Goal: Information Seeking & Learning: Find specific page/section

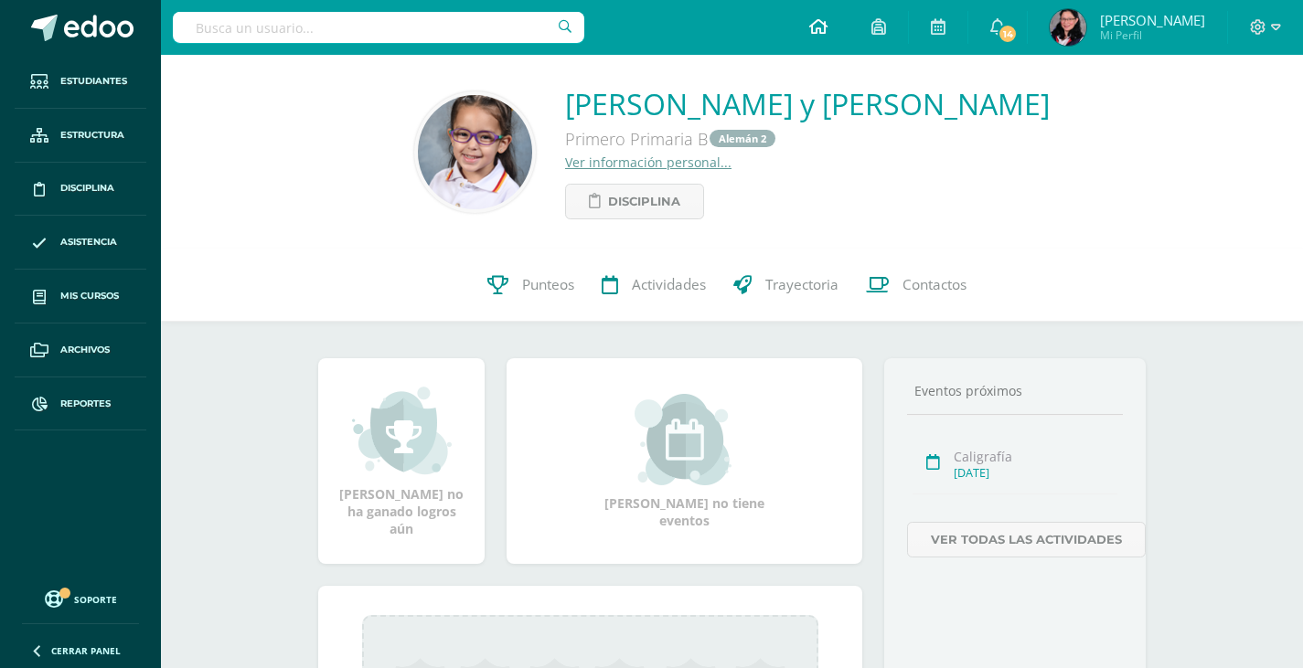
click at [827, 24] on icon at bounding box center [818, 26] width 18 height 16
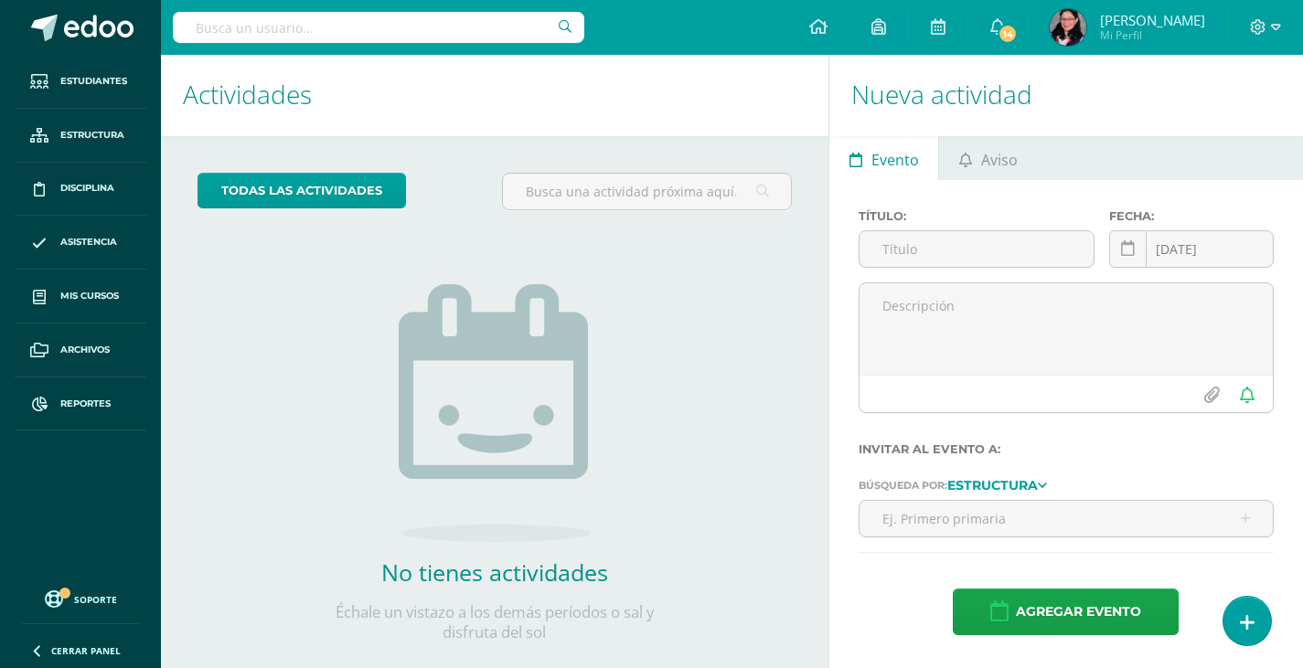
scroll to position [35, 0]
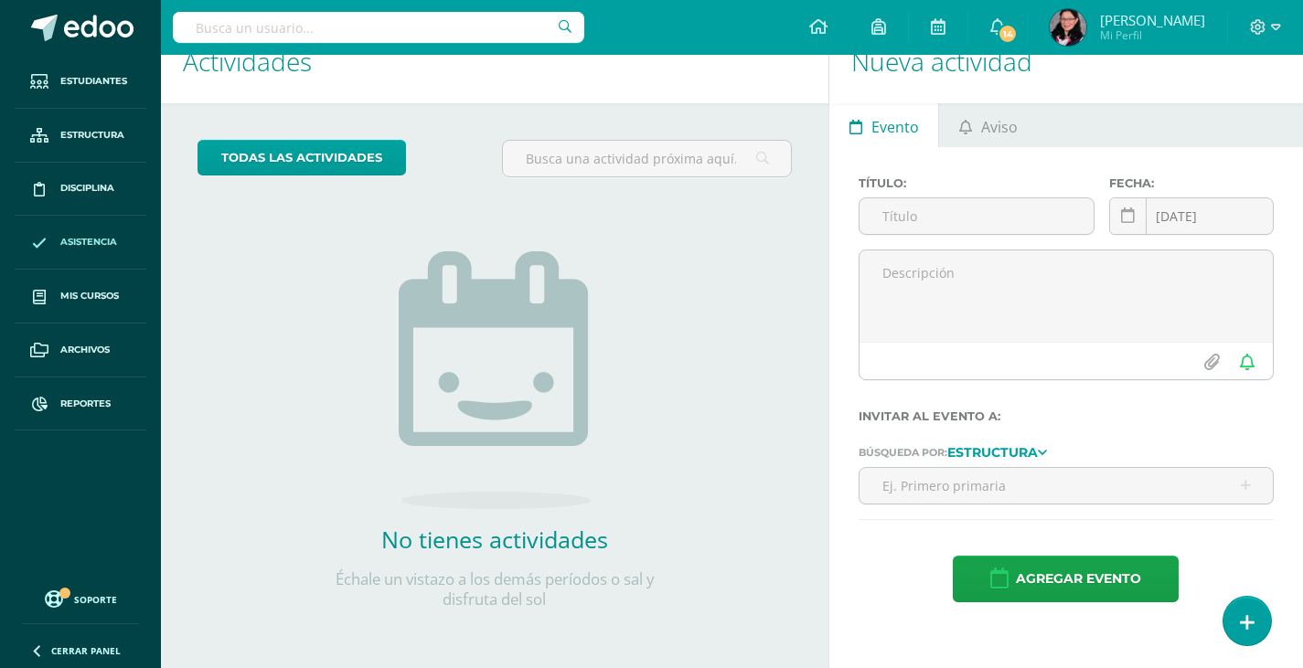
click at [73, 240] on span "Asistencia" at bounding box center [88, 242] width 57 height 15
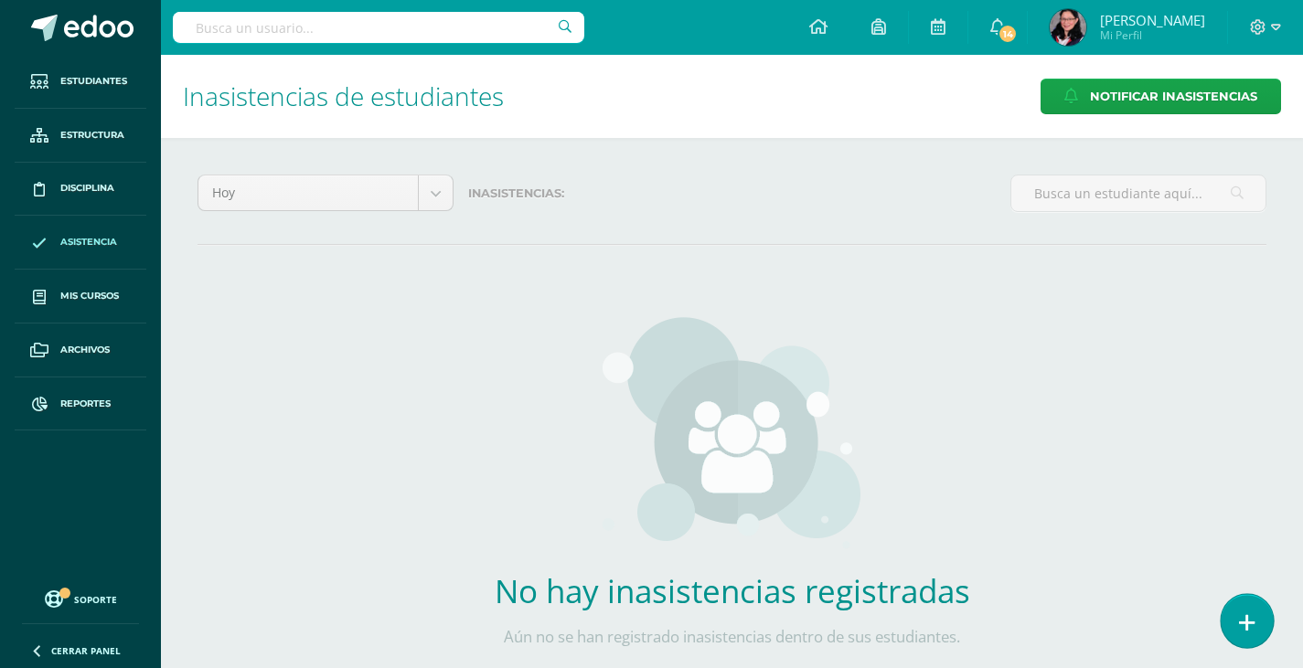
click at [1258, 624] on link at bounding box center [1247, 620] width 52 height 53
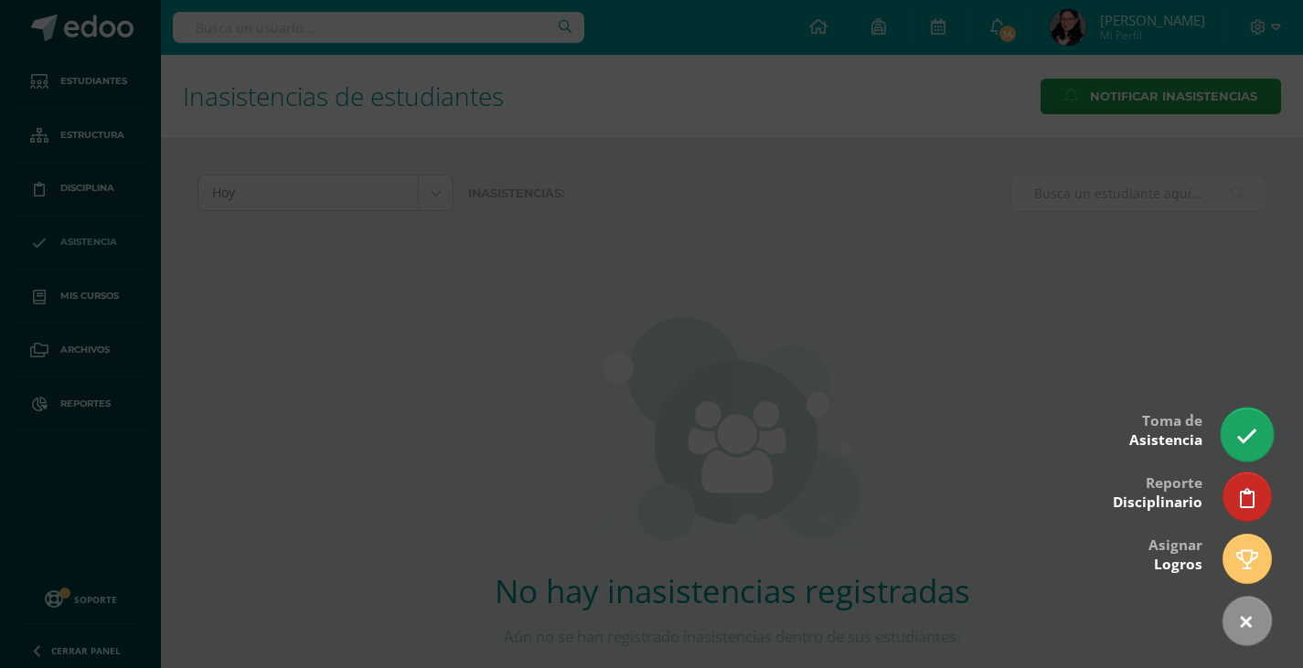
click at [1249, 426] on icon at bounding box center [1246, 436] width 21 height 21
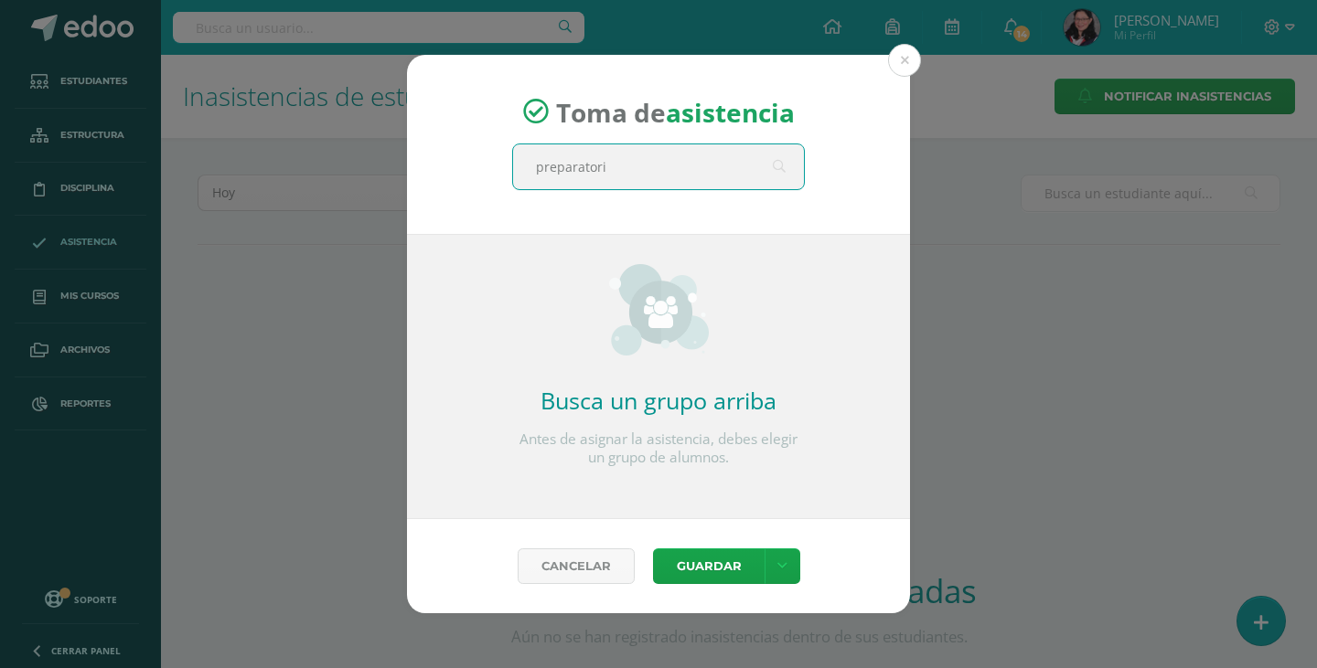
type input "preparatoria"
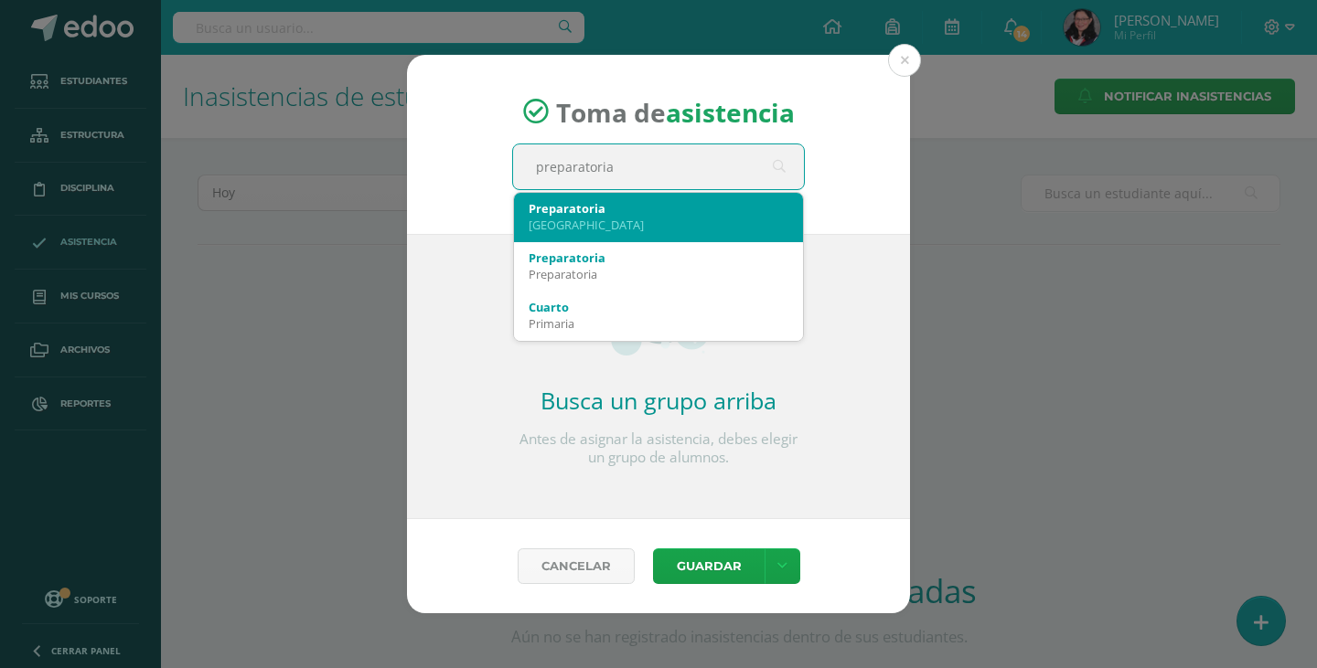
click at [647, 216] on div "Preparatoria" at bounding box center [658, 208] width 260 height 16
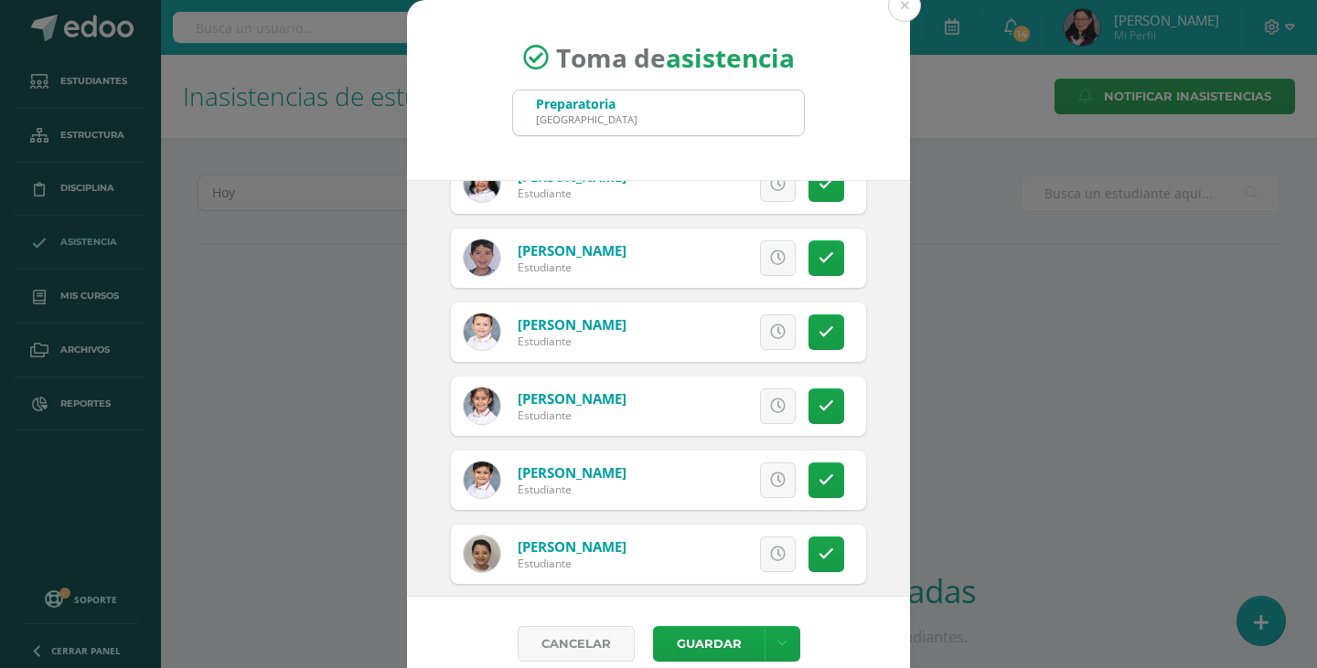
scroll to position [1829, 0]
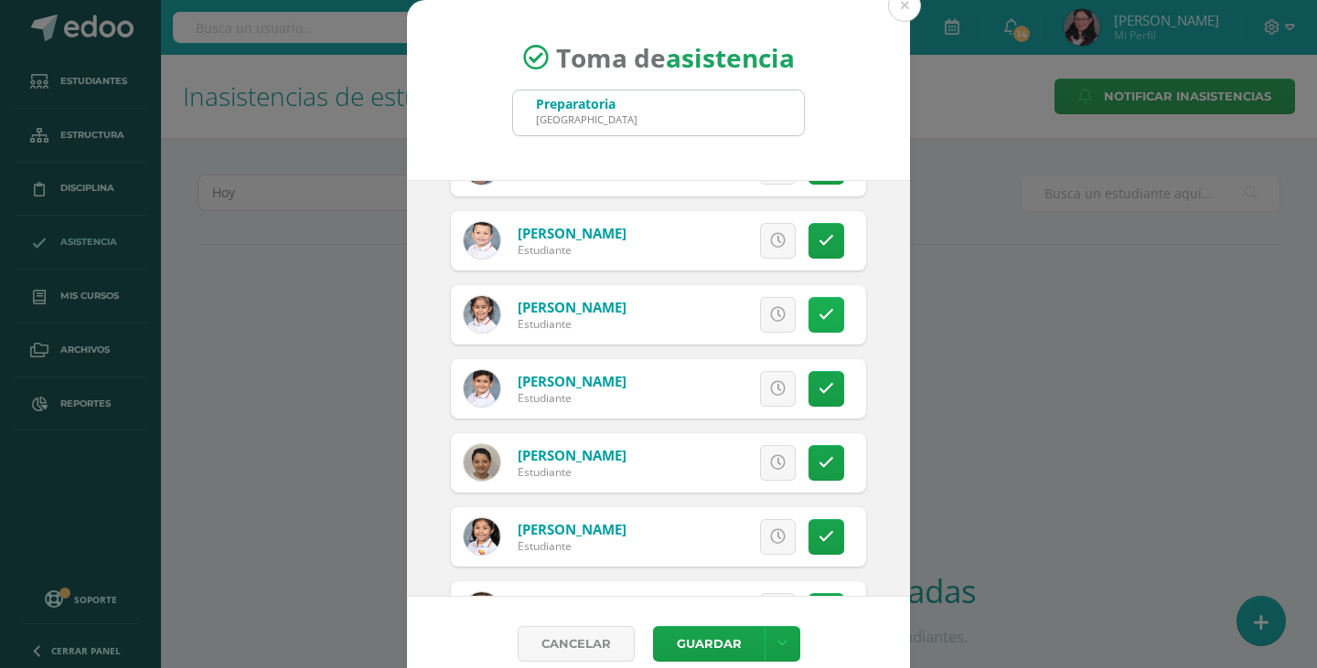
click at [815, 303] on link at bounding box center [826, 315] width 36 height 36
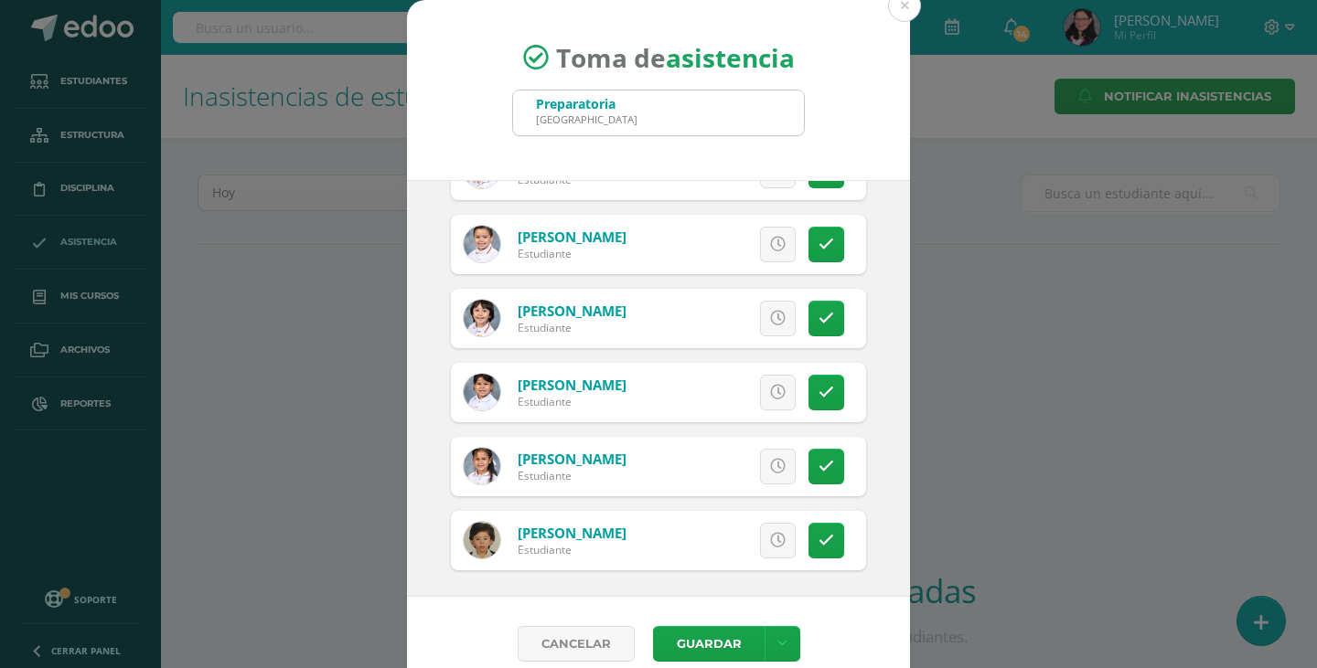
scroll to position [2273, 0]
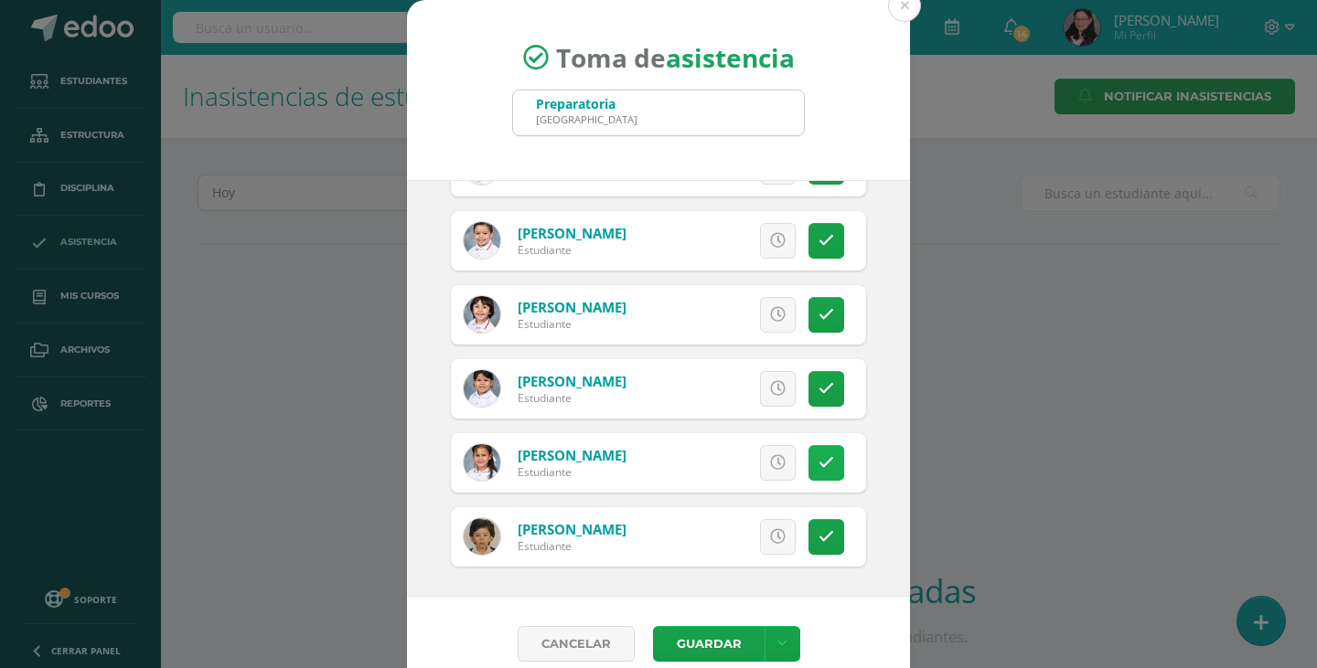
click at [813, 452] on link at bounding box center [826, 463] width 36 height 36
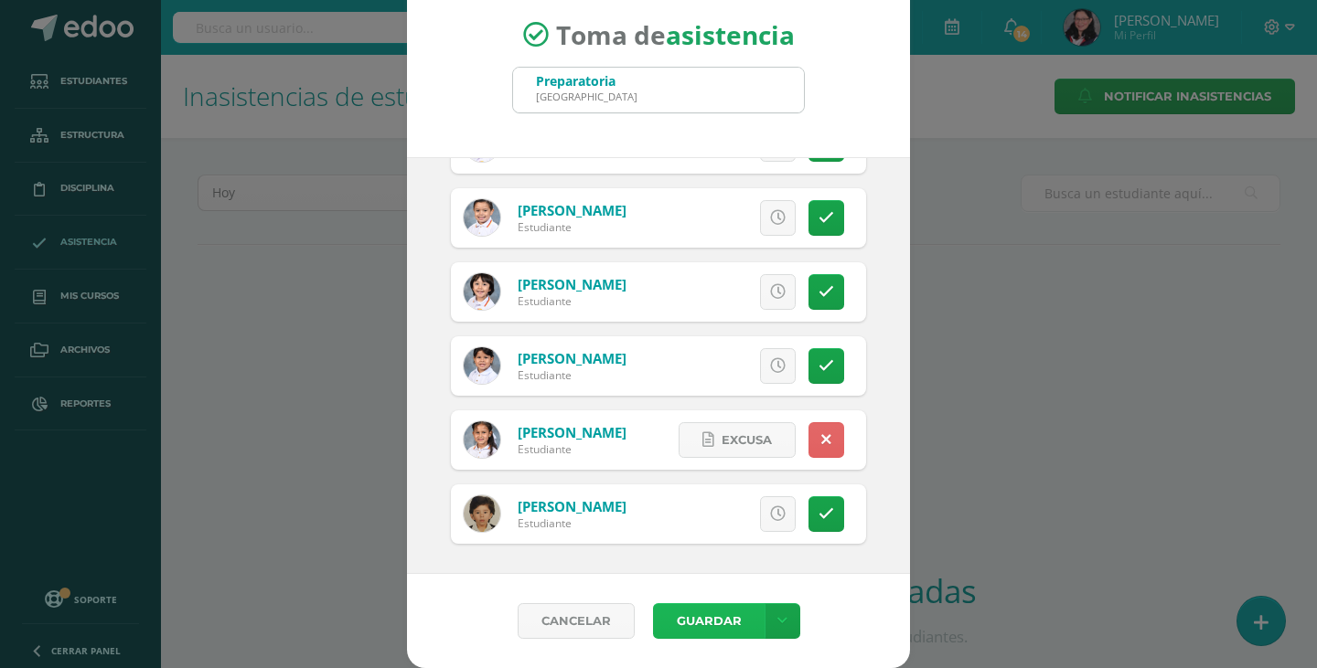
click at [667, 625] on button "Guardar" at bounding box center [709, 621] width 112 height 36
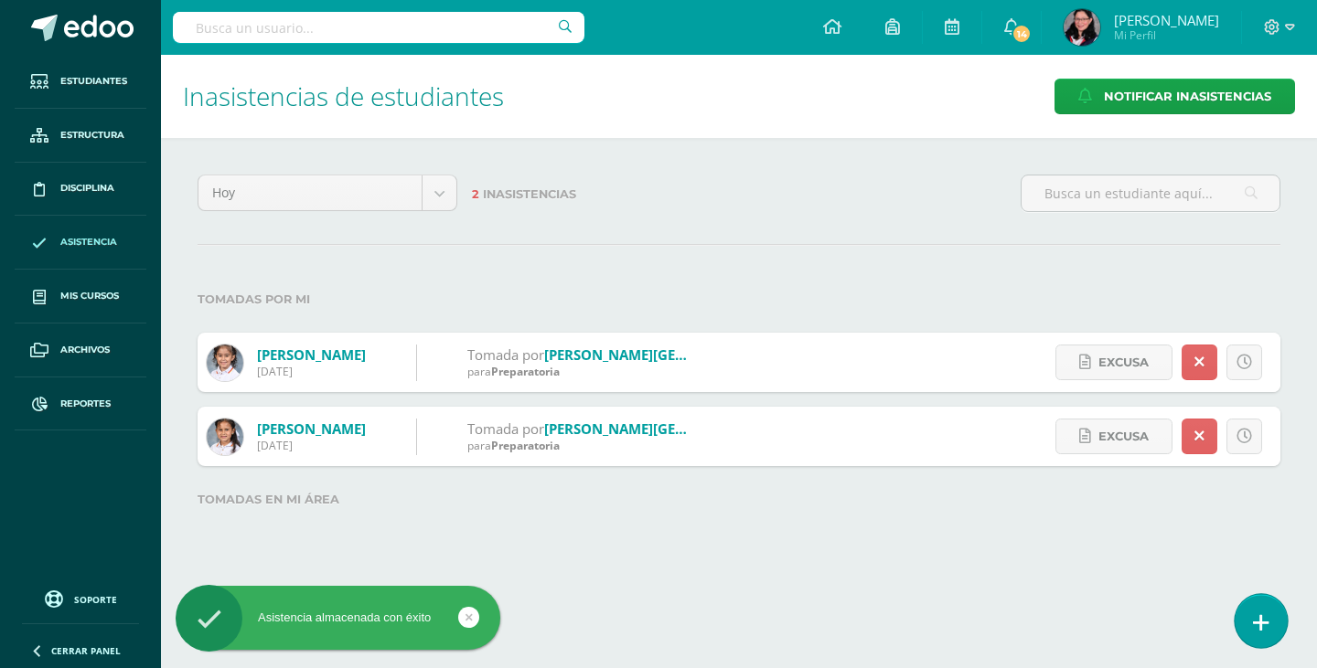
click at [1268, 612] on link at bounding box center [1260, 620] width 52 height 53
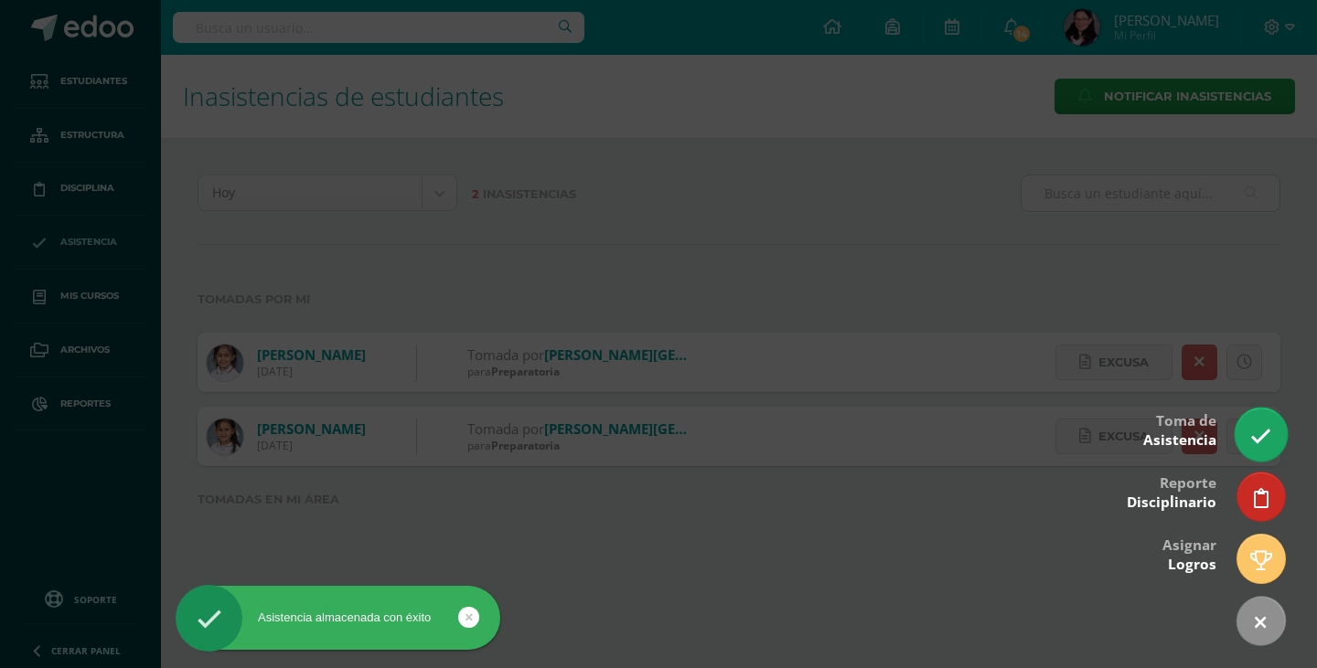
click at [1260, 442] on icon at bounding box center [1260, 436] width 21 height 21
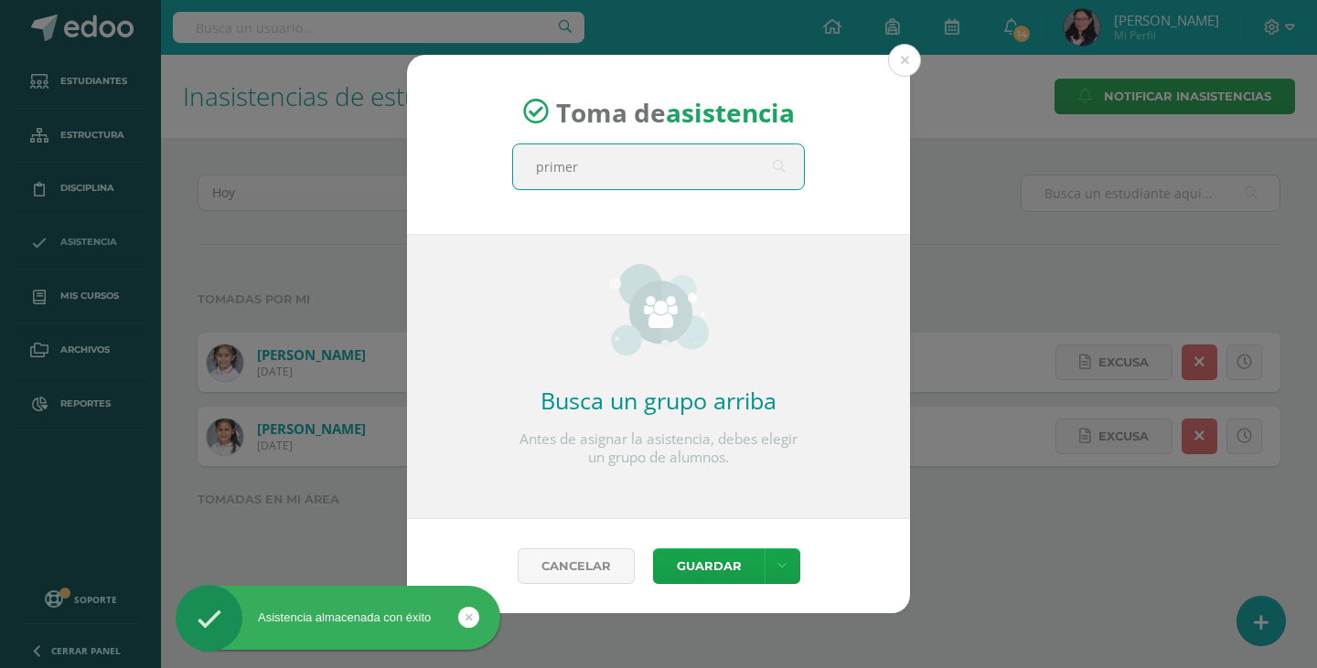
type input "primero"
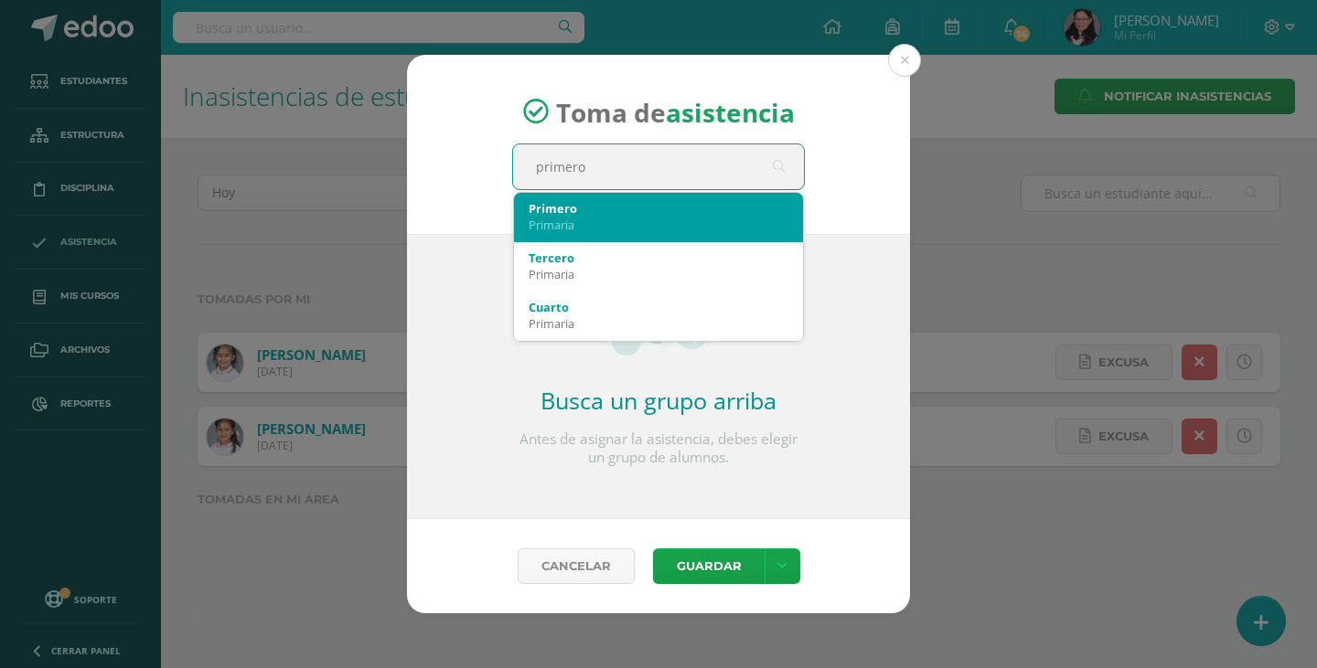
click at [672, 223] on div "Primaria" at bounding box center [658, 225] width 260 height 16
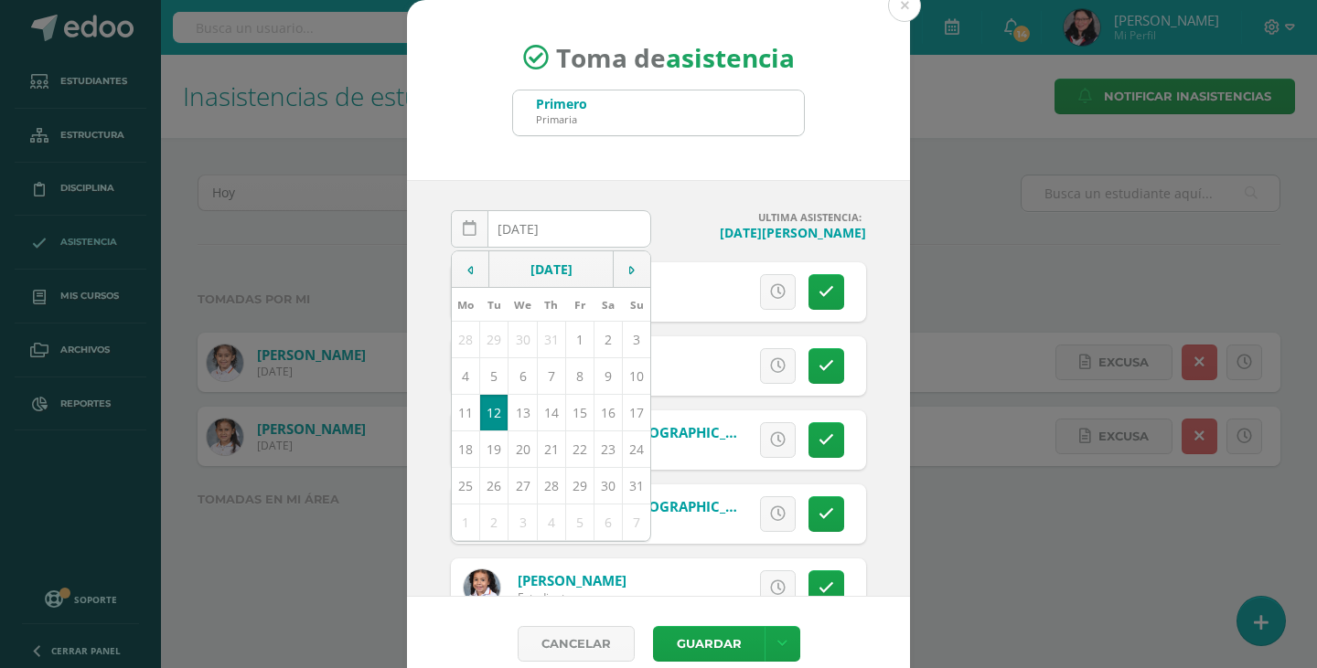
click at [691, 205] on div "2025-08-12 August, 2025 Mo Tu We Th Fr Sa Su 28 29 30 31 1 2 3 4 5 6 7 8 9 10 1…" at bounding box center [658, 388] width 503 height 417
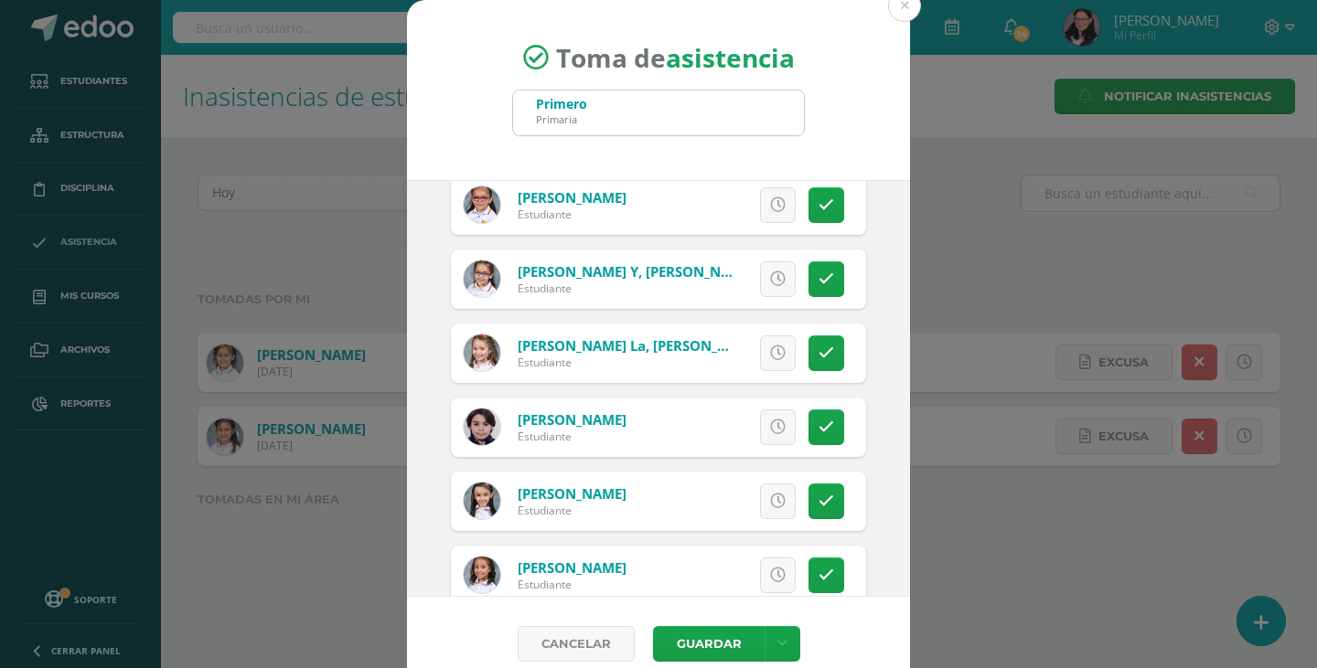
scroll to position [549, 0]
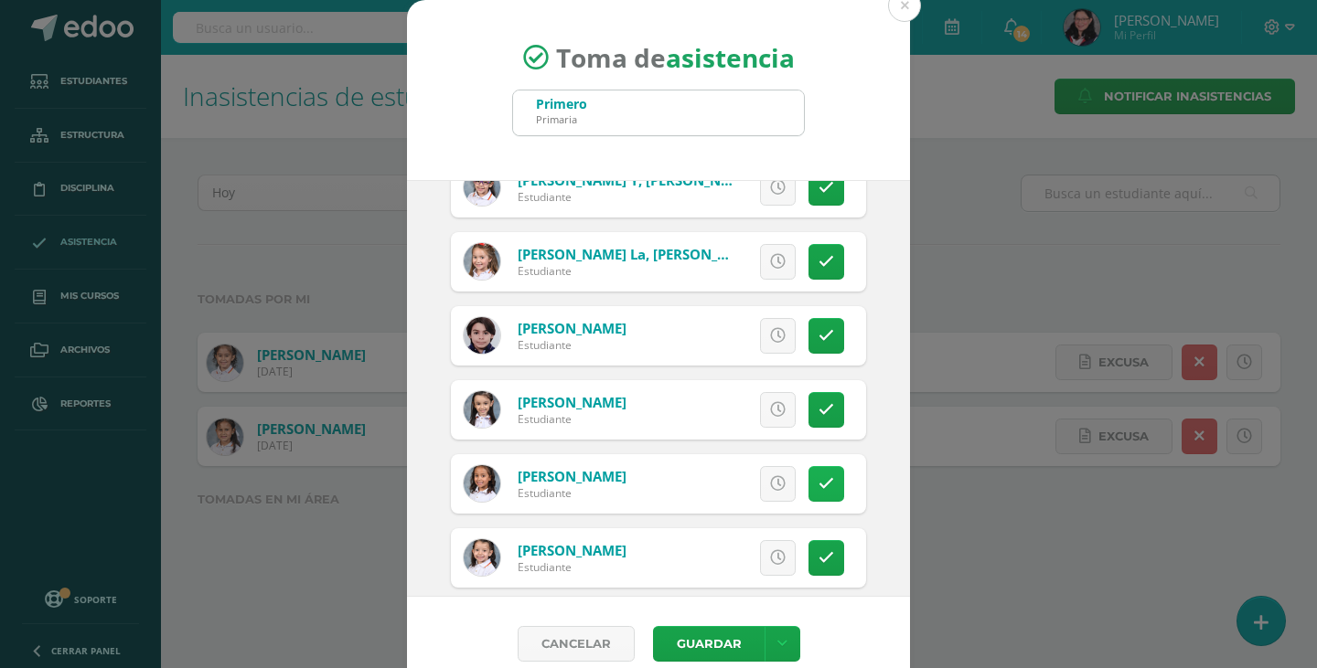
click at [818, 486] on icon at bounding box center [826, 484] width 16 height 16
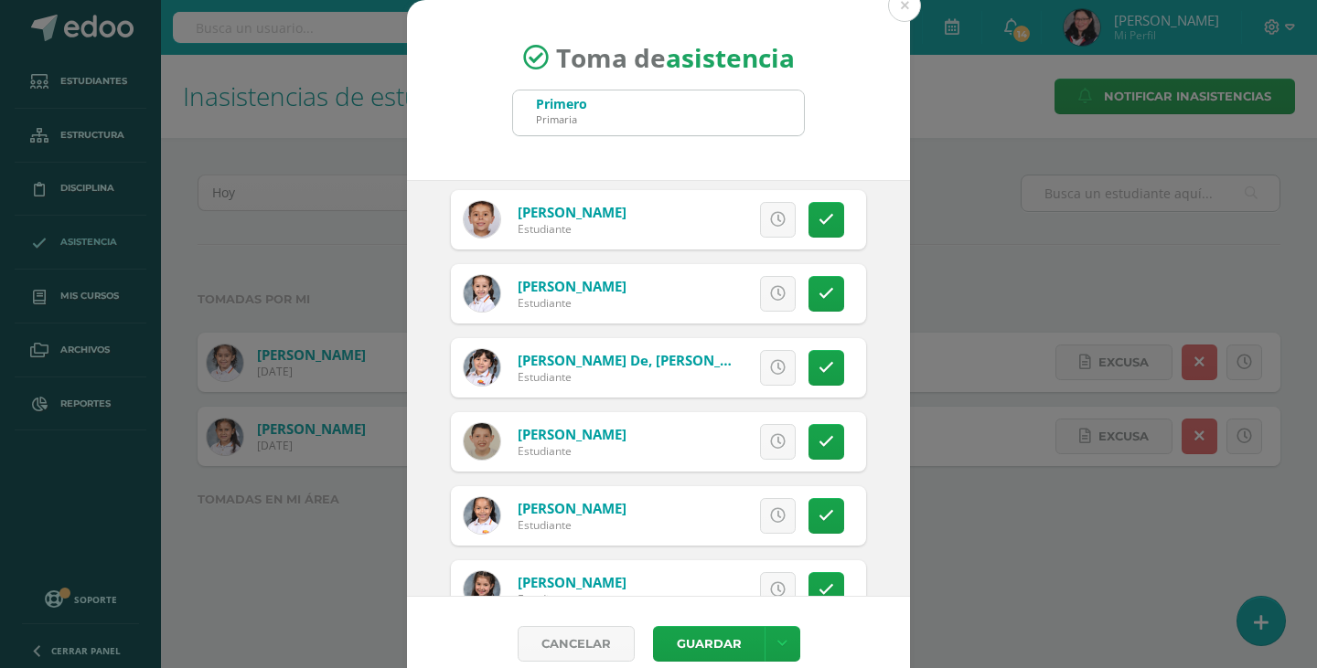
scroll to position [3458, 0]
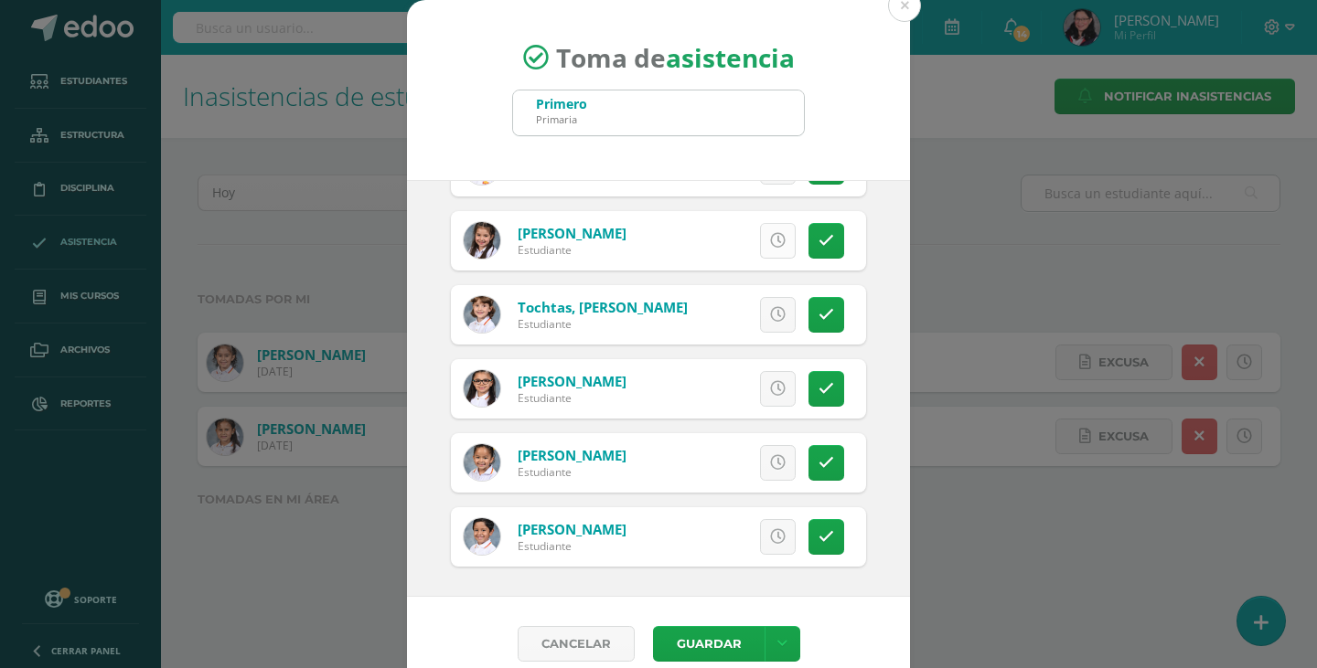
click at [764, 240] on link at bounding box center [778, 241] width 36 height 36
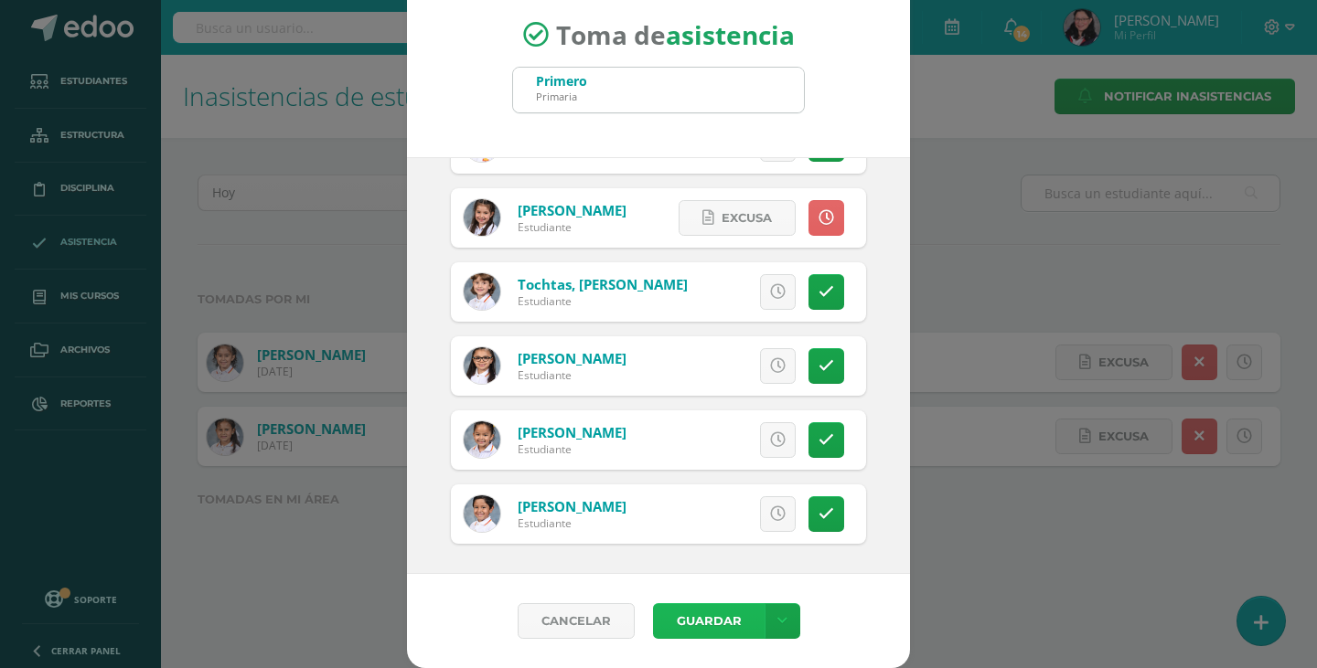
click at [711, 626] on button "Guardar" at bounding box center [709, 621] width 112 height 36
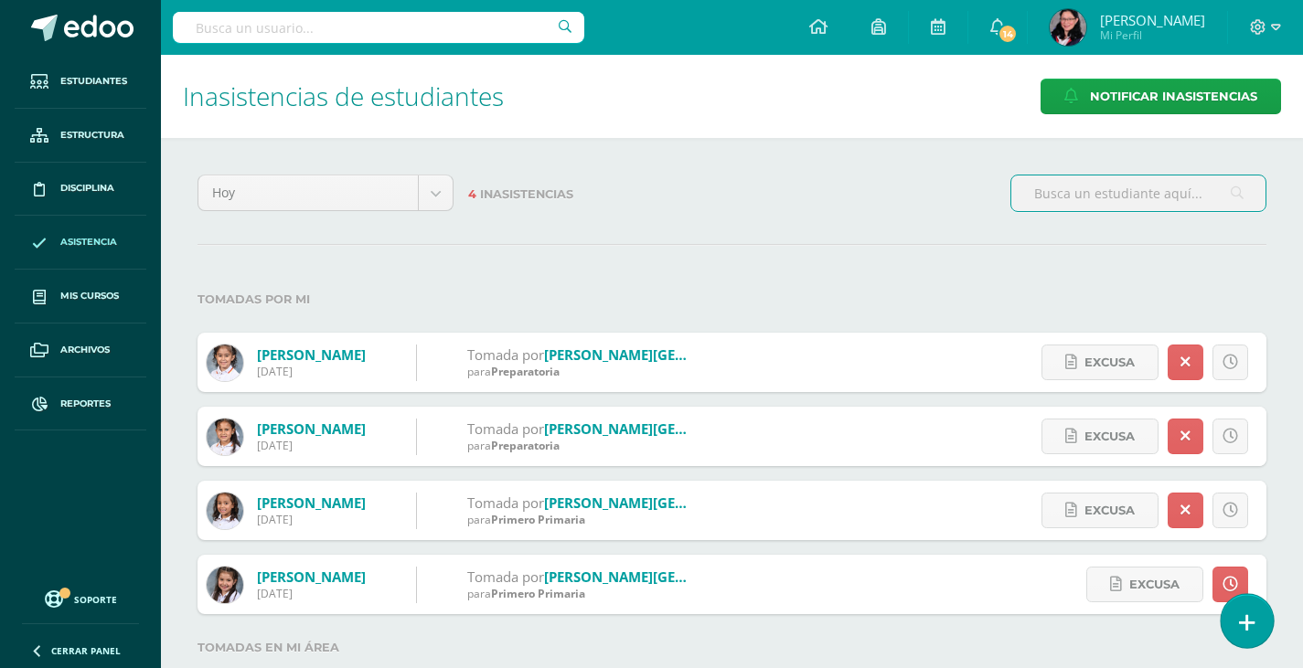
click at [1257, 622] on link at bounding box center [1247, 620] width 52 height 53
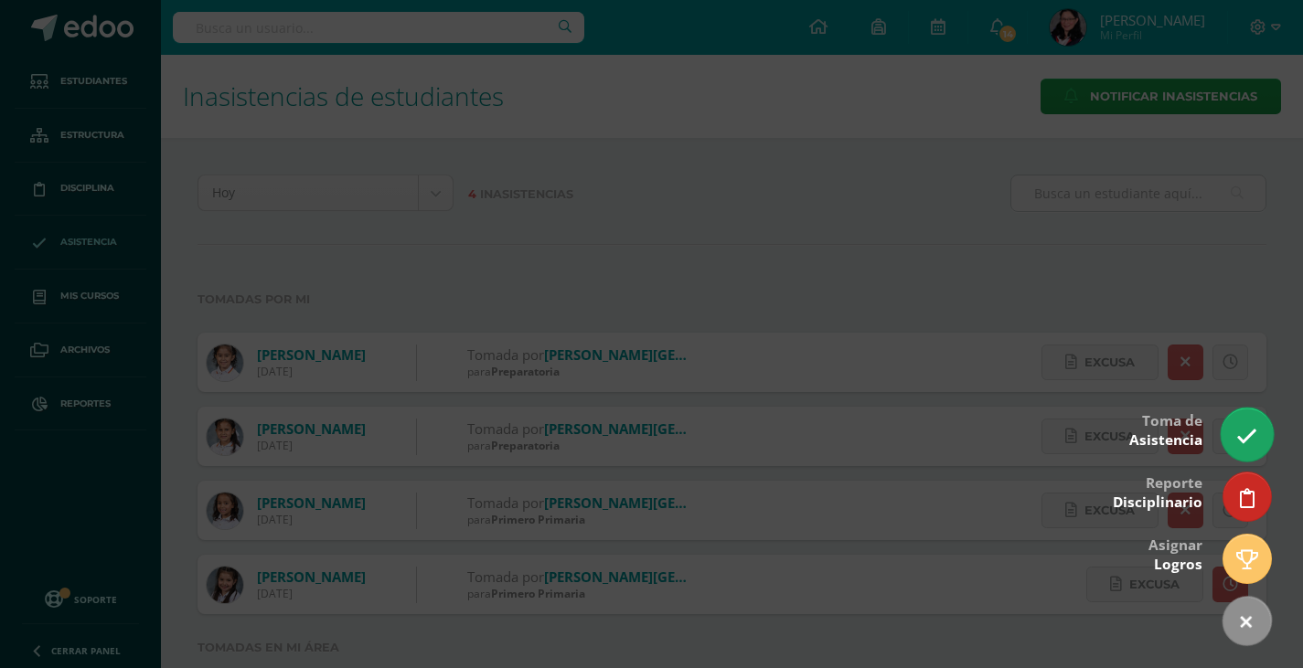
click at [1252, 439] on icon at bounding box center [1246, 436] width 21 height 21
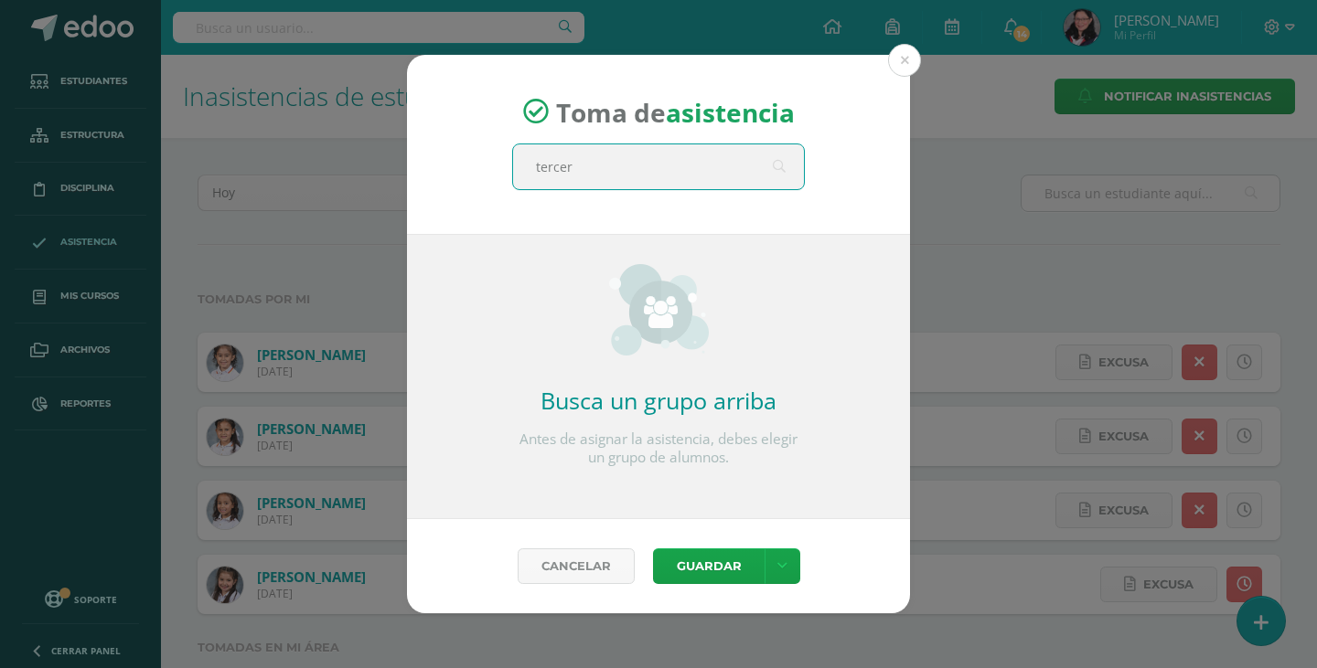
type input "tercero"
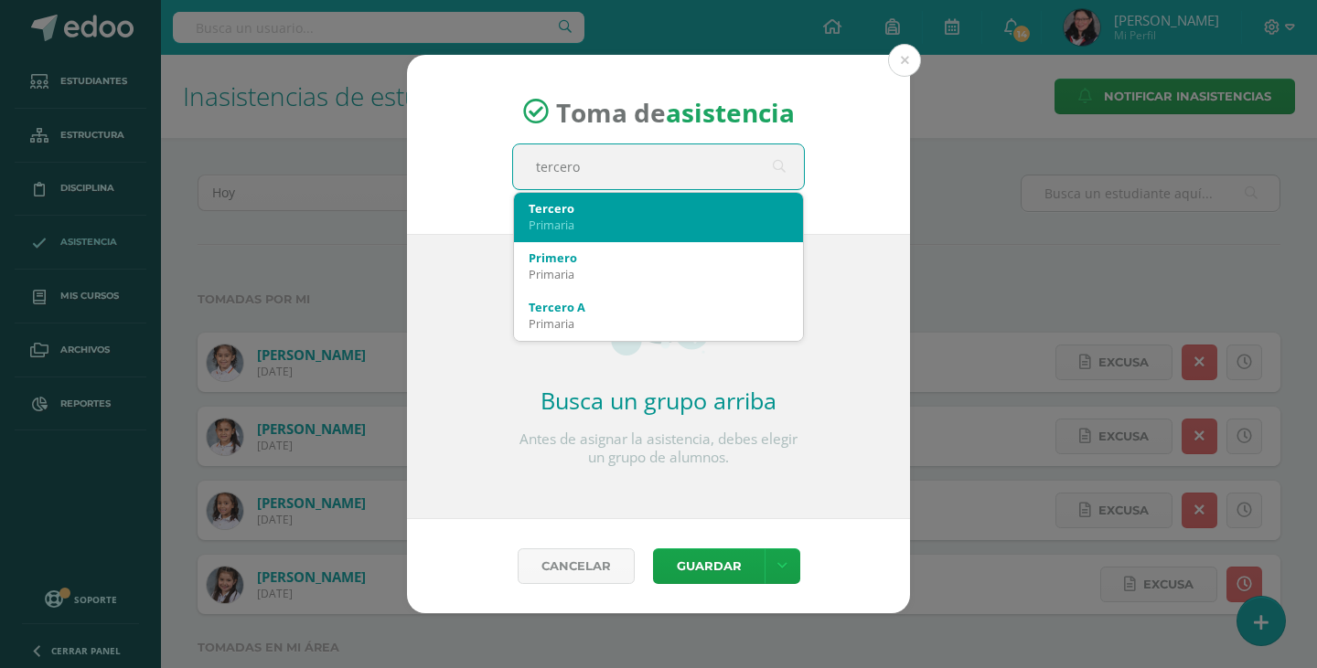
click at [679, 213] on div "Tercero" at bounding box center [658, 208] width 260 height 16
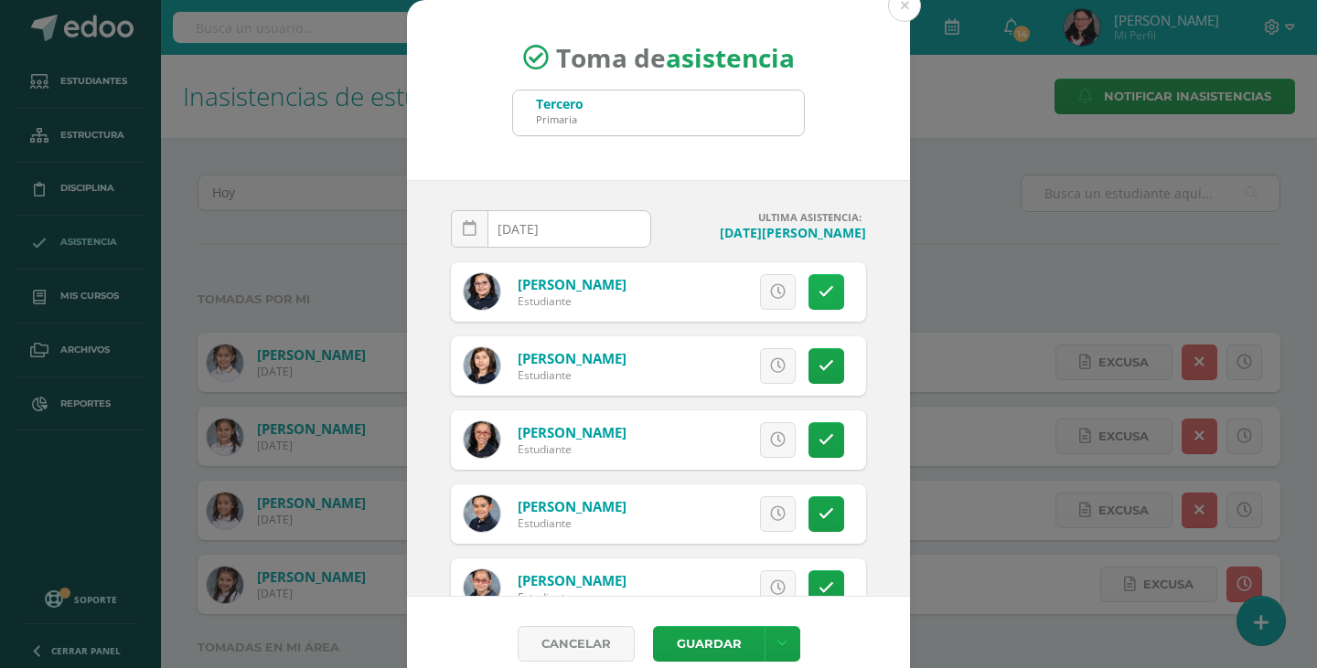
click at [818, 295] on icon at bounding box center [826, 292] width 16 height 16
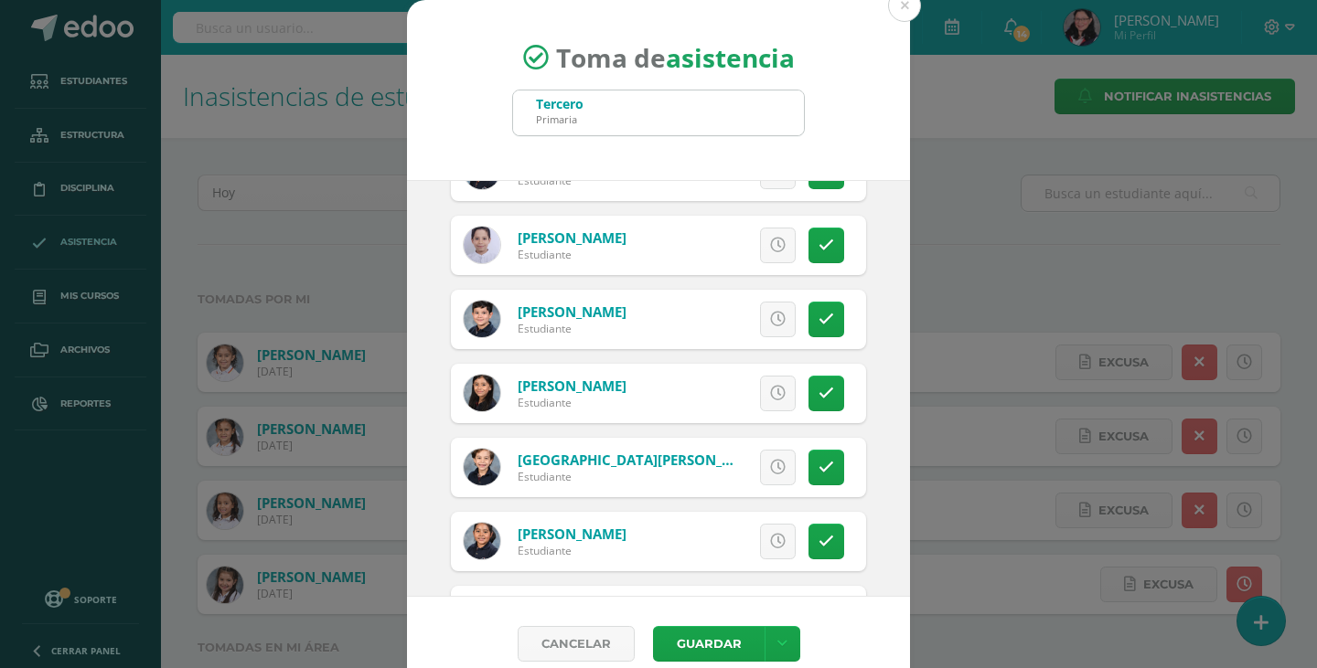
scroll to position [2103, 0]
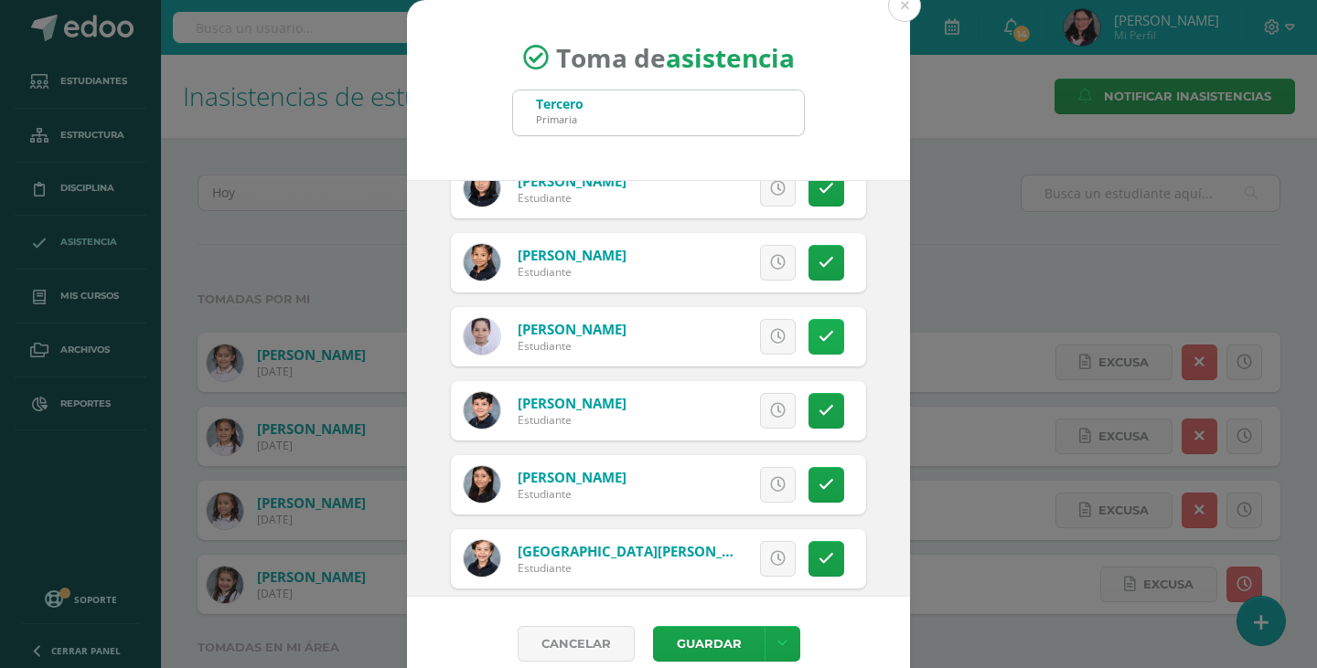
click at [816, 333] on link at bounding box center [826, 337] width 36 height 36
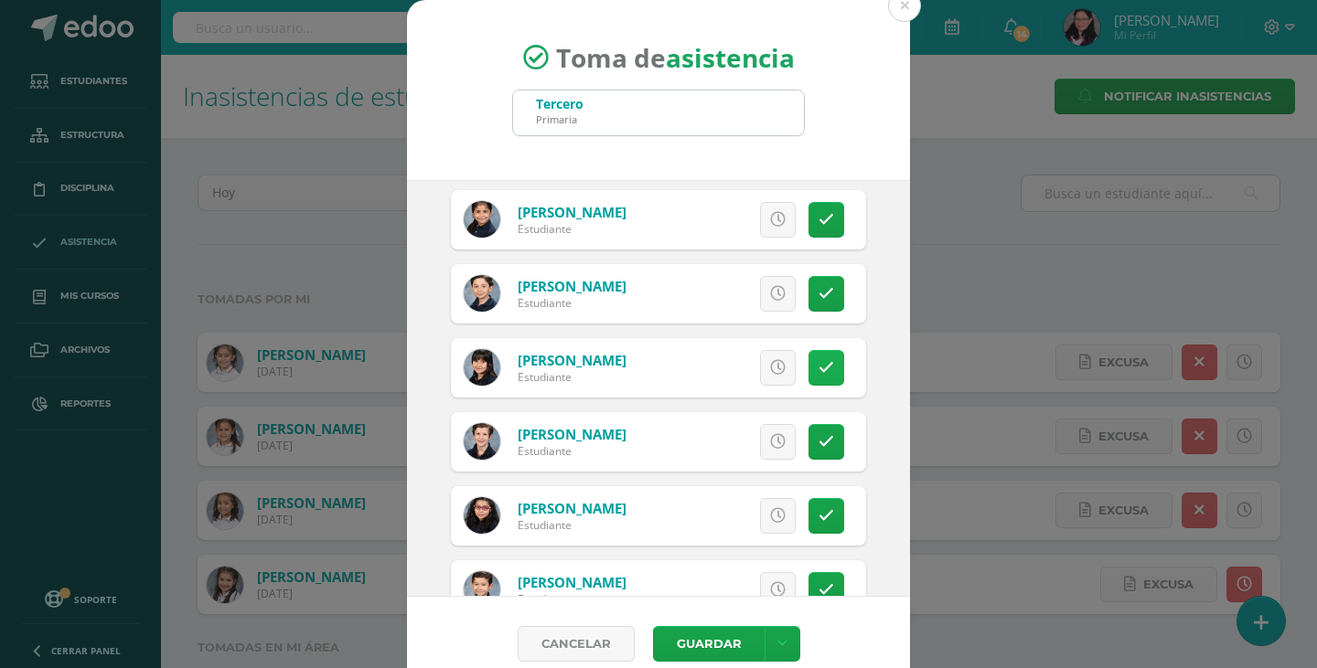
click at [814, 362] on link at bounding box center [826, 368] width 36 height 36
click at [816, 449] on link at bounding box center [826, 442] width 36 height 36
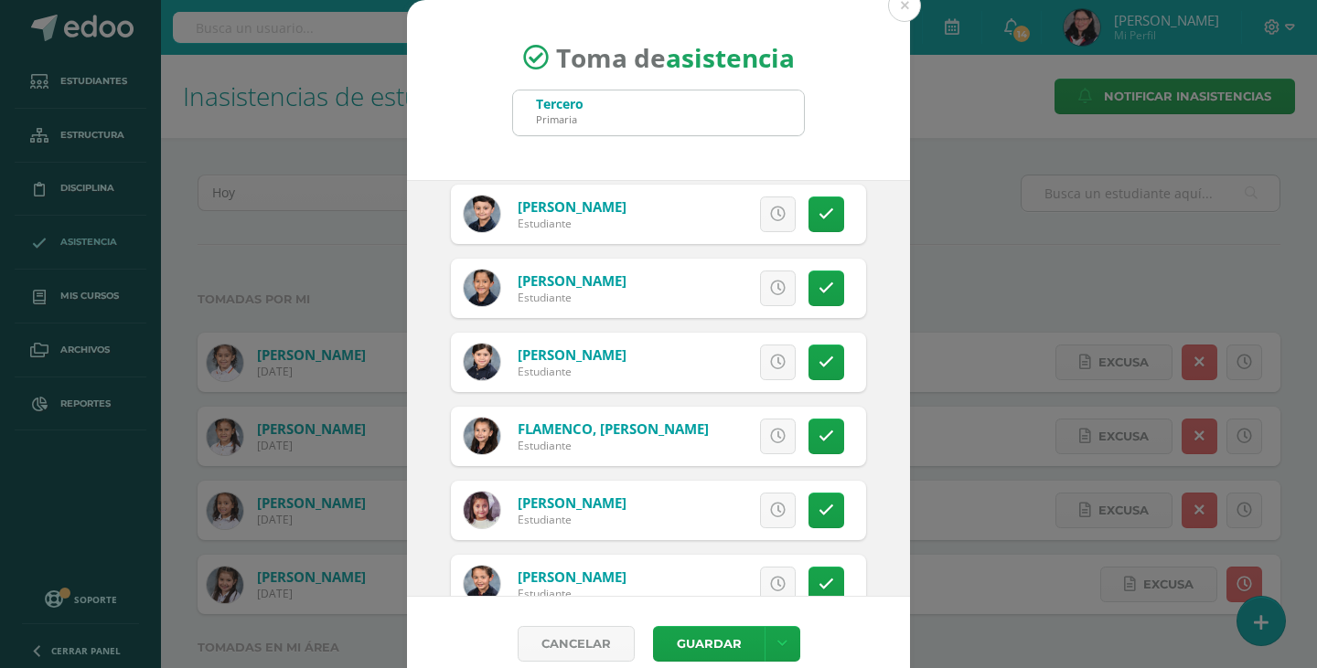
scroll to position [1097, 0]
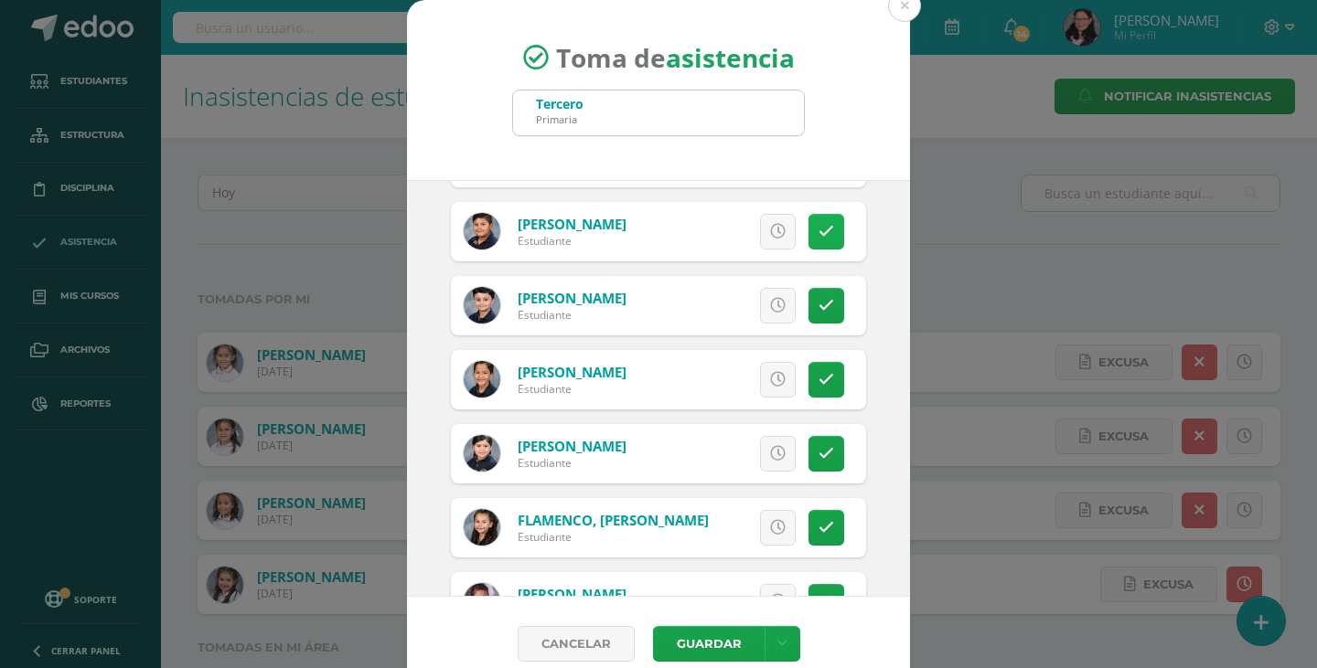
click at [808, 240] on link at bounding box center [826, 232] width 36 height 36
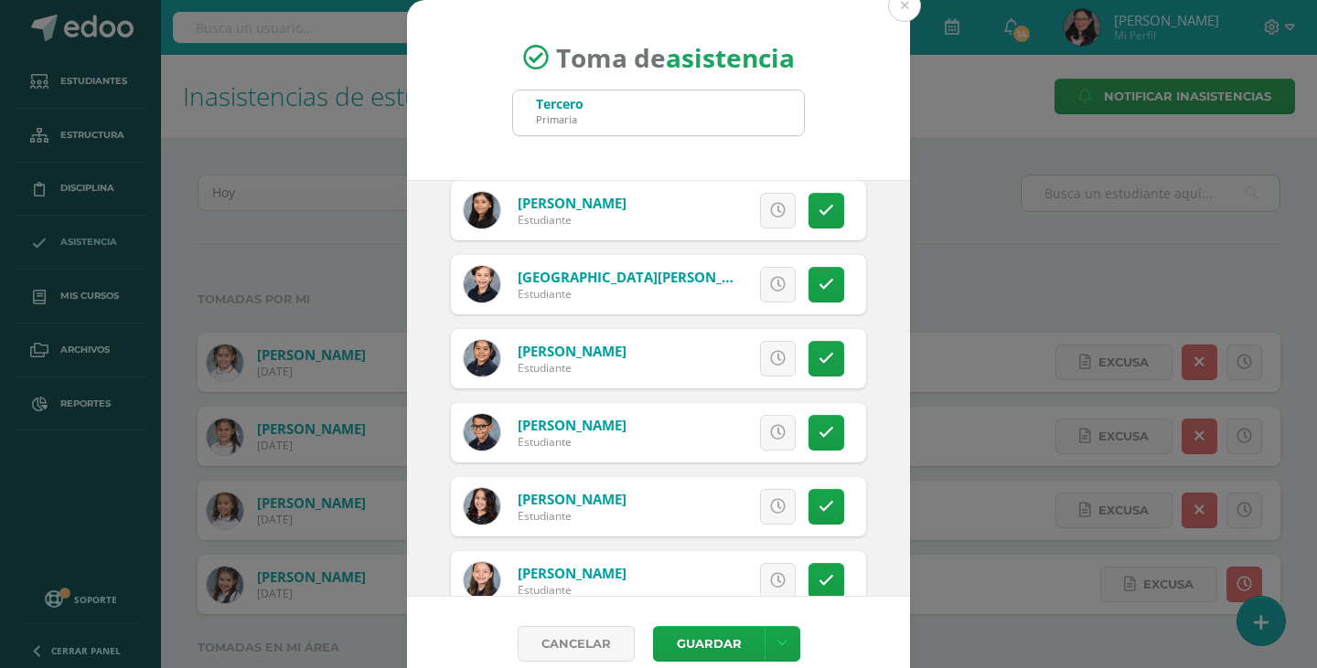
scroll to position [2469, 0]
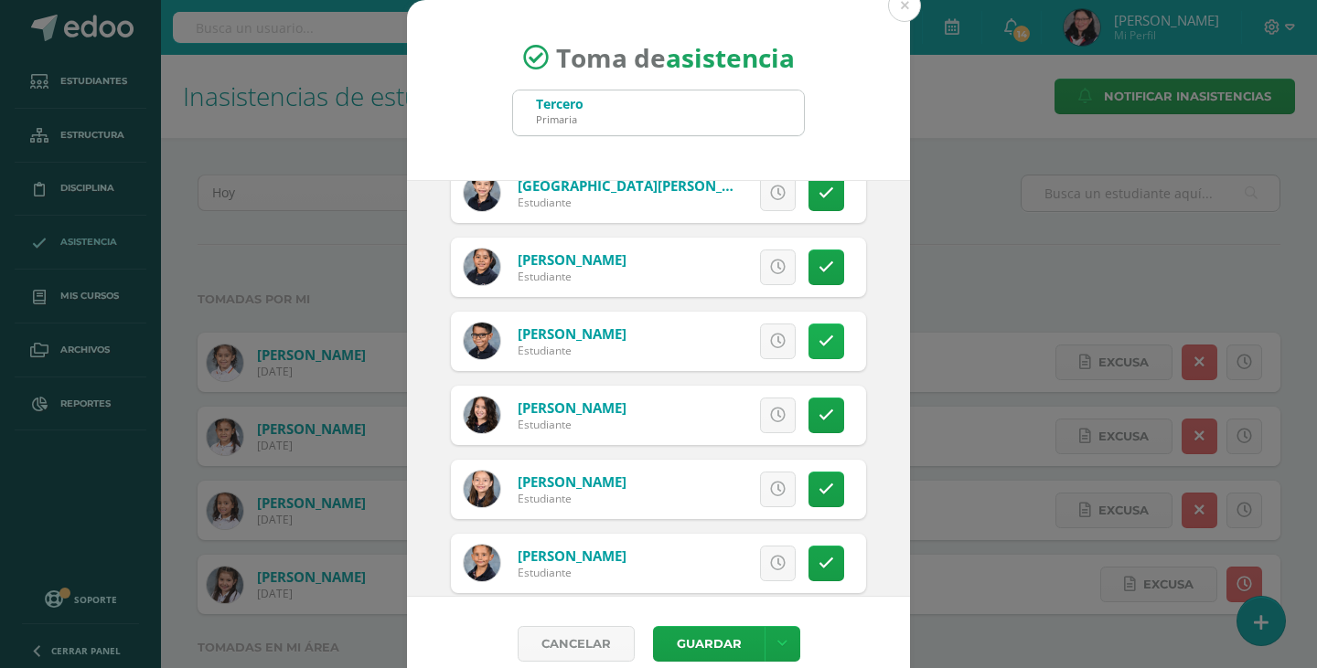
click at [818, 342] on icon at bounding box center [826, 342] width 16 height 16
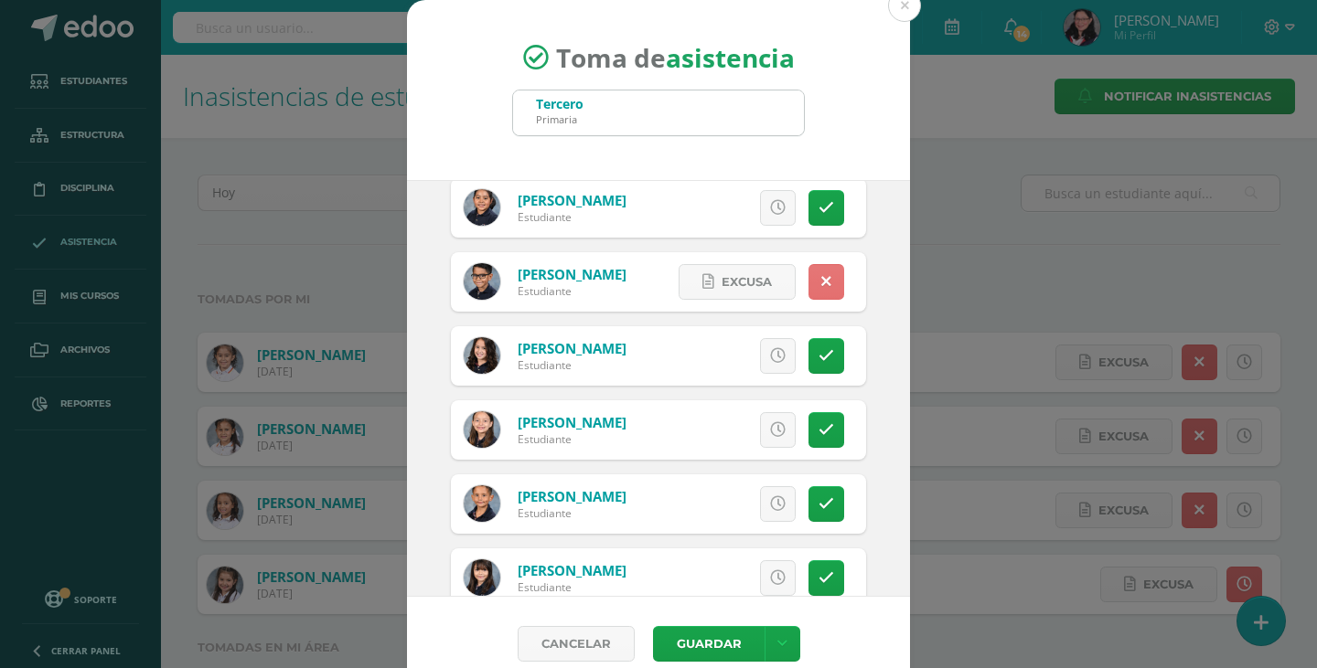
scroll to position [2560, 0]
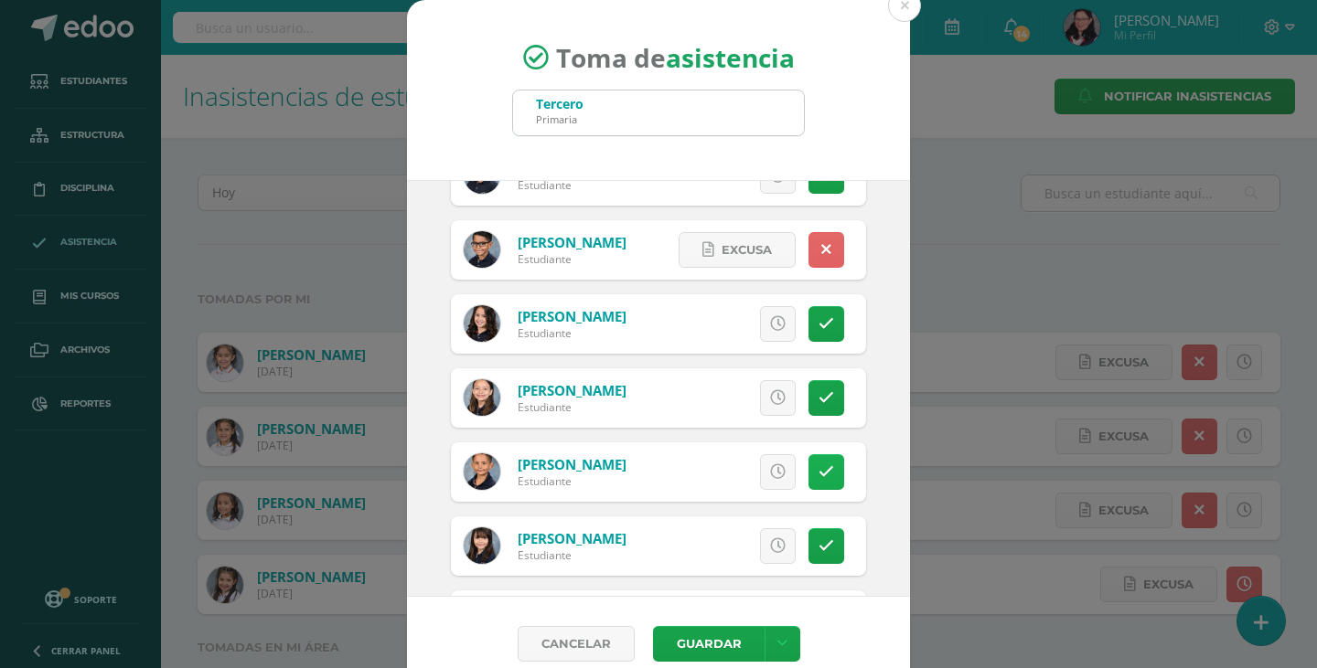
click at [816, 470] on link at bounding box center [826, 472] width 36 height 36
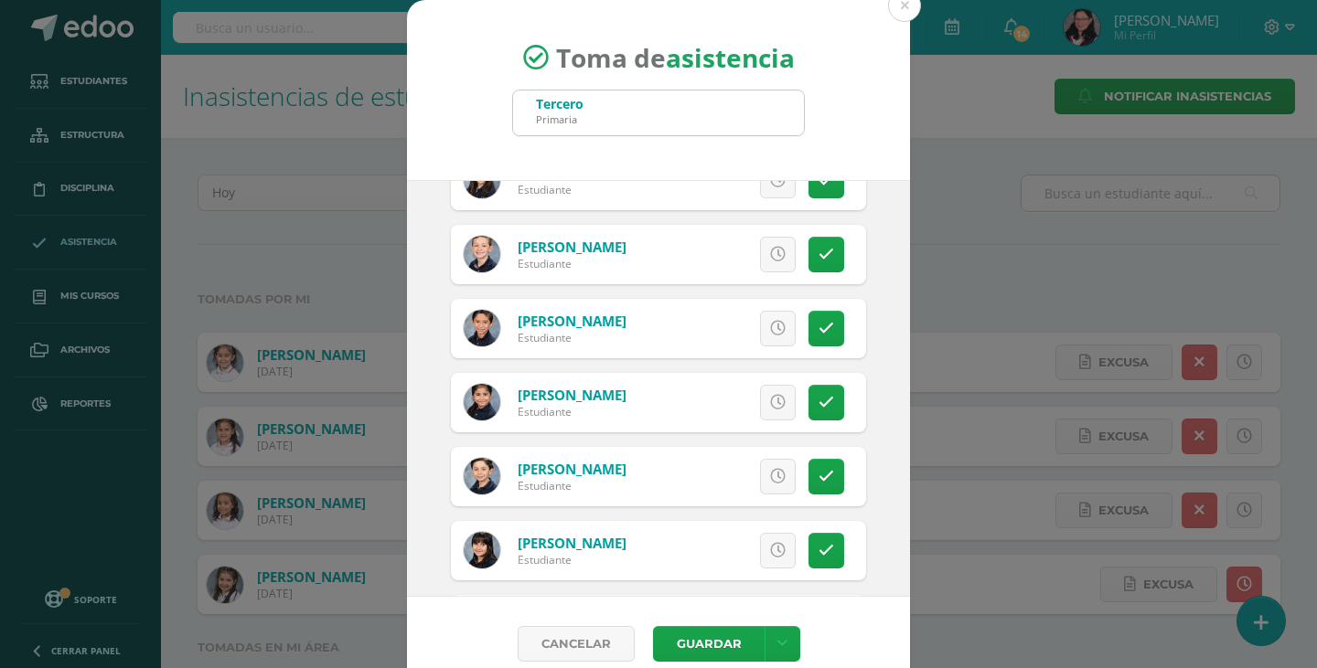
scroll to position [23, 0]
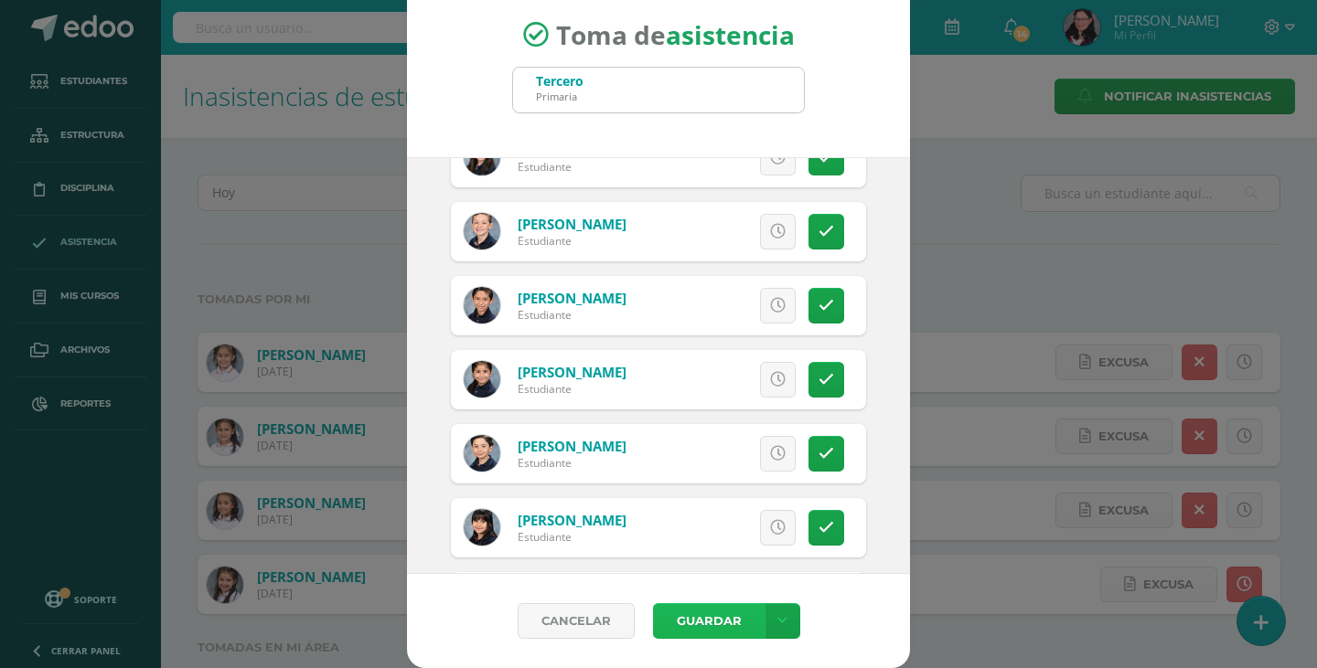
click at [685, 619] on button "Guardar" at bounding box center [709, 621] width 112 height 36
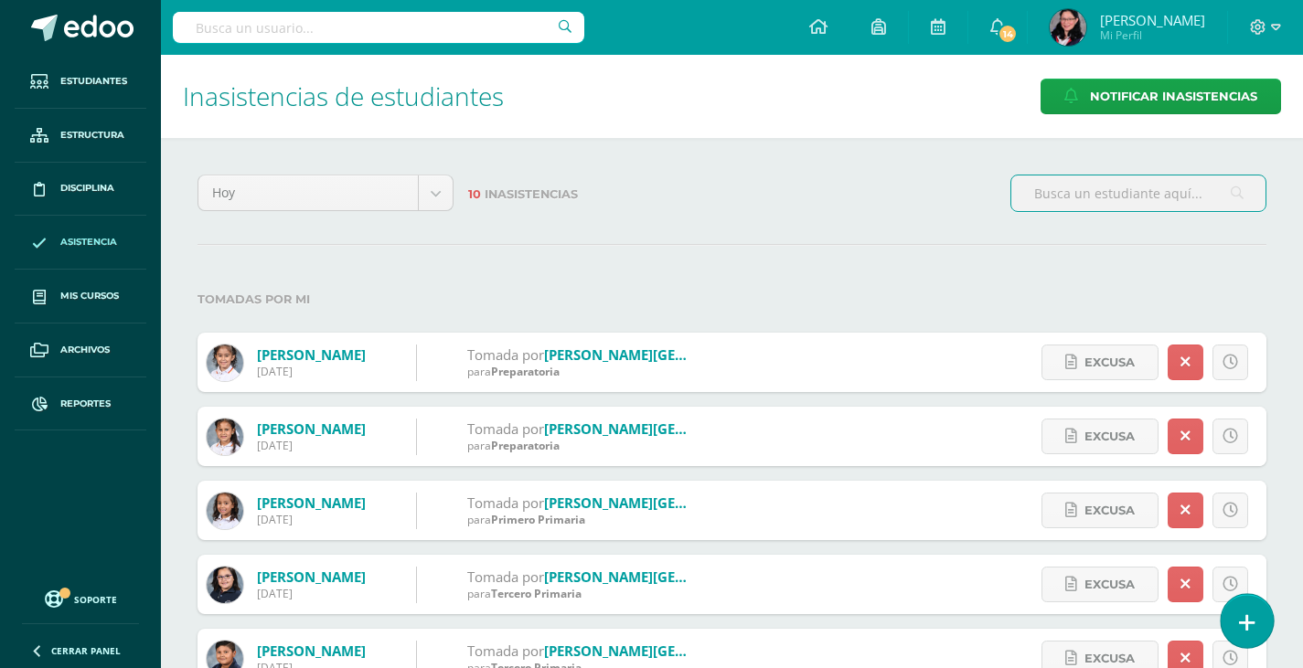
click at [1253, 626] on icon at bounding box center [1247, 623] width 16 height 21
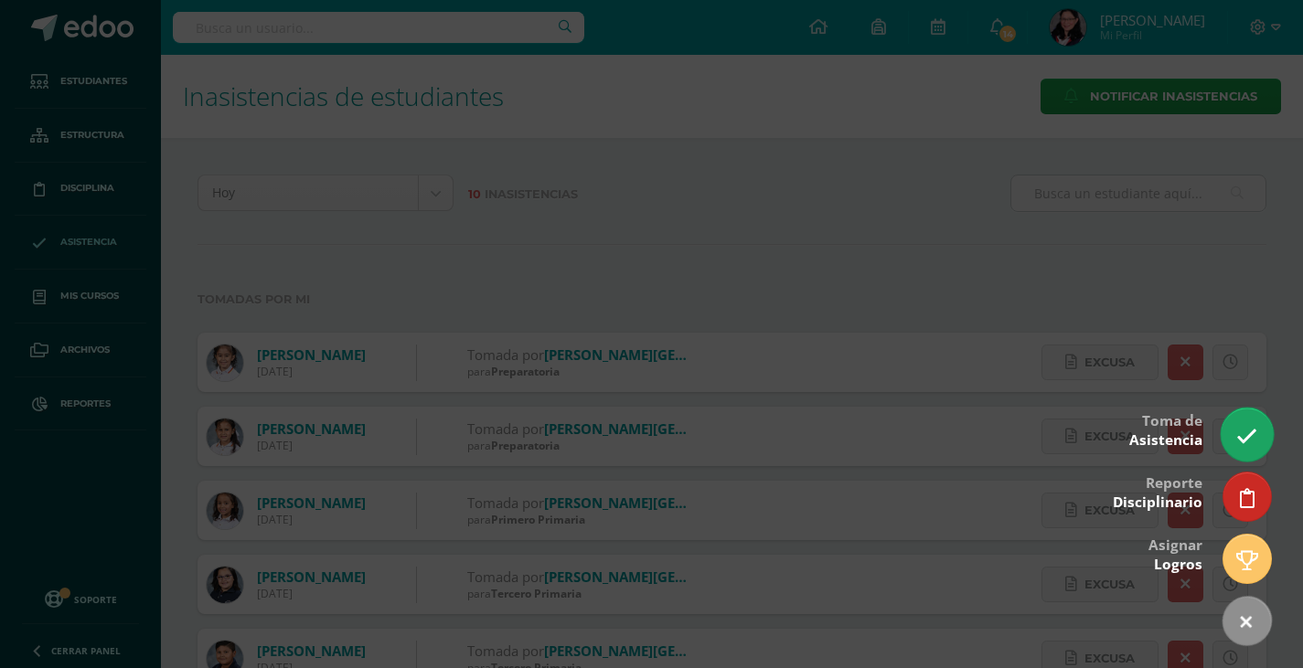
click at [1249, 433] on icon at bounding box center [1246, 436] width 21 height 21
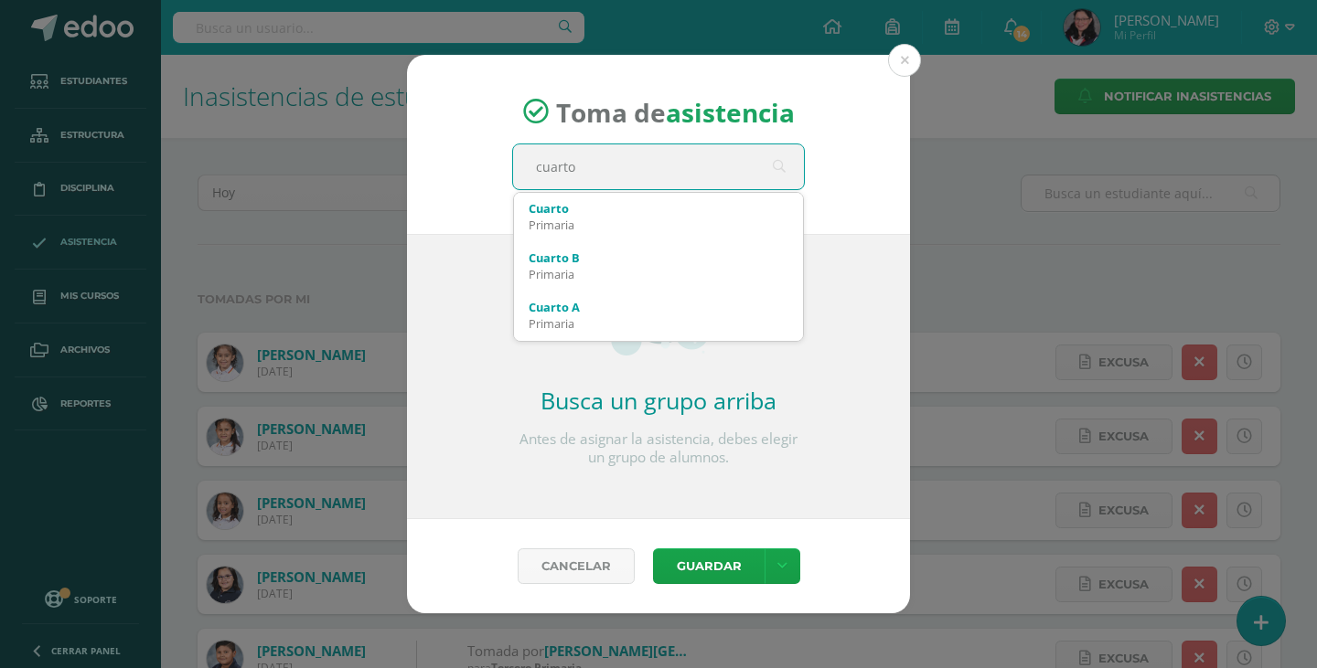
click at [715, 191] on div "Toma de asistencia cuarto cuarto Cuarto Primaria Cuarto B Primaria Cuarto A Pri…" at bounding box center [658, 145] width 503 height 180
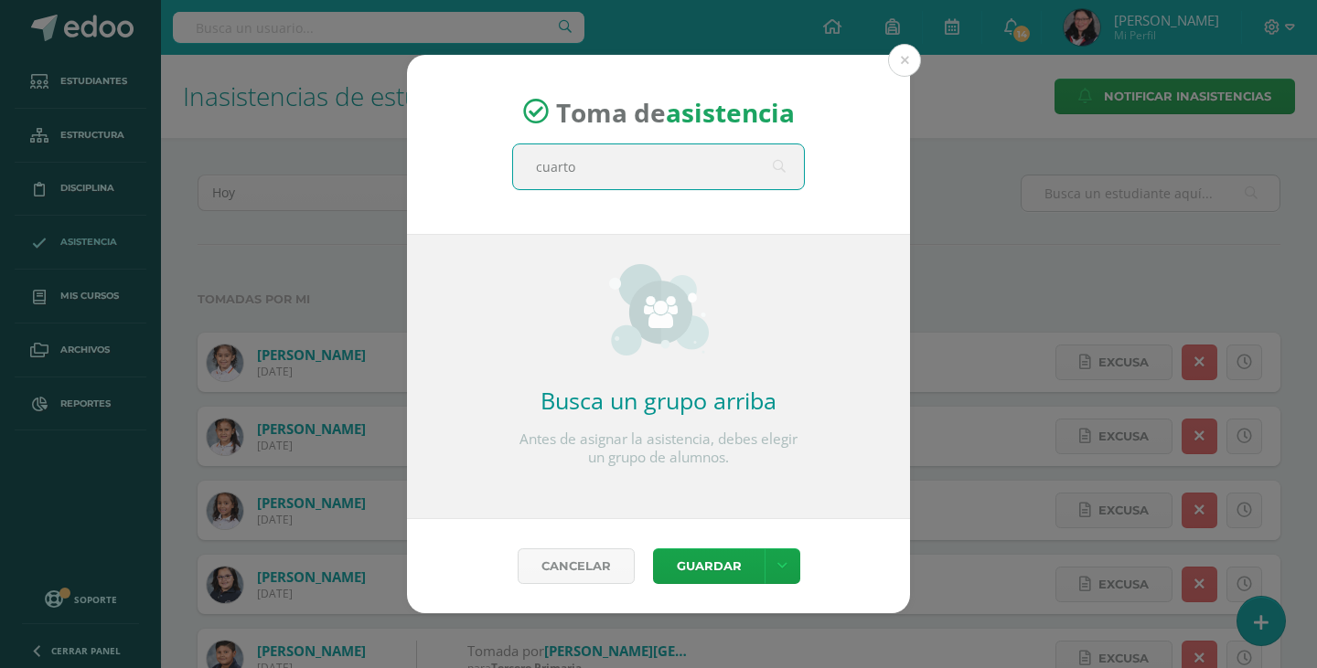
click at [706, 179] on input "cuarto" at bounding box center [658, 166] width 291 height 45
type input "cuarto"
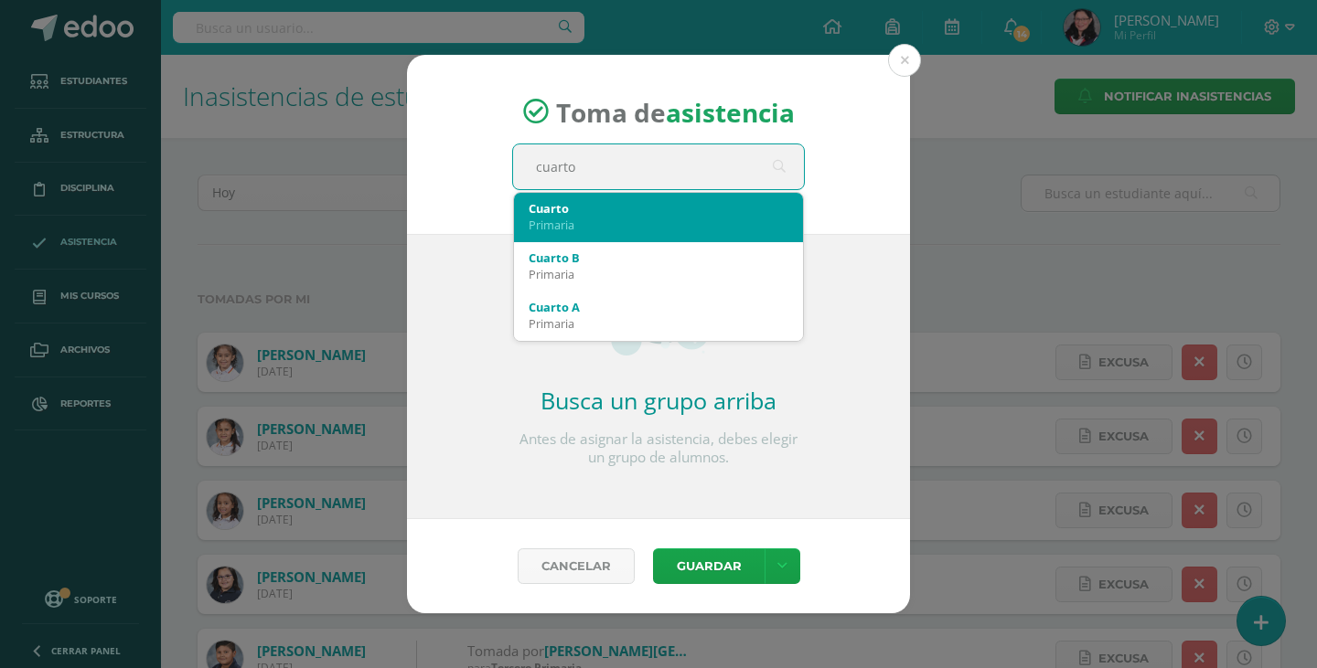
click at [698, 216] on div "Cuarto" at bounding box center [658, 208] width 260 height 16
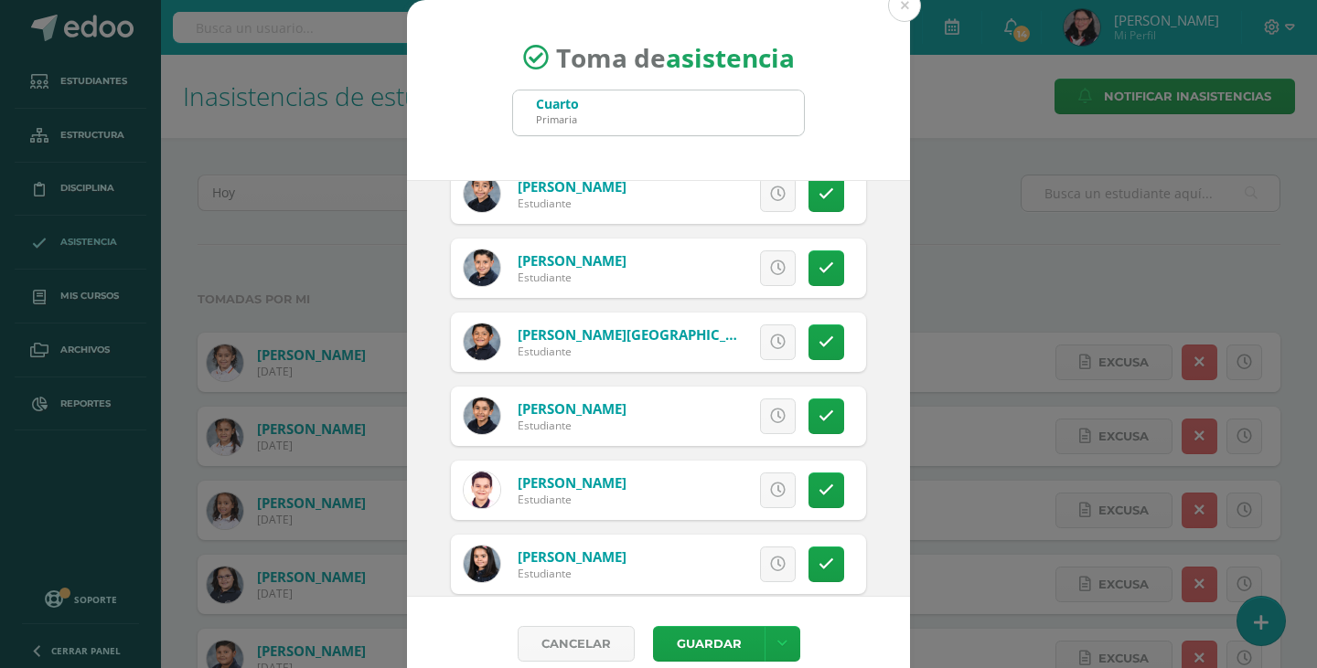
scroll to position [274, 0]
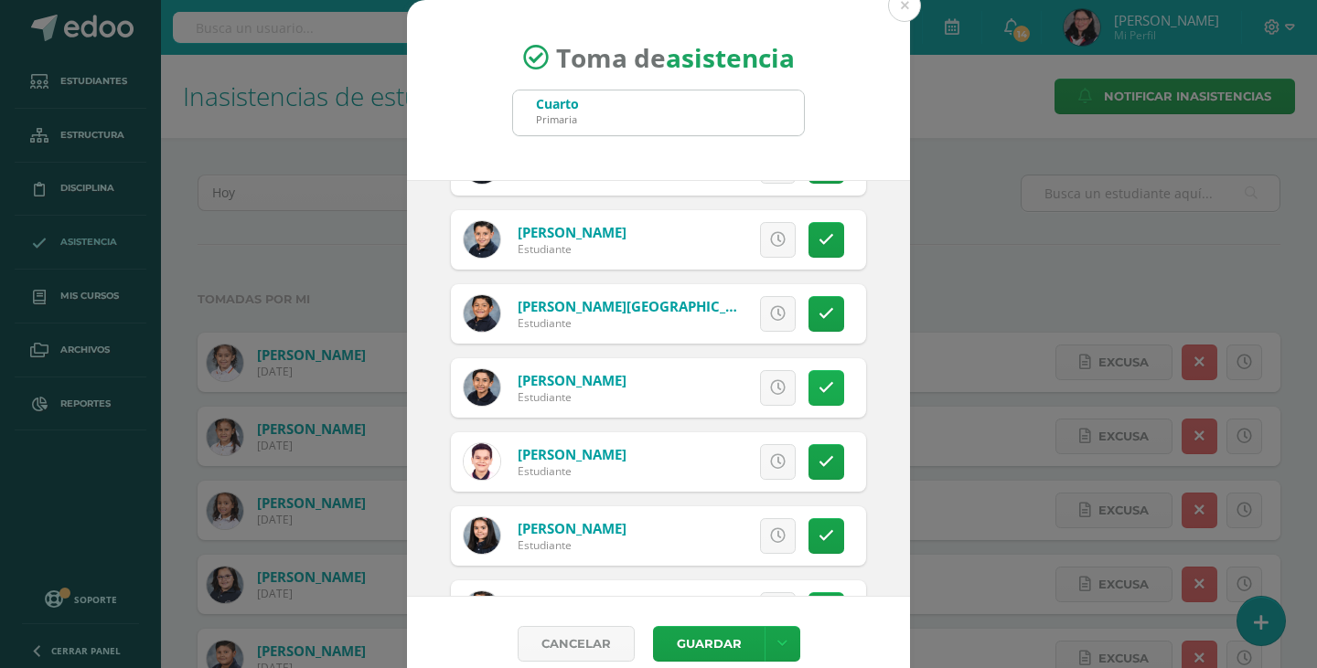
click at [818, 386] on icon at bounding box center [826, 388] width 16 height 16
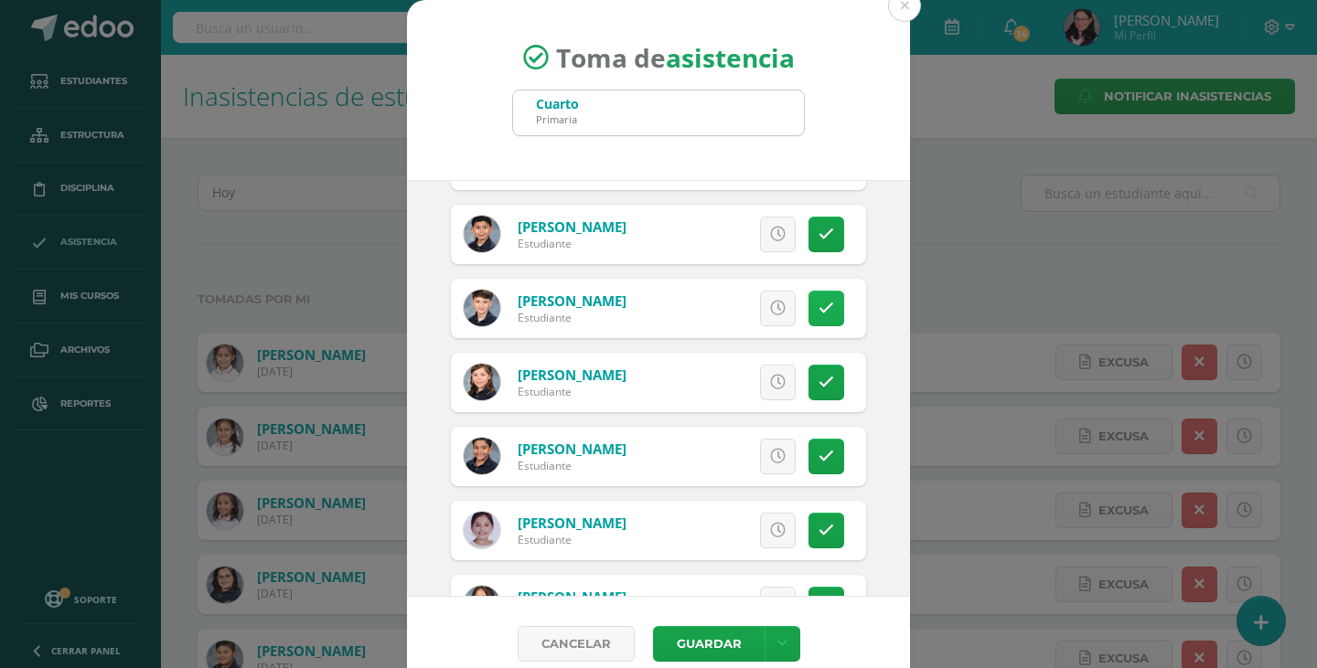
scroll to position [914, 0]
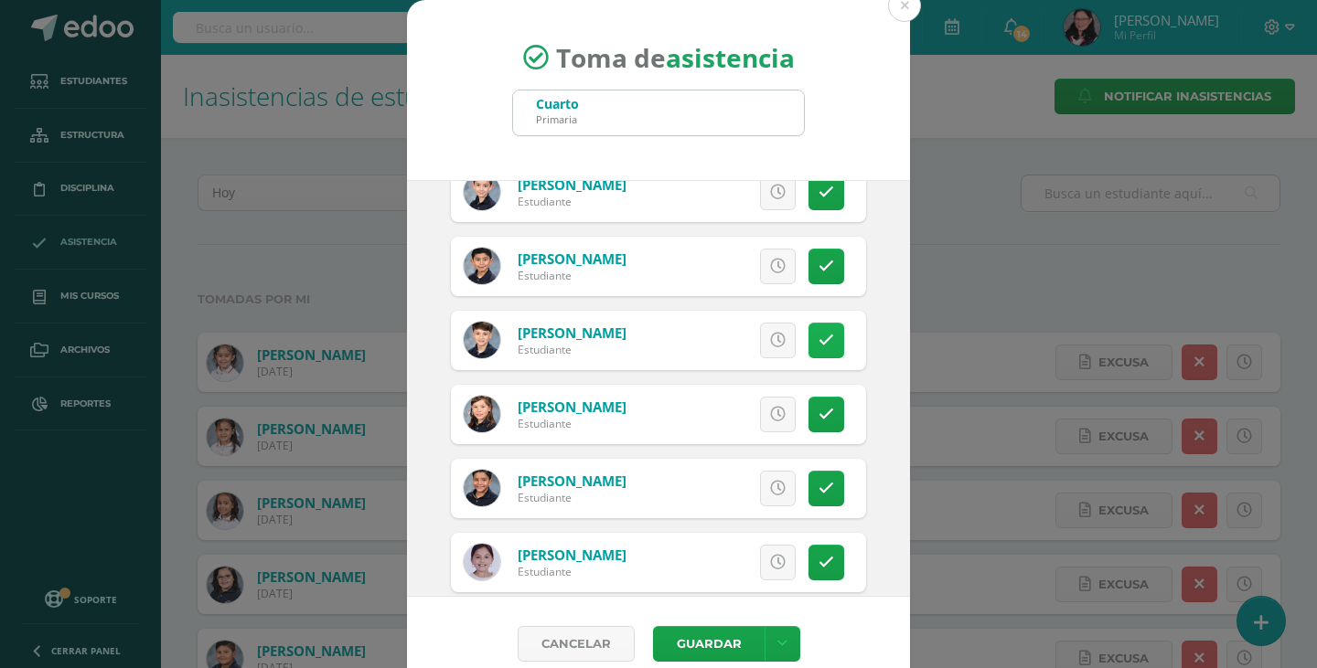
click at [808, 257] on link at bounding box center [826, 267] width 36 height 36
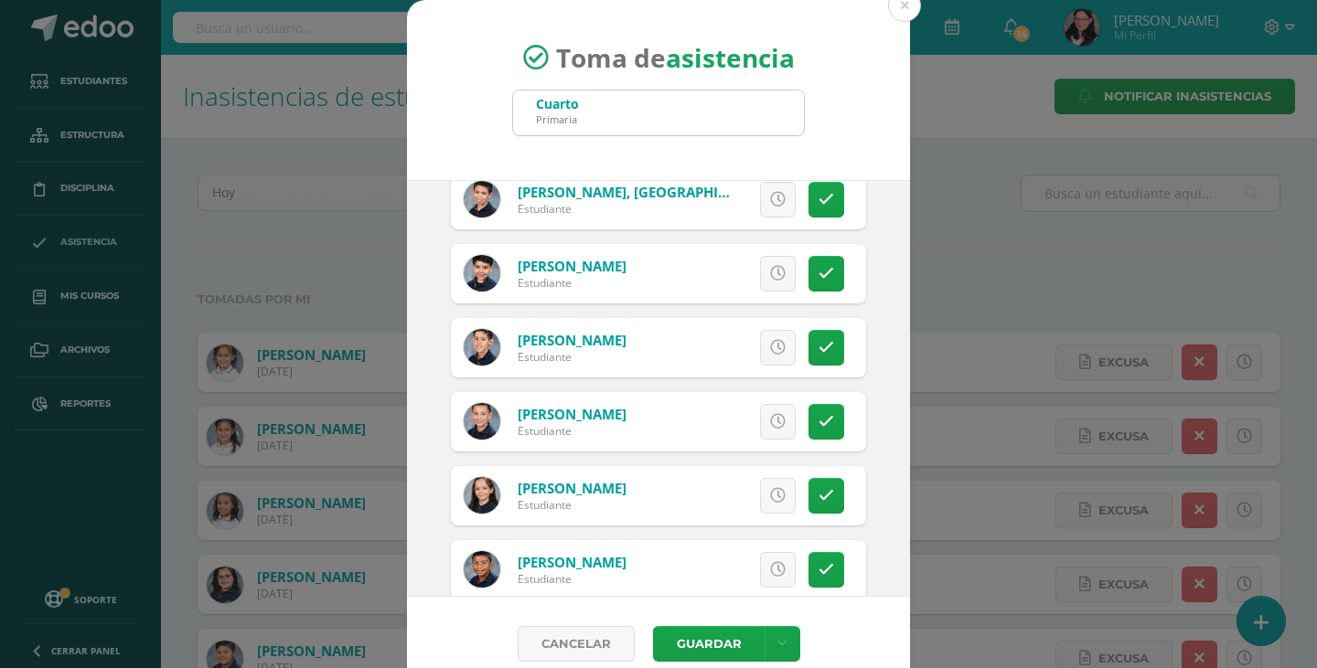
scroll to position [2940, 0]
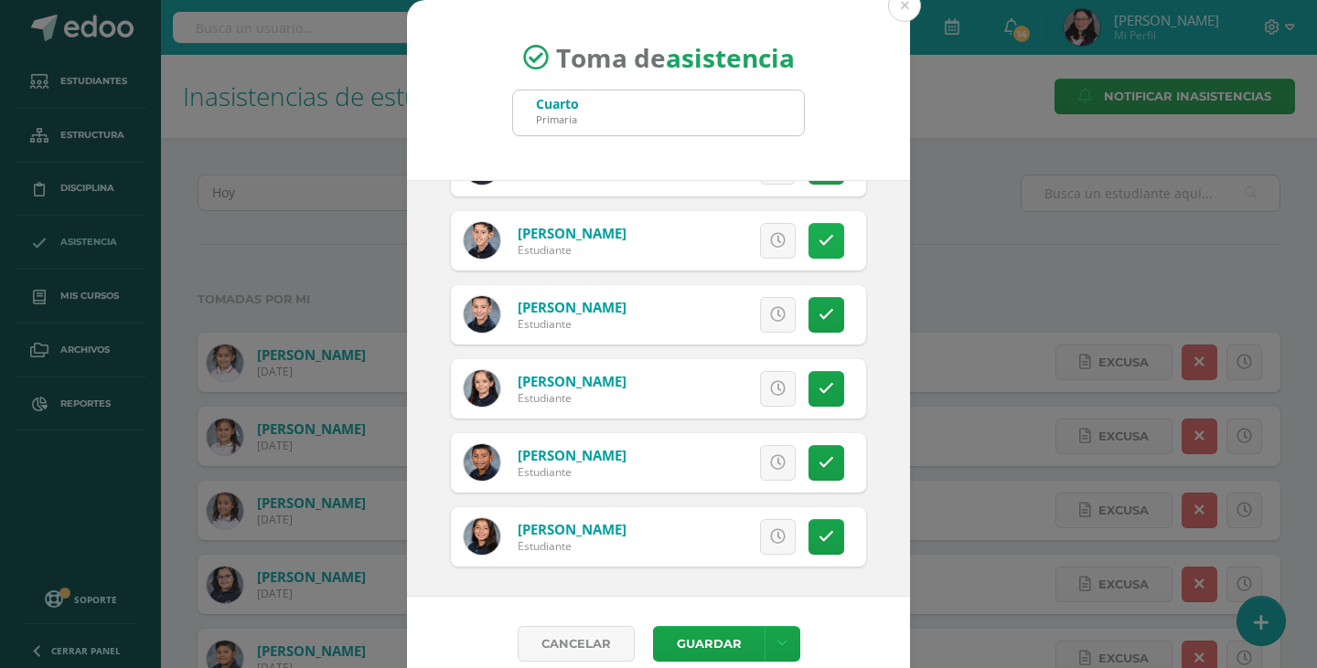
click at [818, 246] on icon at bounding box center [826, 241] width 16 height 16
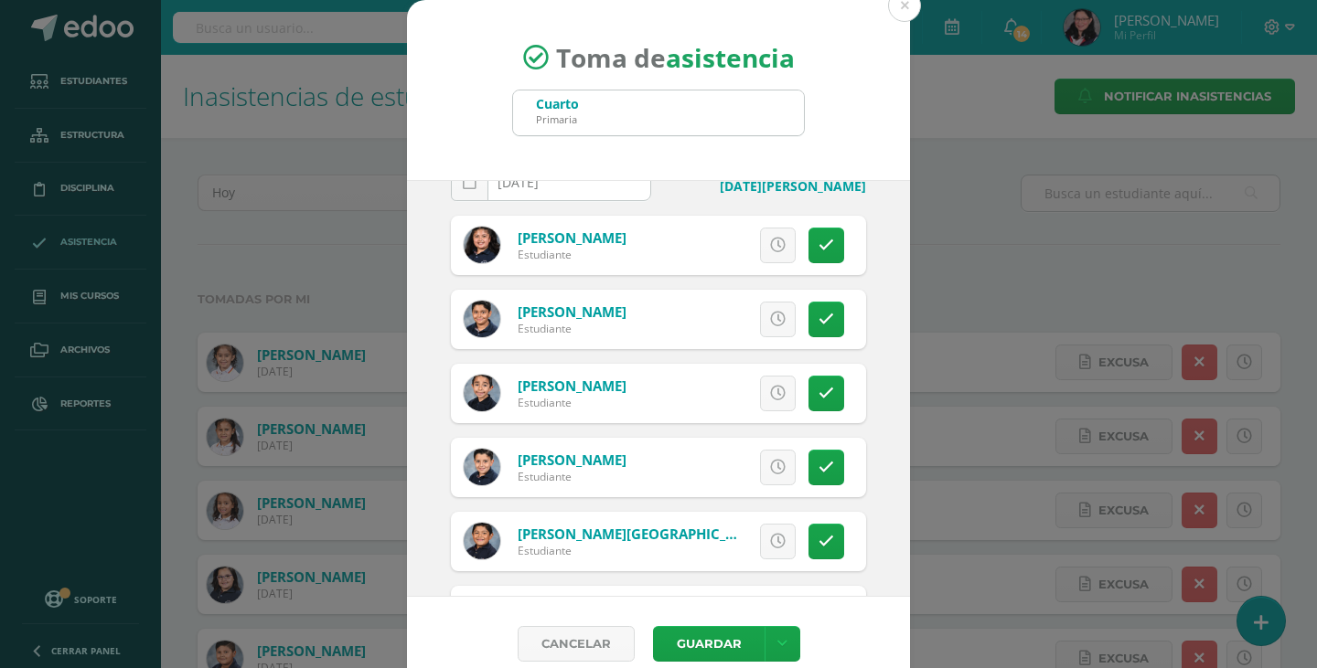
scroll to position [91, 0]
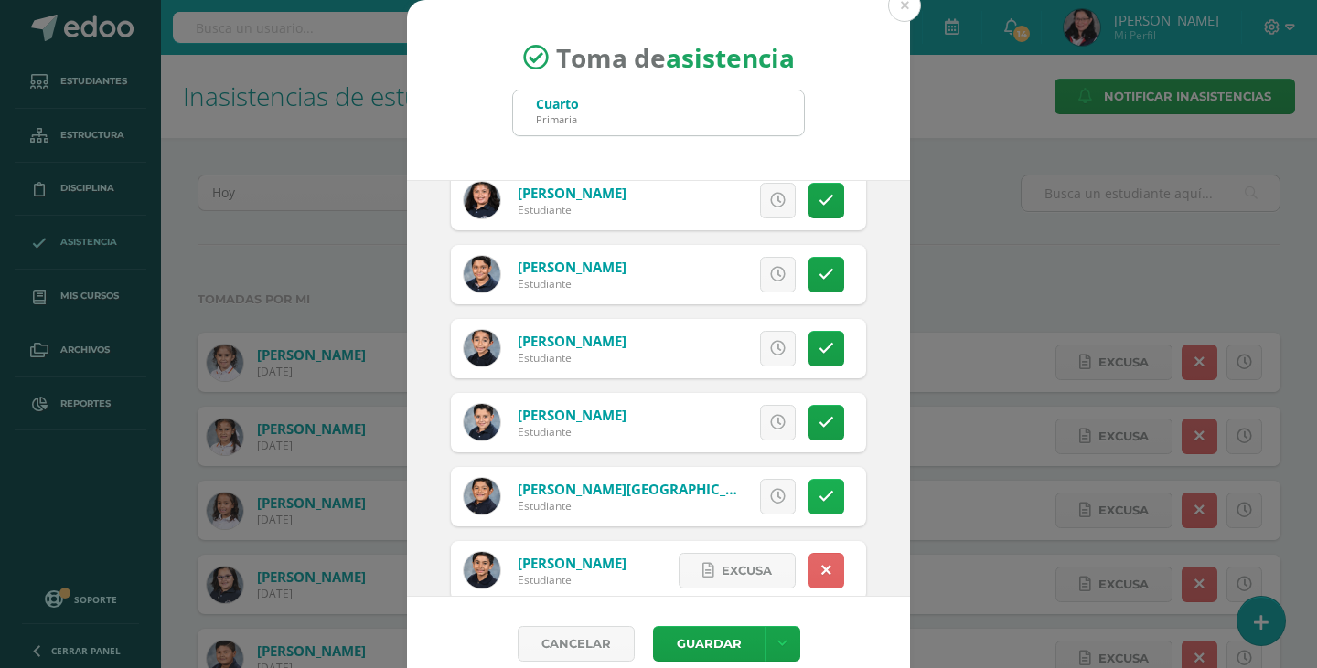
click at [818, 498] on icon at bounding box center [826, 497] width 16 height 16
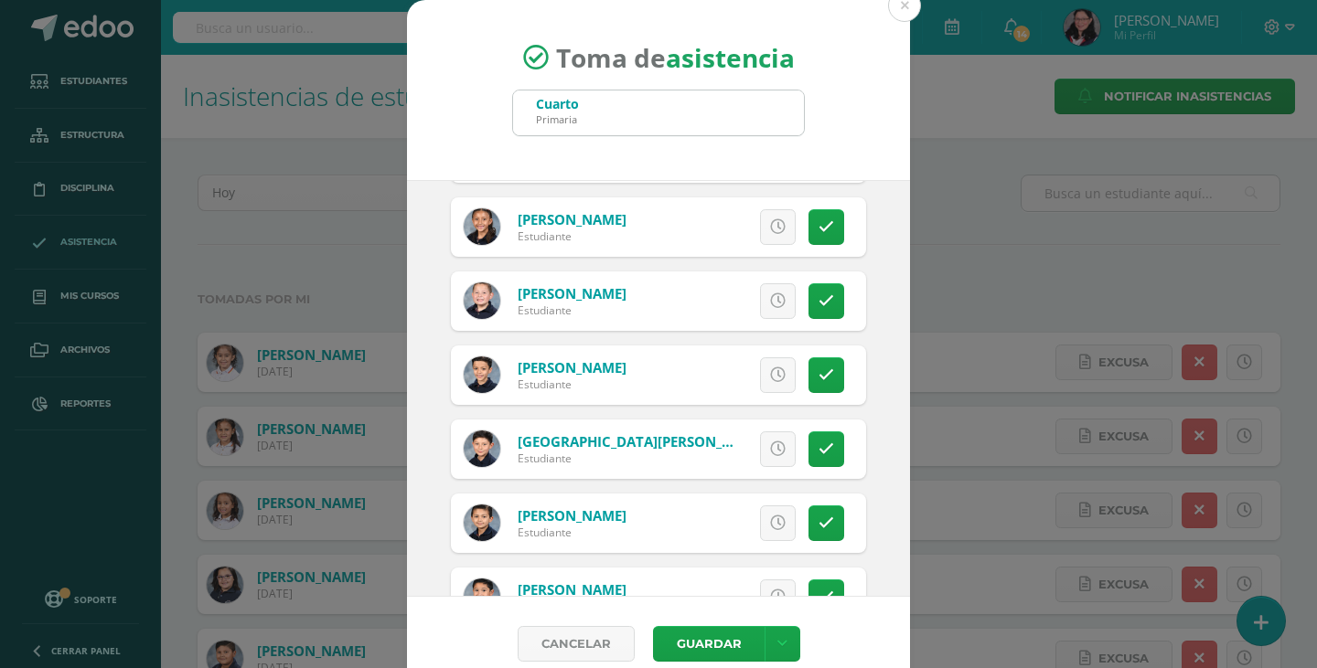
scroll to position [1737, 0]
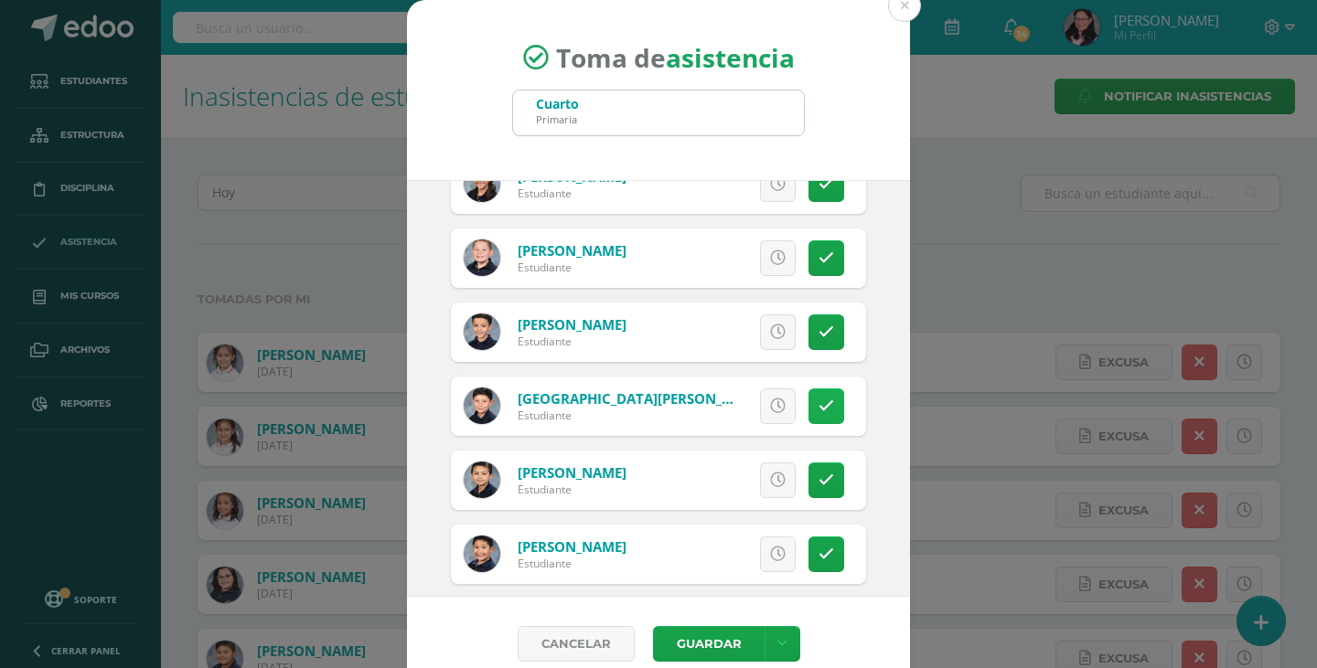
click at [818, 400] on icon at bounding box center [826, 407] width 16 height 16
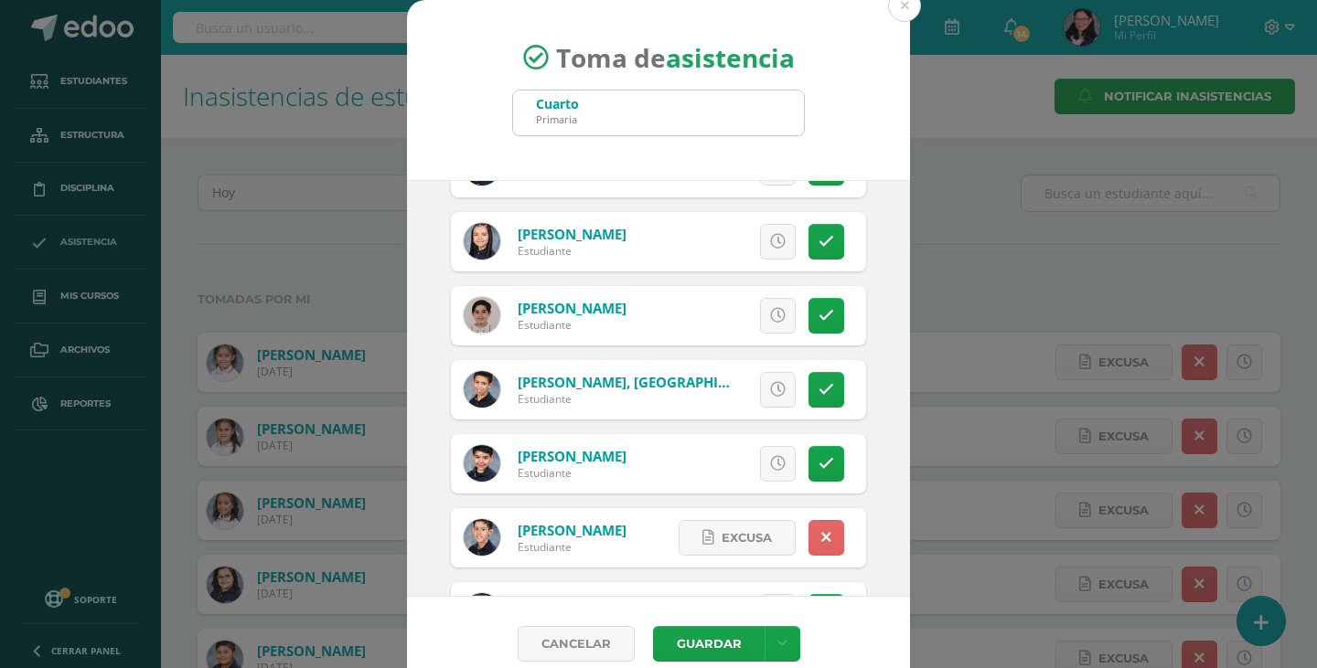
scroll to position [2652, 0]
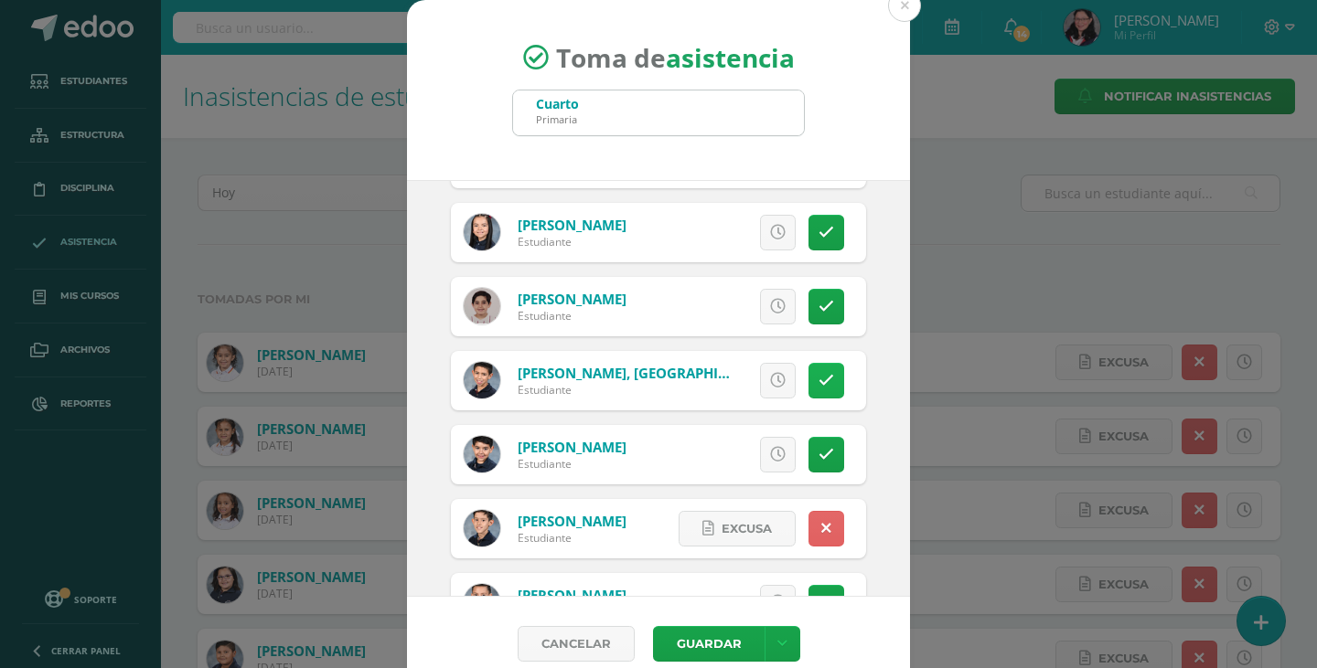
click at [808, 370] on link at bounding box center [826, 381] width 36 height 36
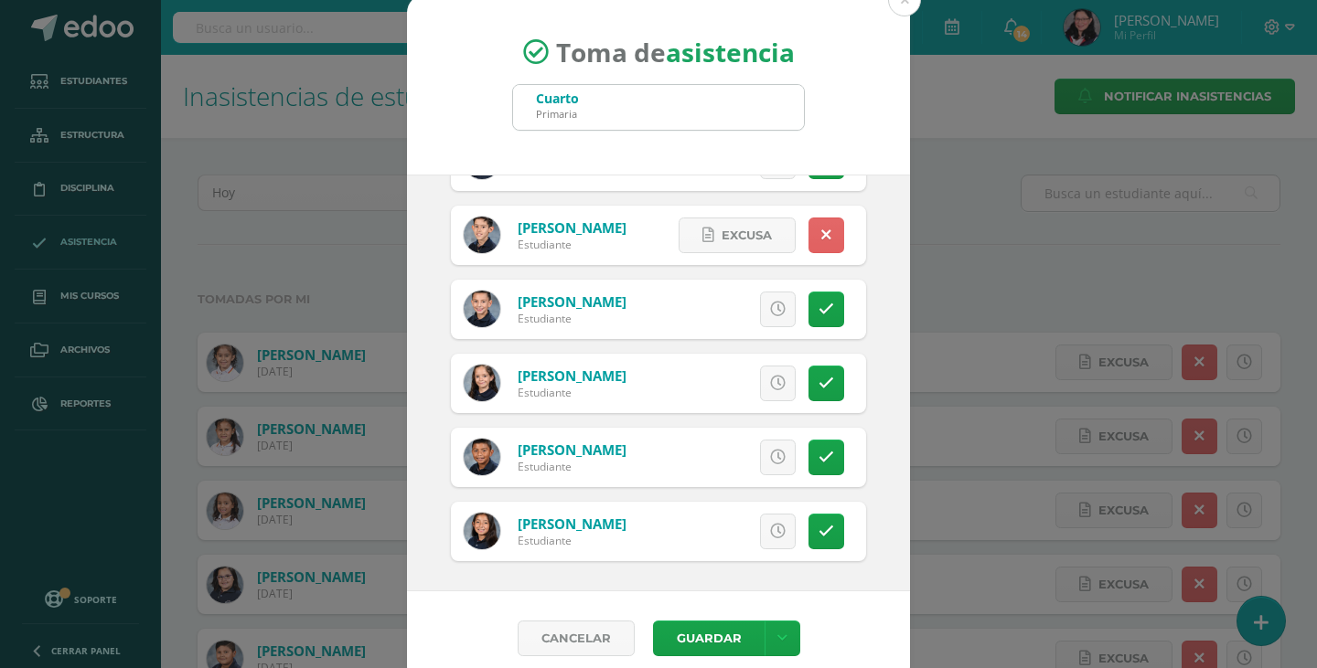
scroll to position [0, 0]
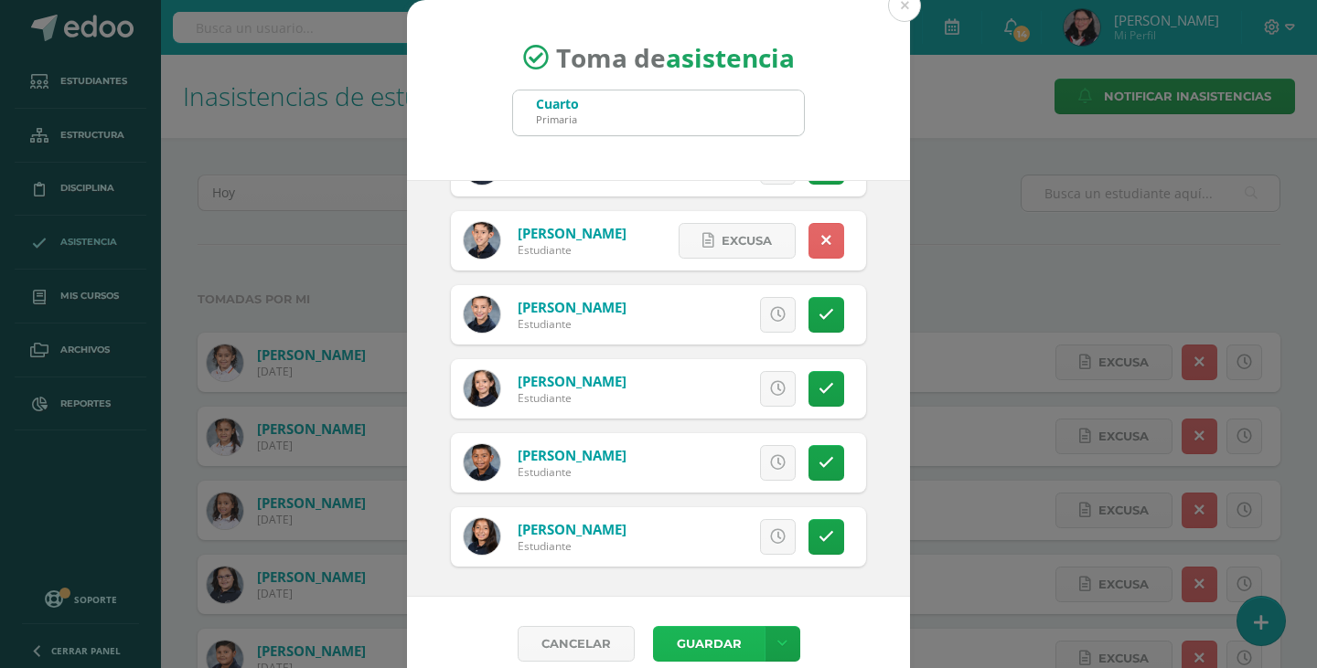
click at [694, 637] on button "Guardar" at bounding box center [709, 644] width 112 height 36
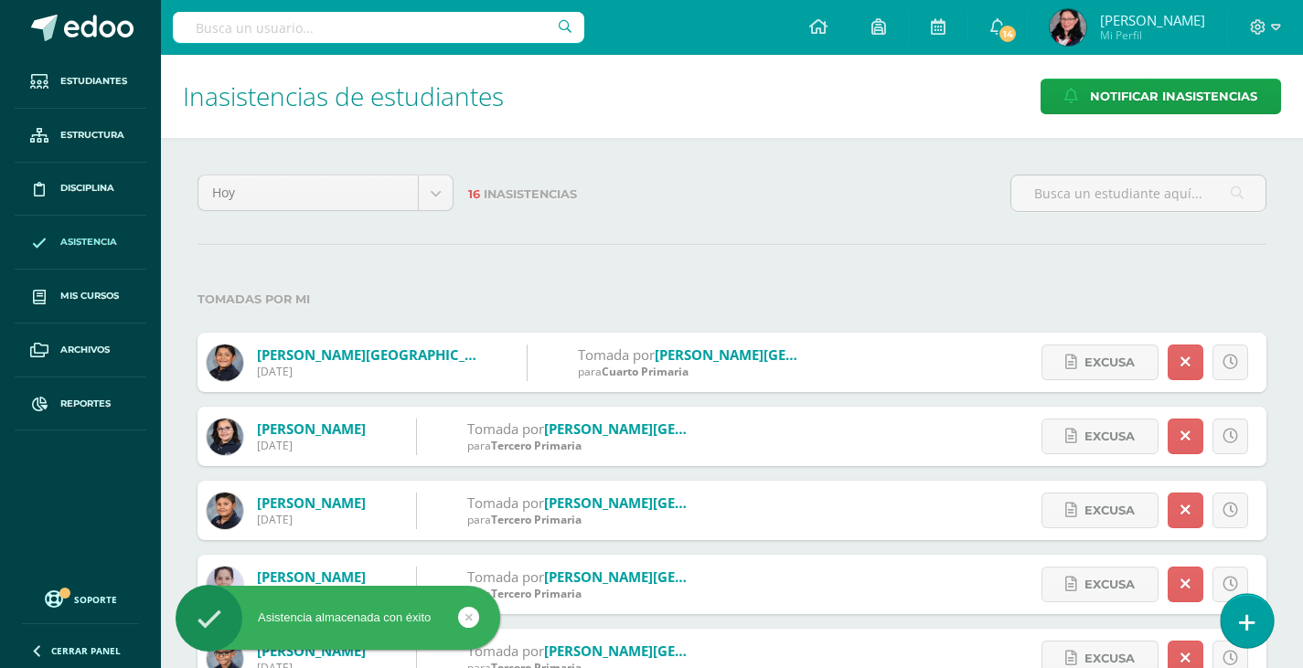
click at [1260, 615] on link at bounding box center [1247, 620] width 52 height 53
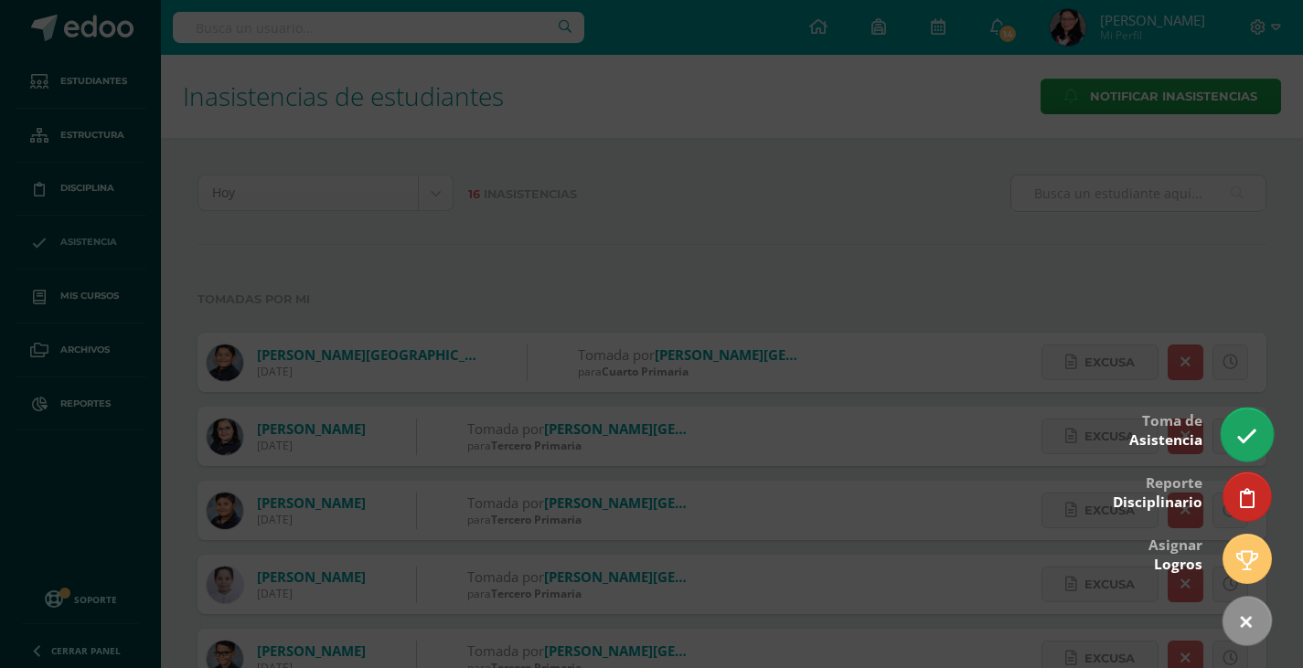
click at [1237, 422] on link at bounding box center [1247, 434] width 52 height 53
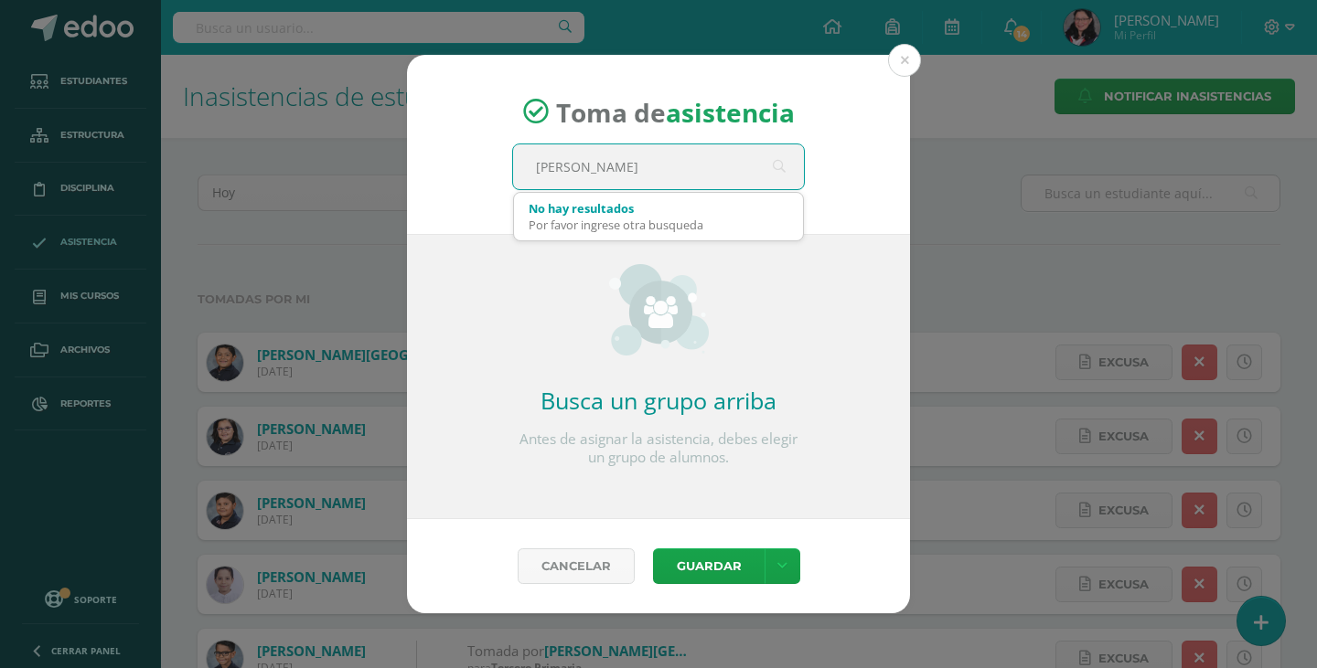
type input "quinto"
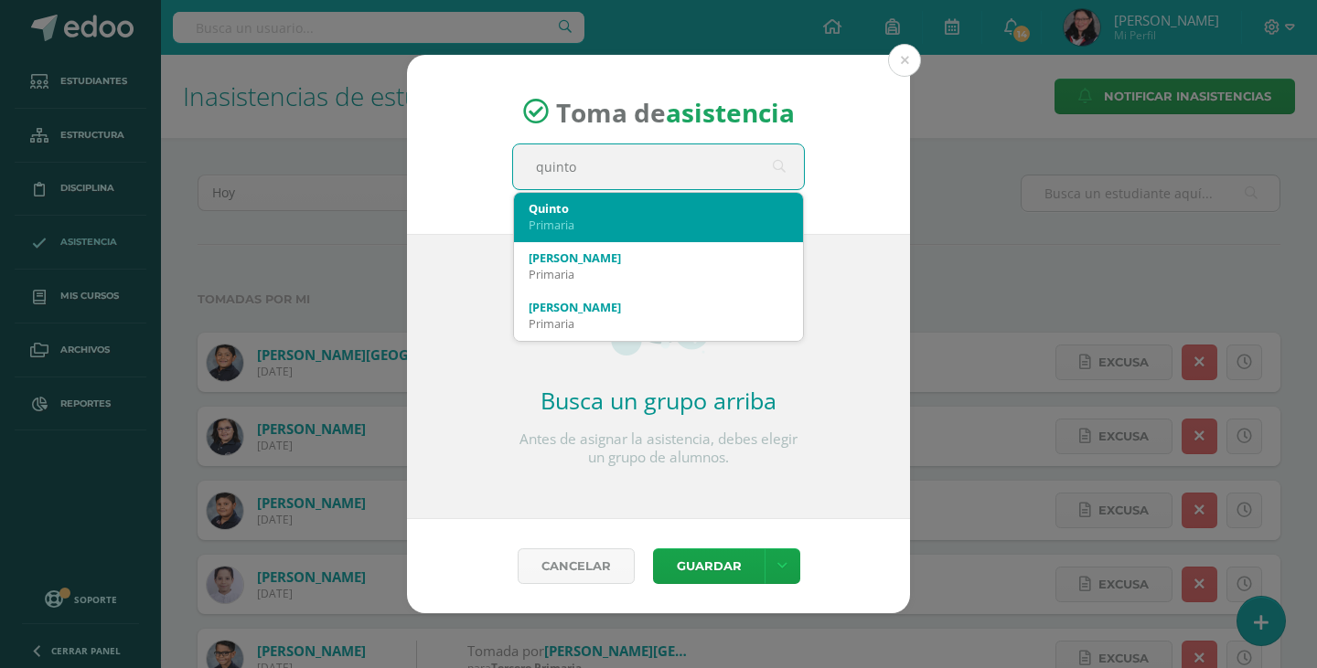
click at [614, 219] on div "Primaria" at bounding box center [658, 225] width 260 height 16
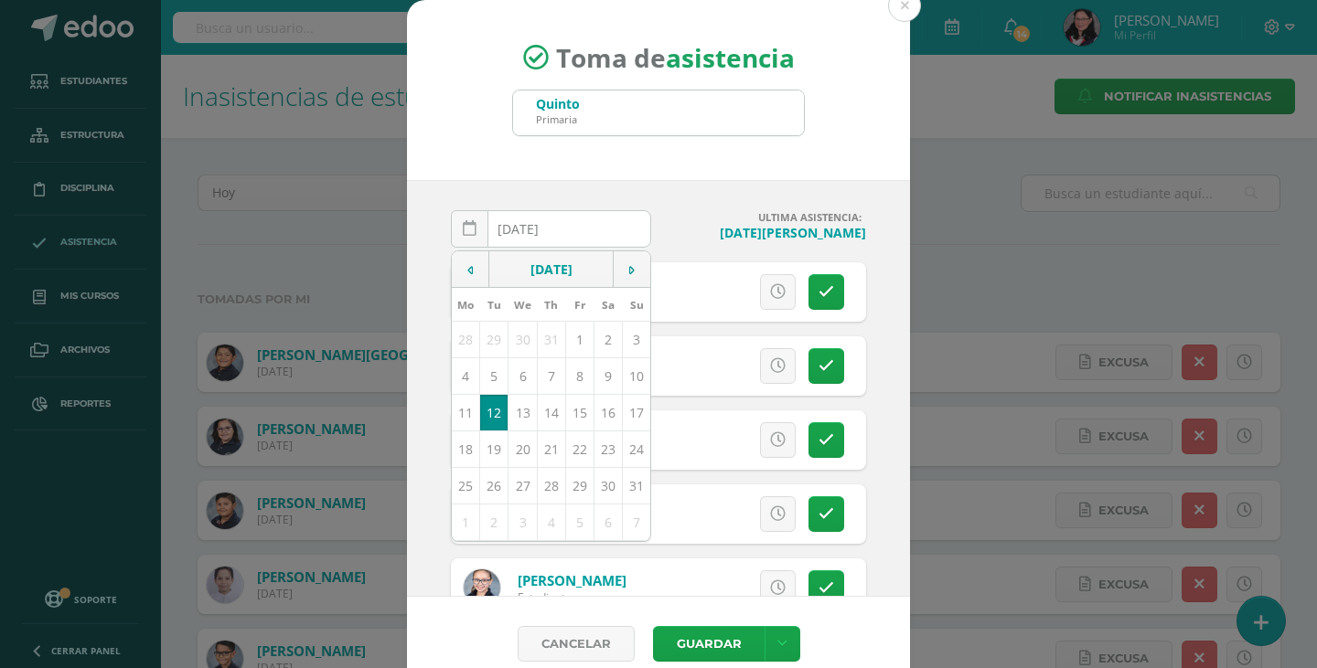
click at [669, 233] on h4 "Lunes, 11 de agosto" at bounding box center [766, 232] width 200 height 17
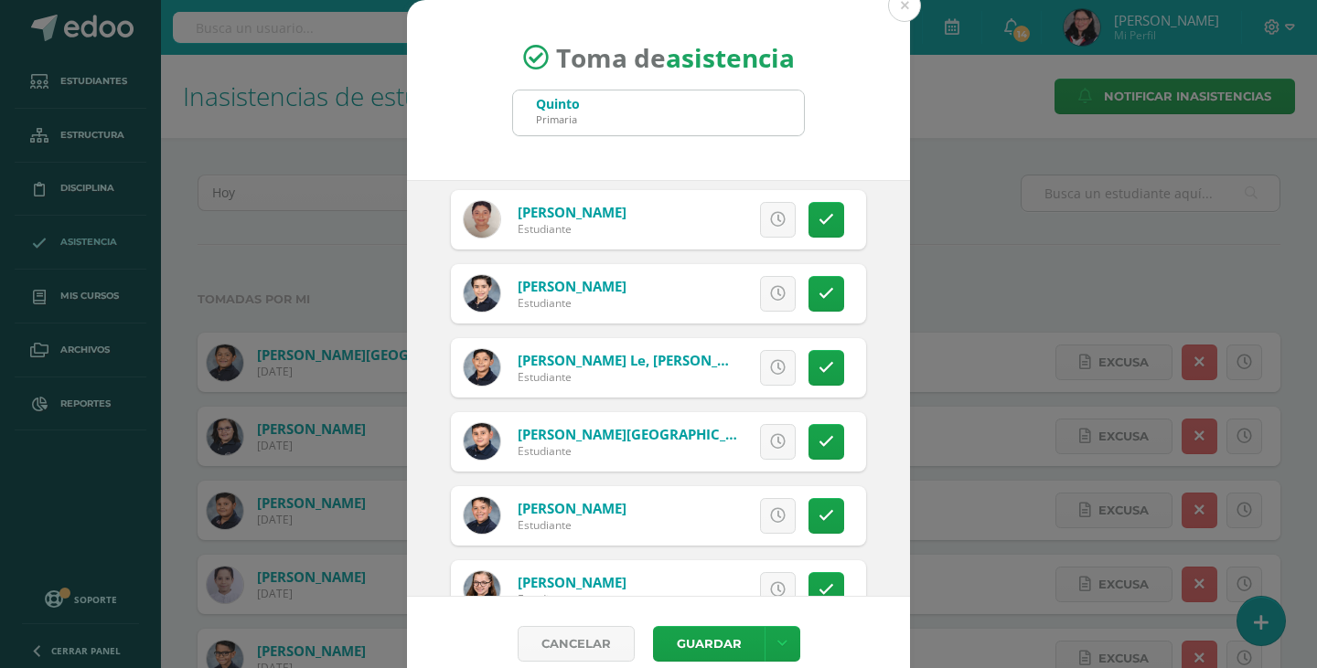
scroll to position [3532, 0]
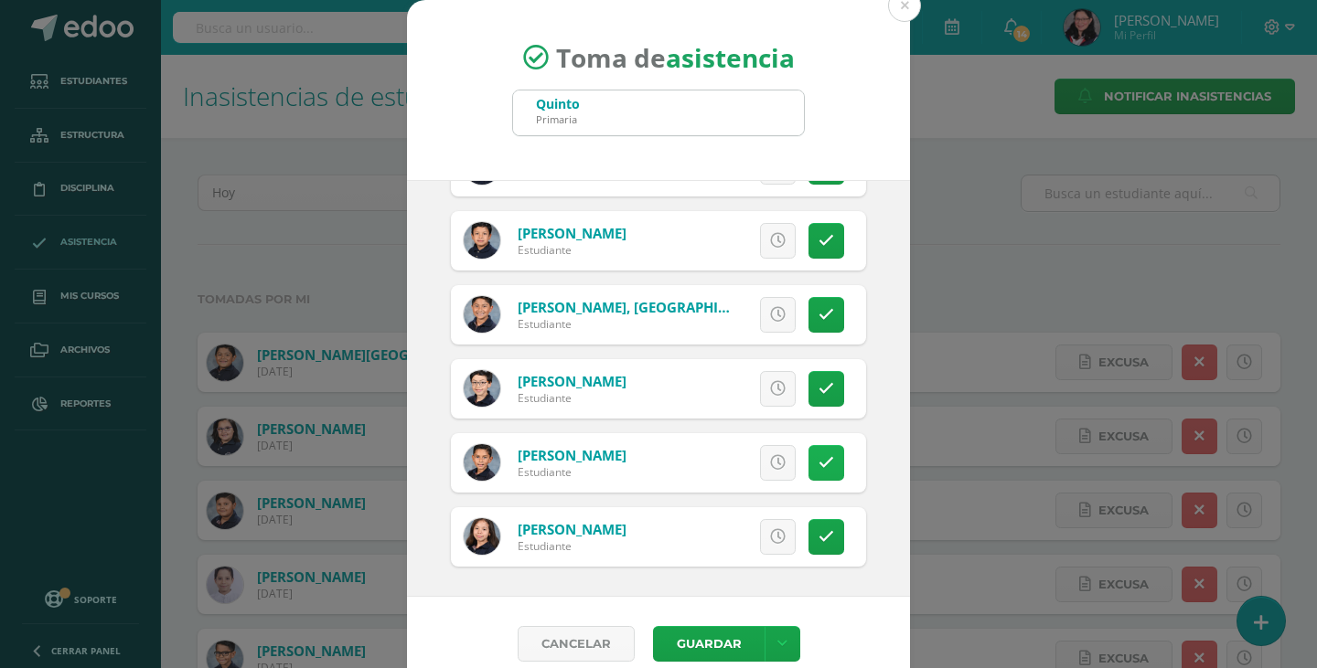
click at [817, 468] on link at bounding box center [826, 463] width 36 height 36
click at [818, 529] on icon at bounding box center [826, 537] width 16 height 16
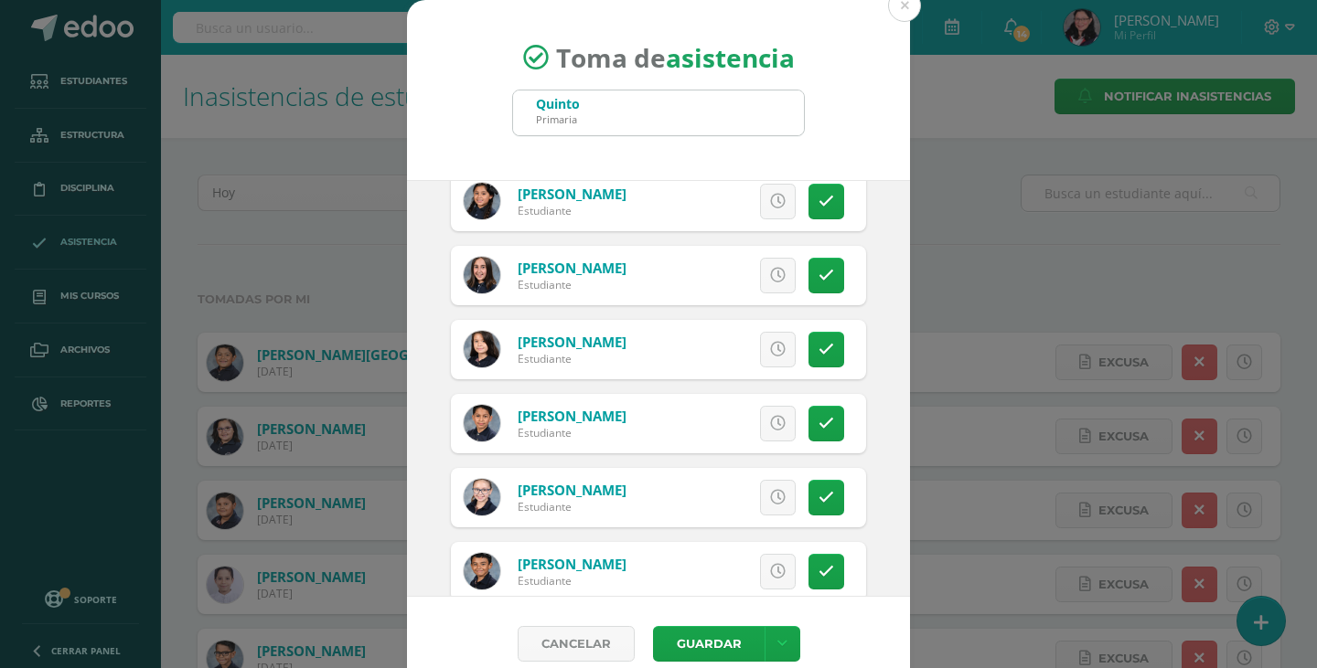
scroll to position [0, 0]
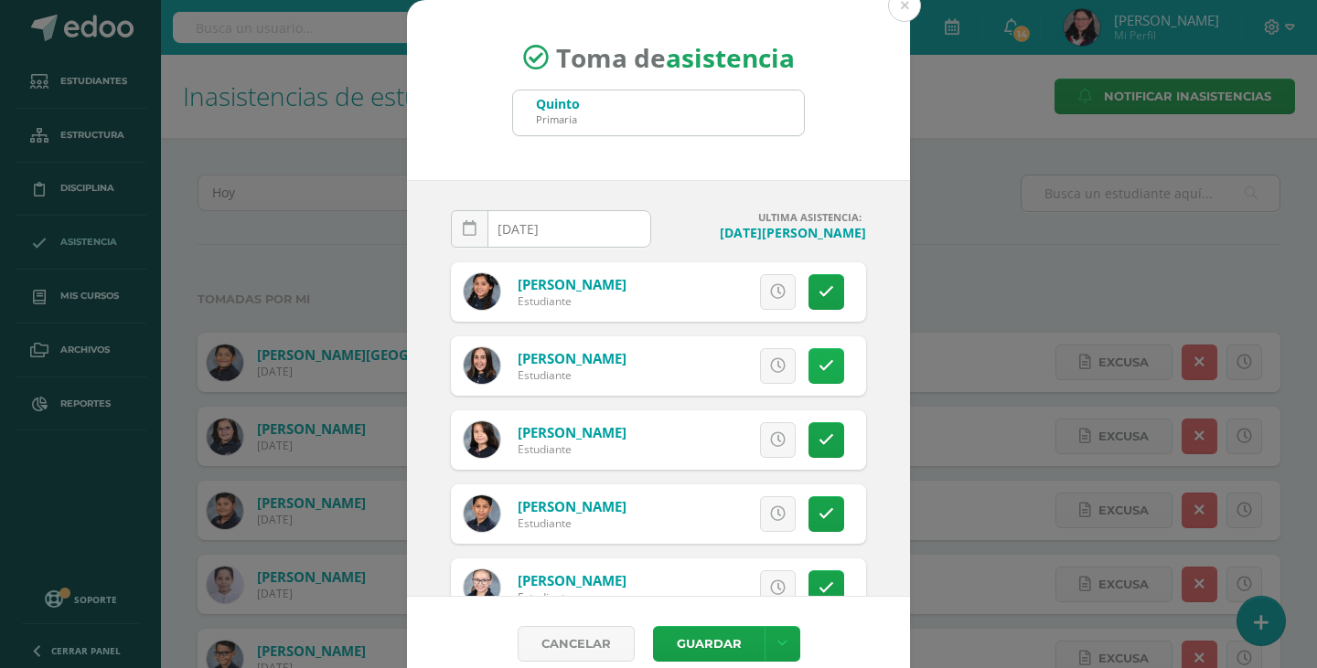
click at [818, 365] on icon at bounding box center [826, 366] width 16 height 16
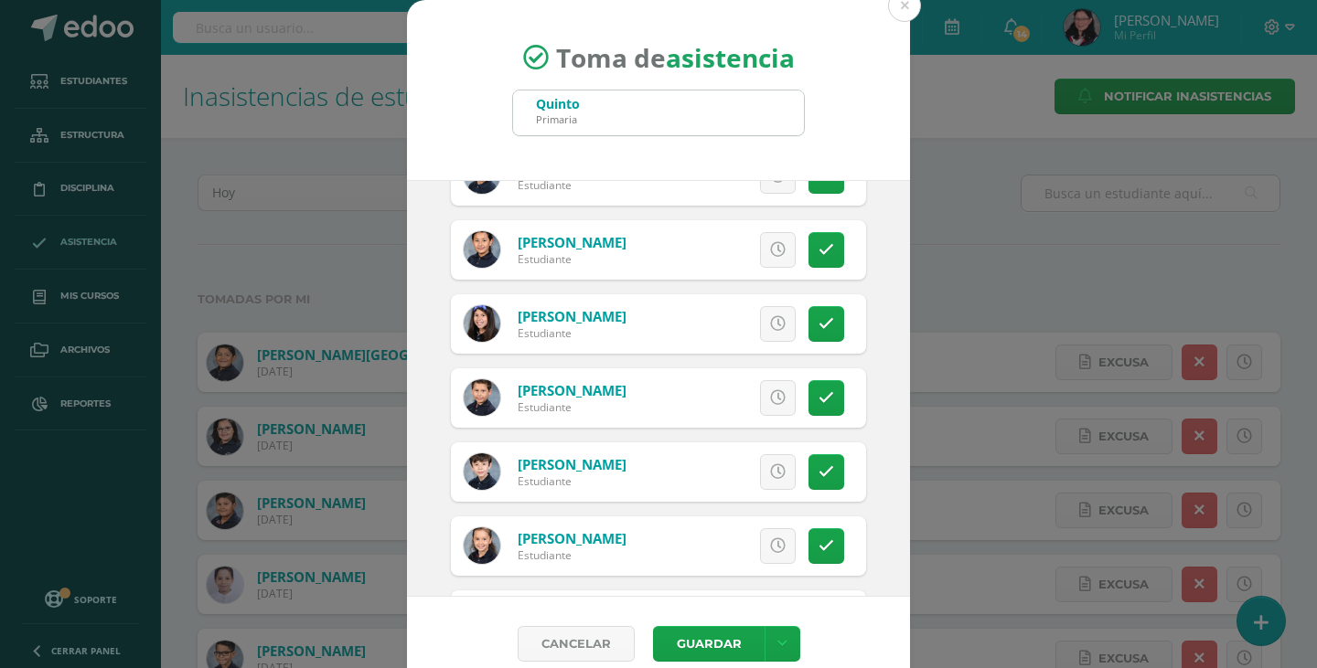
scroll to position [2652, 0]
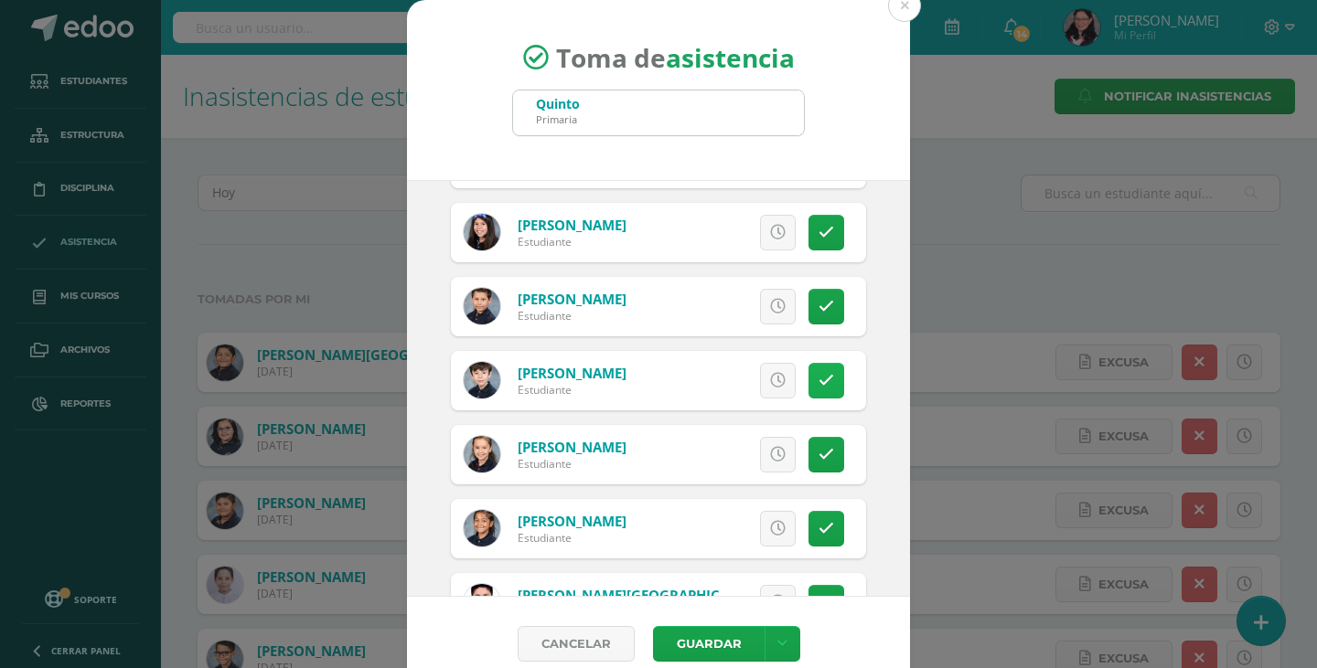
click at [818, 373] on icon at bounding box center [826, 381] width 16 height 16
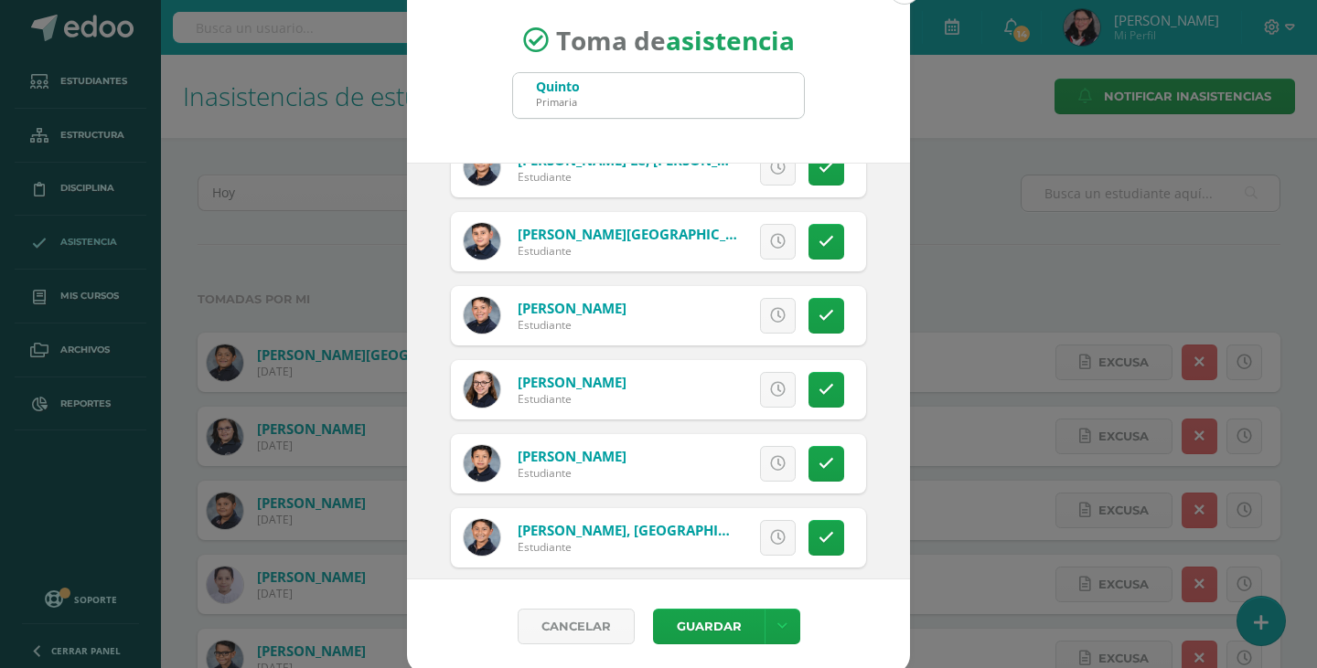
scroll to position [23, 0]
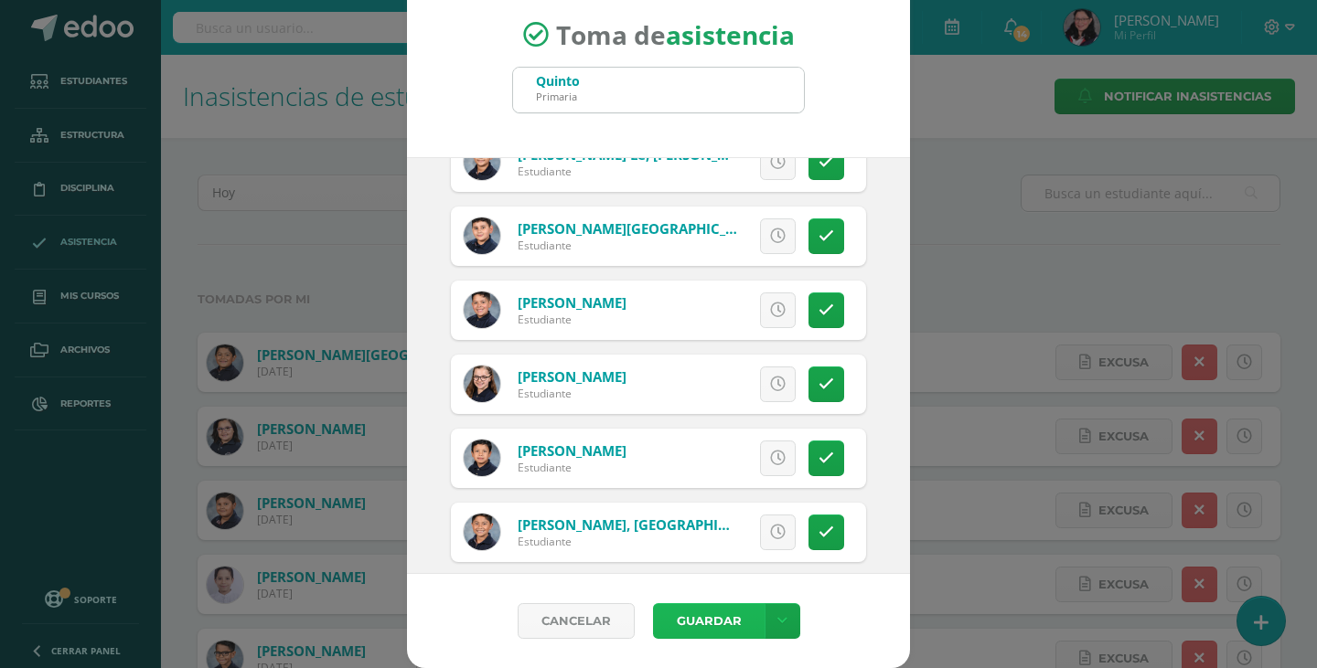
click at [718, 628] on button "Guardar" at bounding box center [709, 621] width 112 height 36
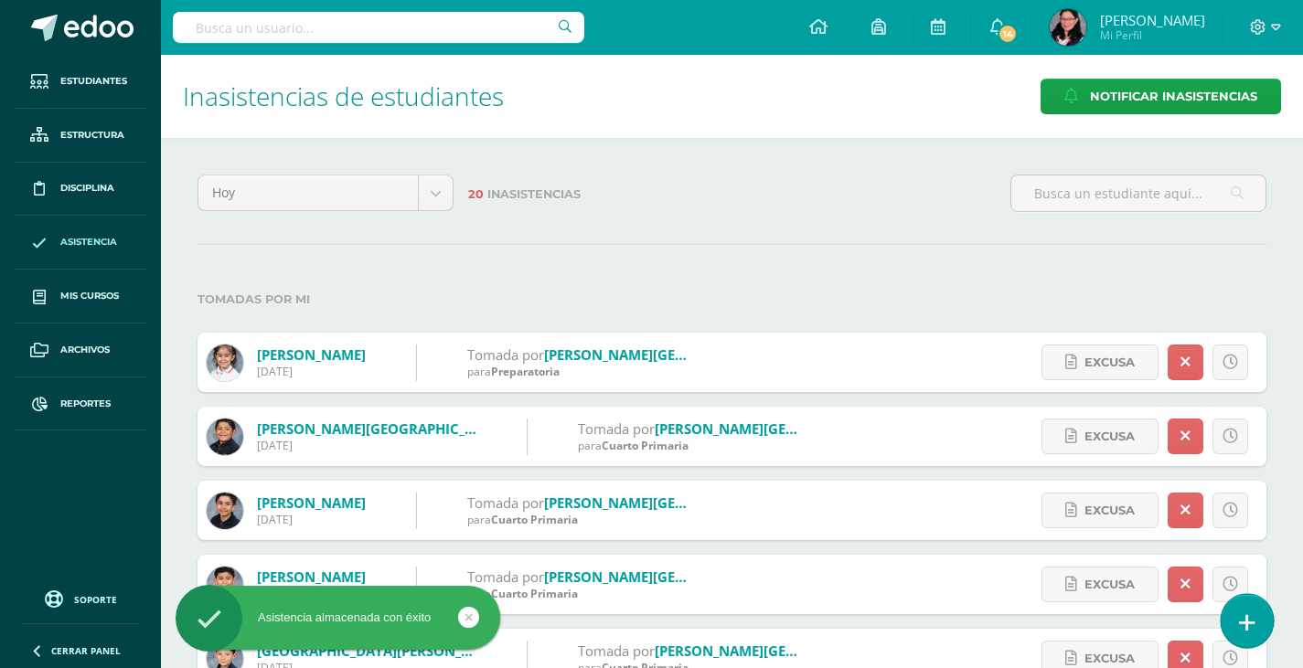
click at [1247, 623] on icon at bounding box center [1247, 623] width 16 height 21
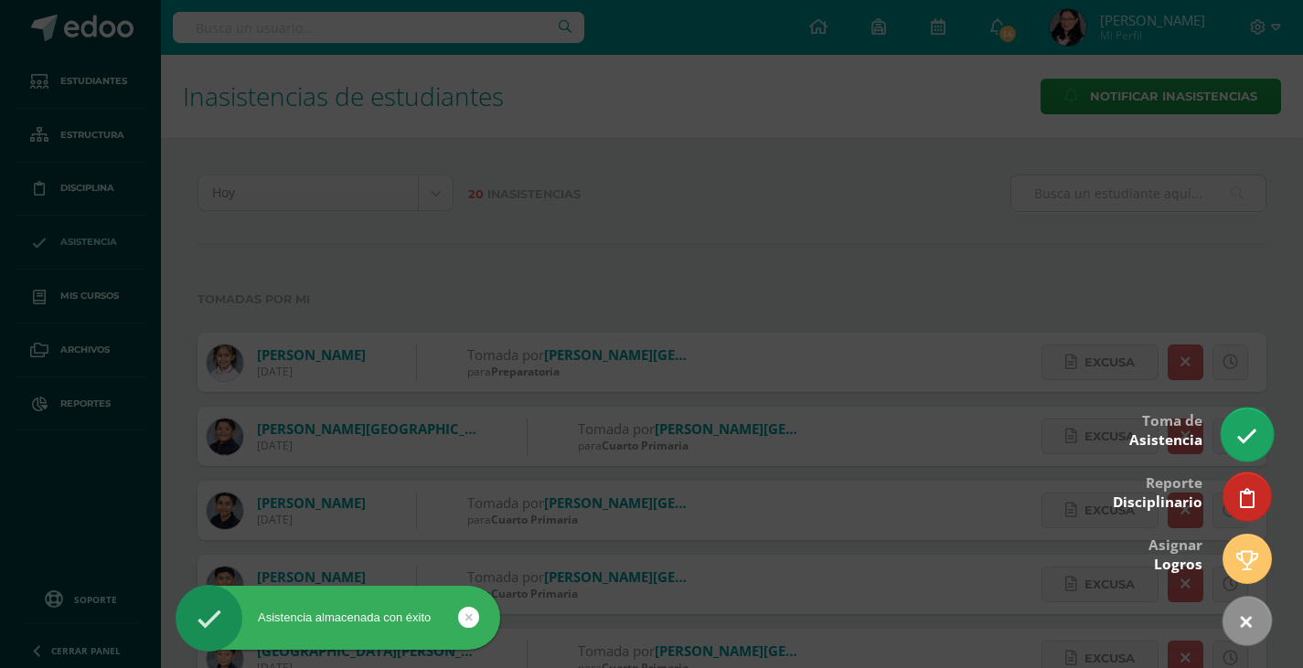
click at [1248, 428] on icon at bounding box center [1246, 436] width 21 height 21
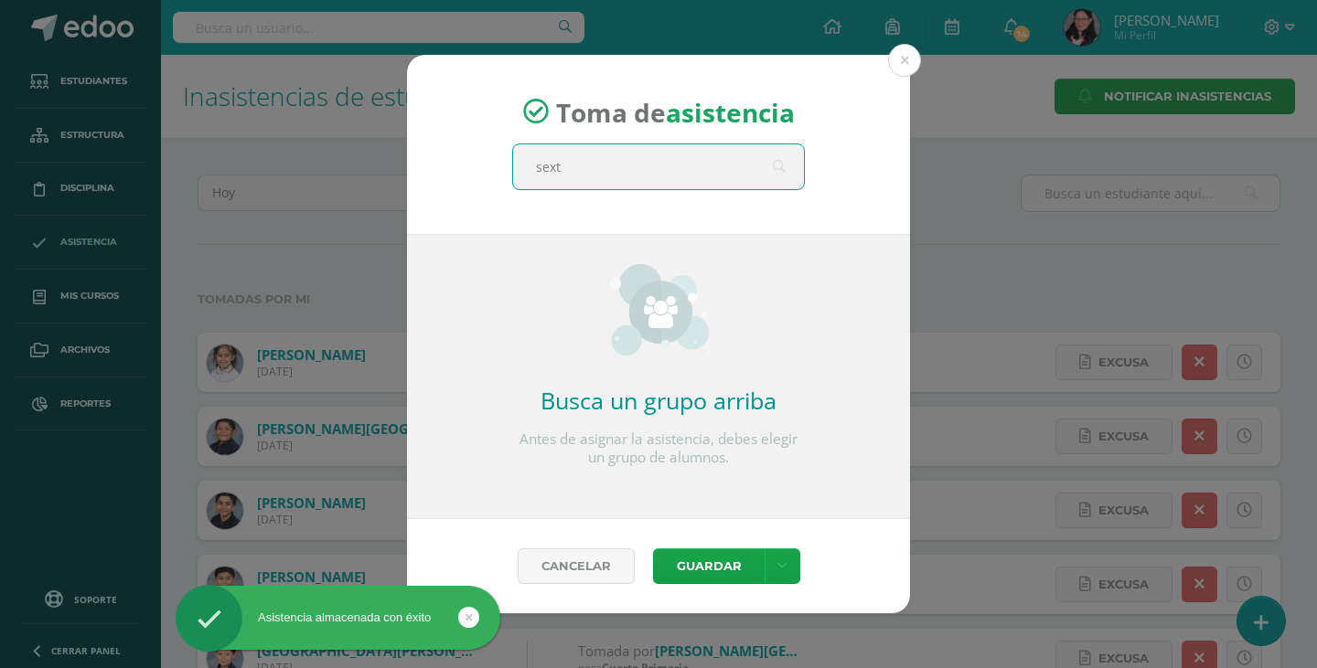
type input "sexto"
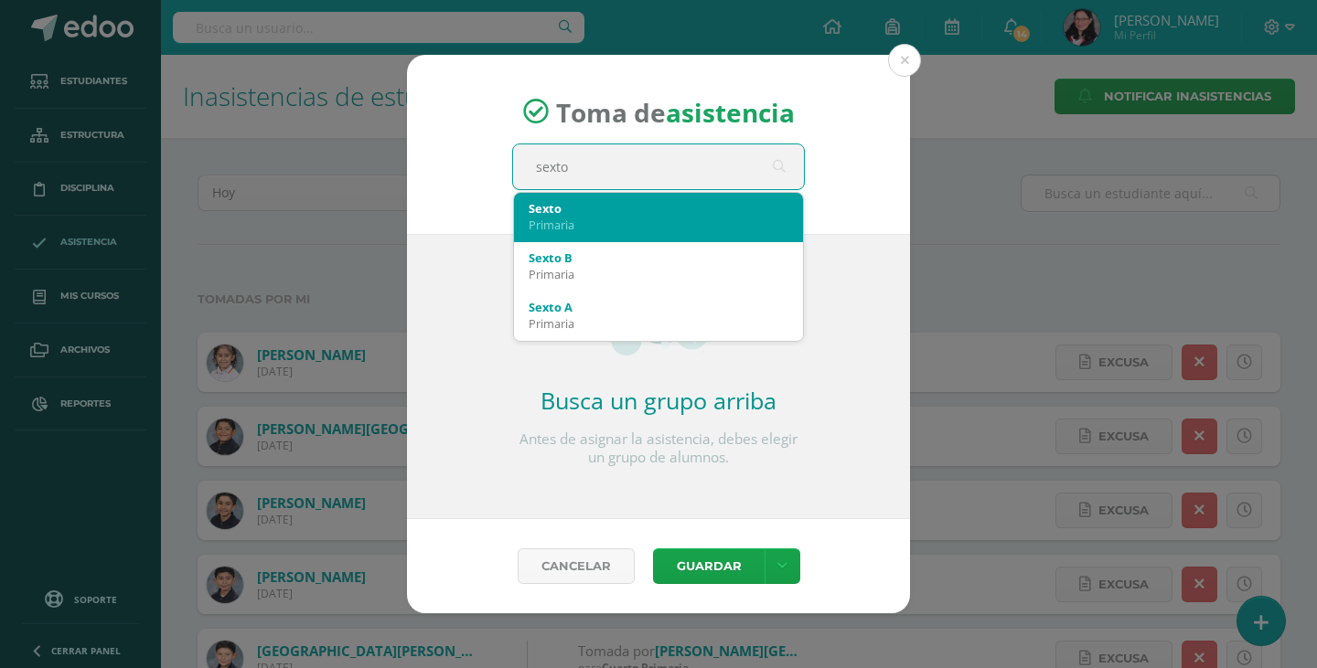
click at [585, 236] on div "Sexto Primaria" at bounding box center [658, 217] width 260 height 48
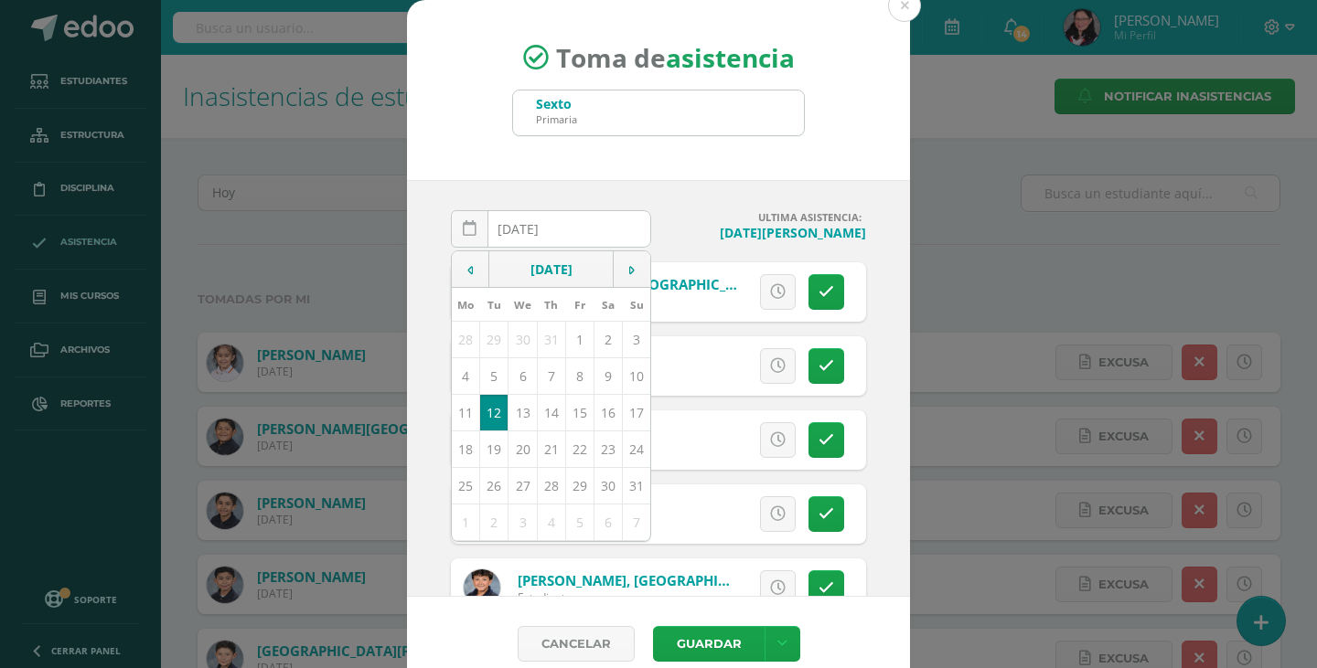
click at [669, 222] on h4 "ULTIMA ASISTENCIA:" at bounding box center [766, 217] width 200 height 14
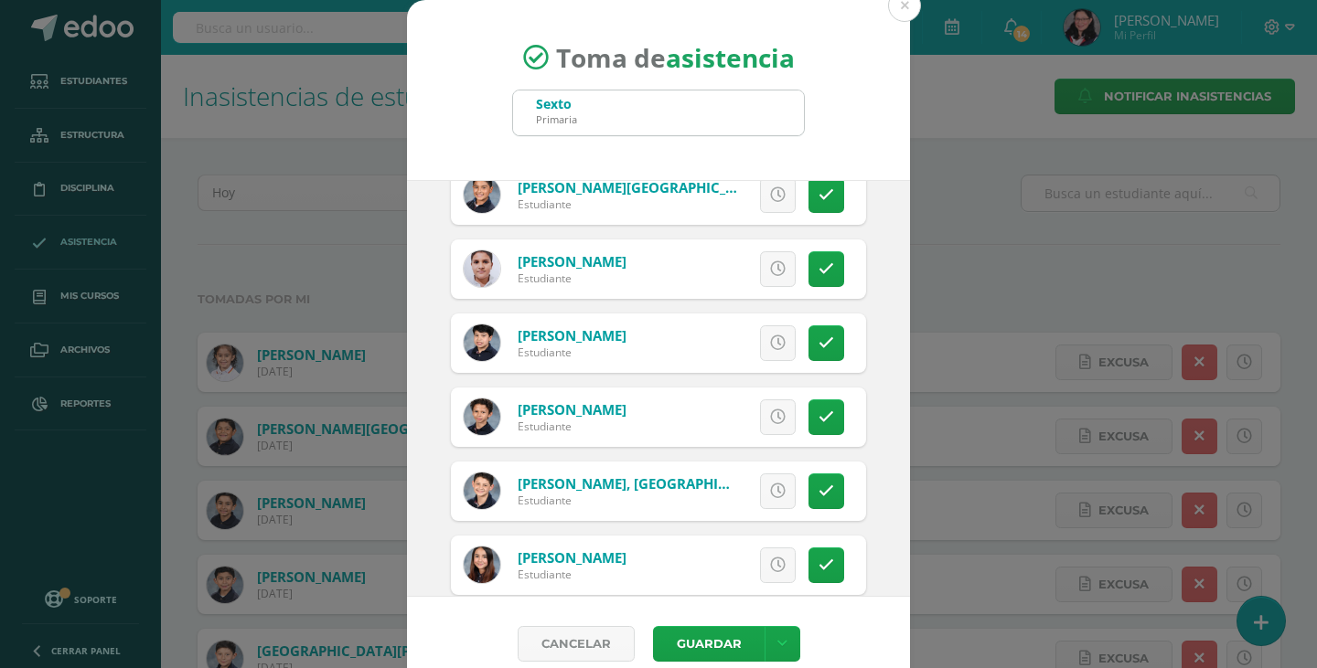
scroll to position [640, 0]
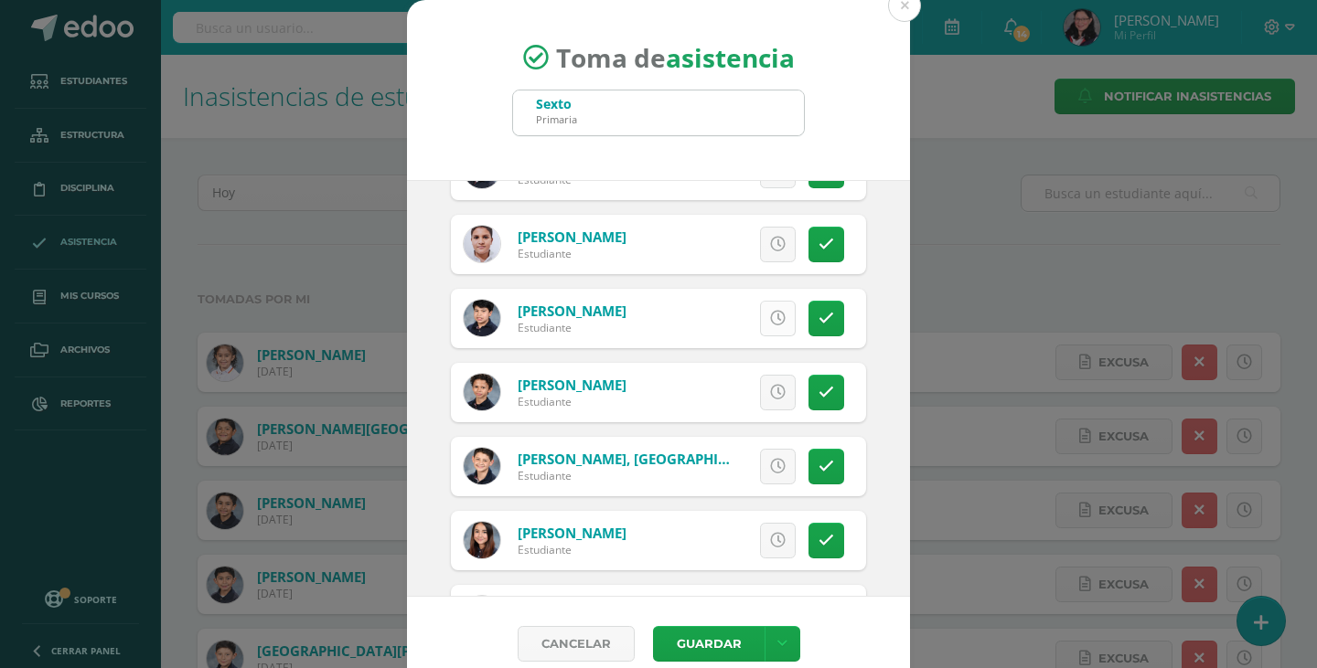
click at [770, 318] on icon at bounding box center [778, 319] width 16 height 16
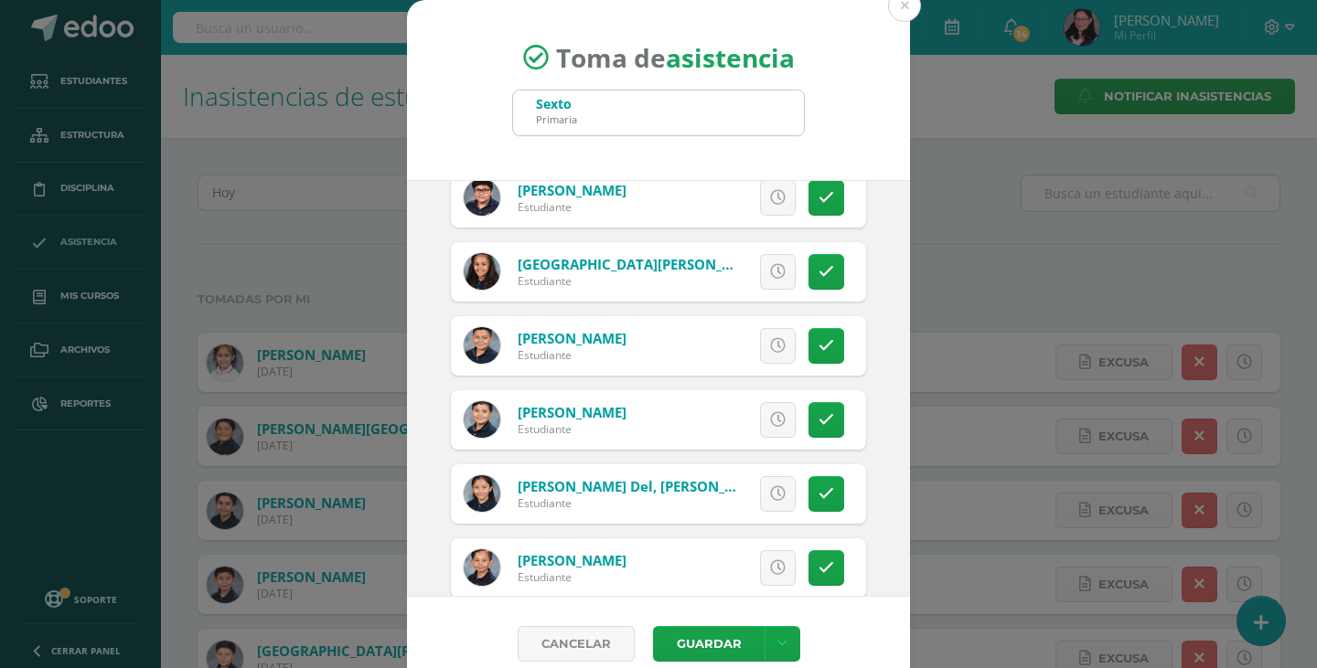
scroll to position [1280, 0]
click at [818, 412] on icon at bounding box center [826, 419] width 16 height 16
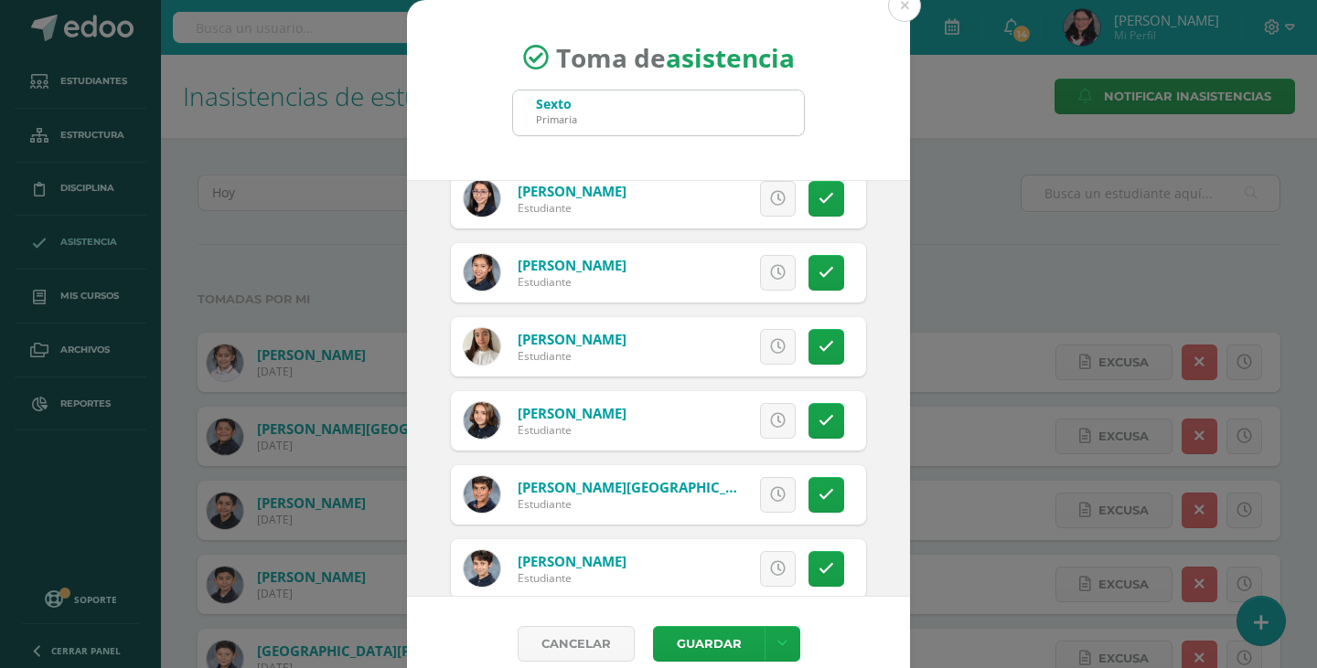
scroll to position [2012, 0]
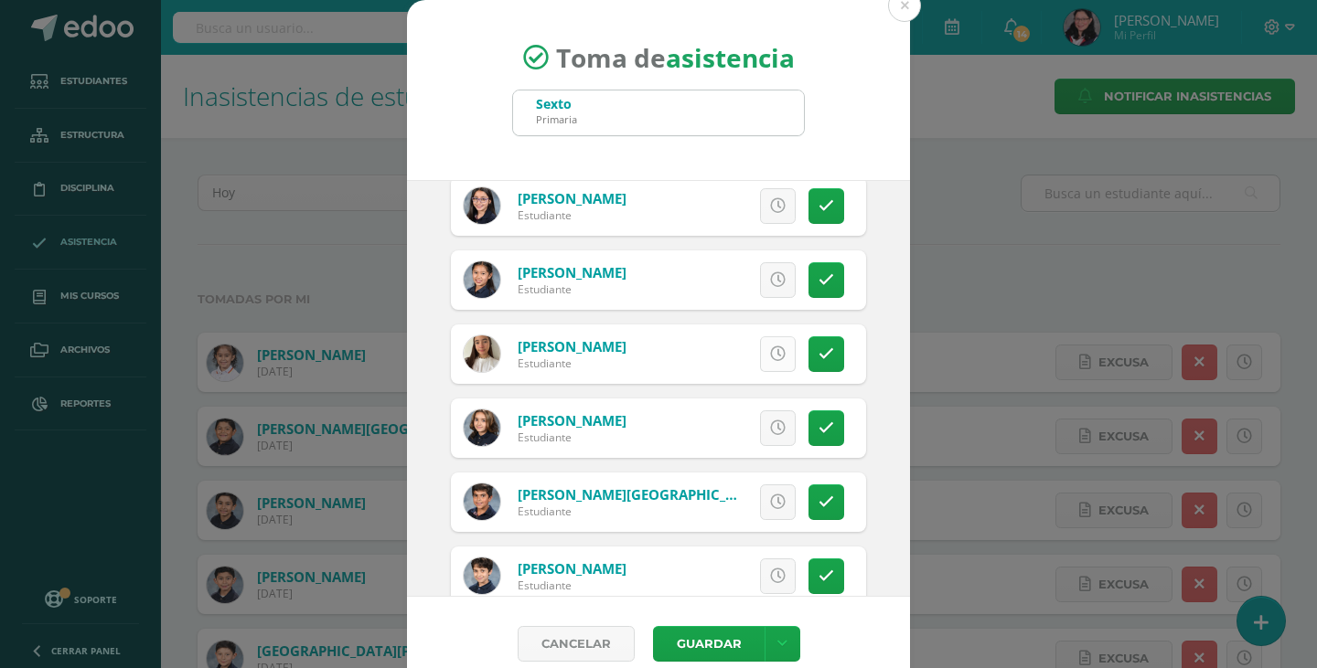
click at [770, 355] on icon at bounding box center [778, 355] width 16 height 16
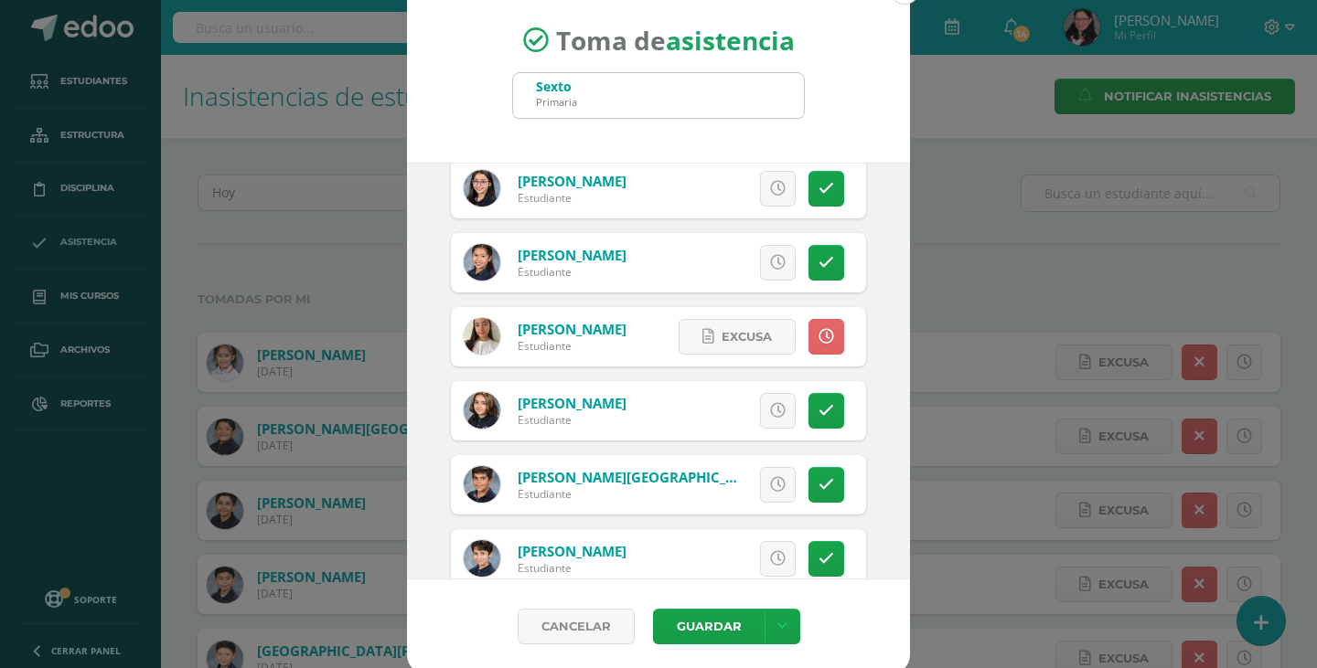
scroll to position [23, 0]
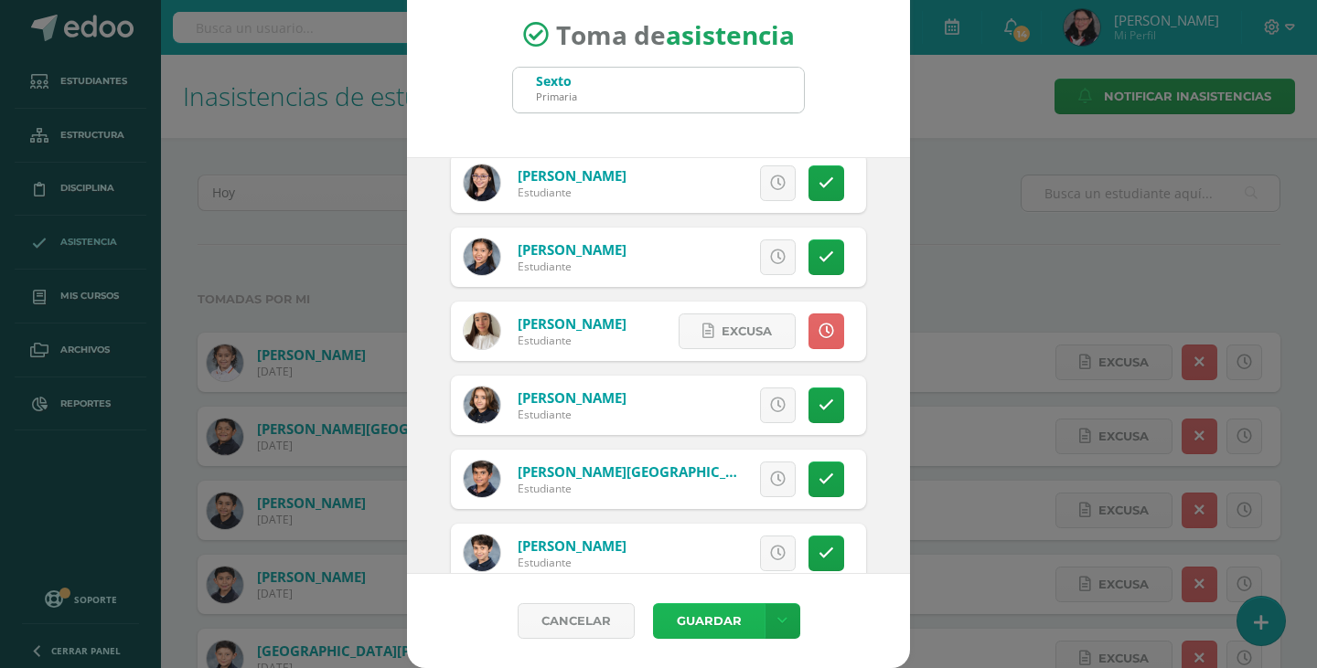
click at [725, 629] on button "Guardar" at bounding box center [709, 621] width 112 height 36
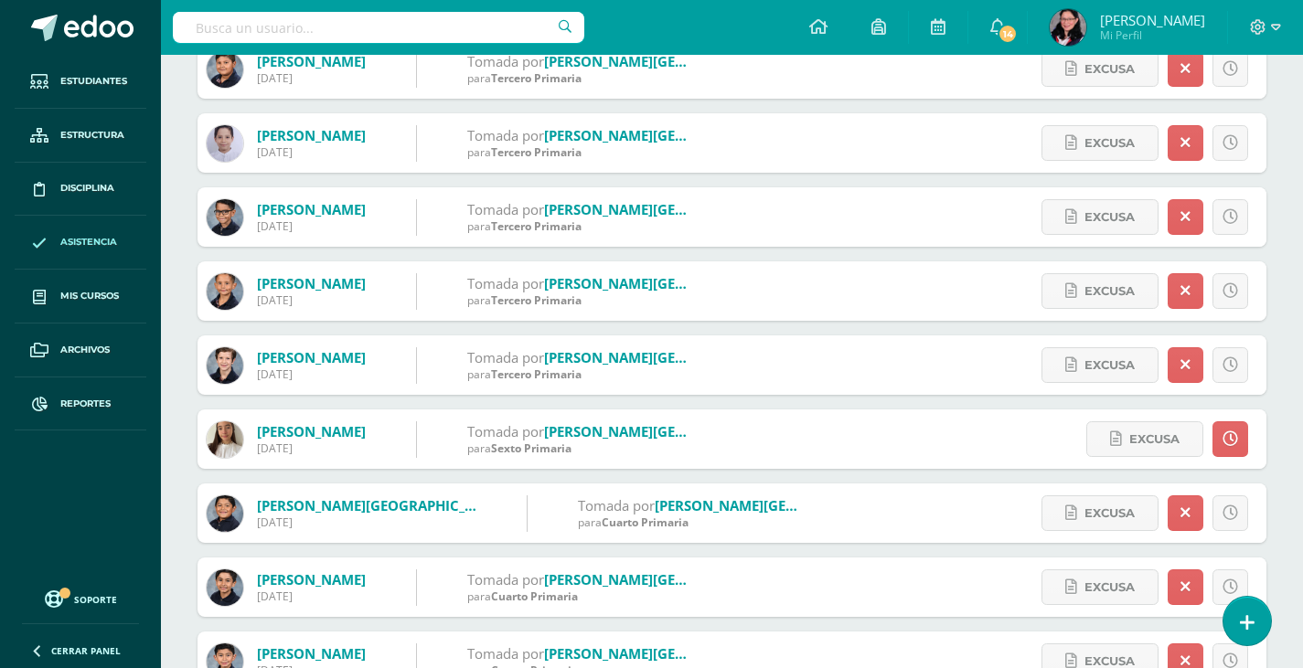
scroll to position [549, 0]
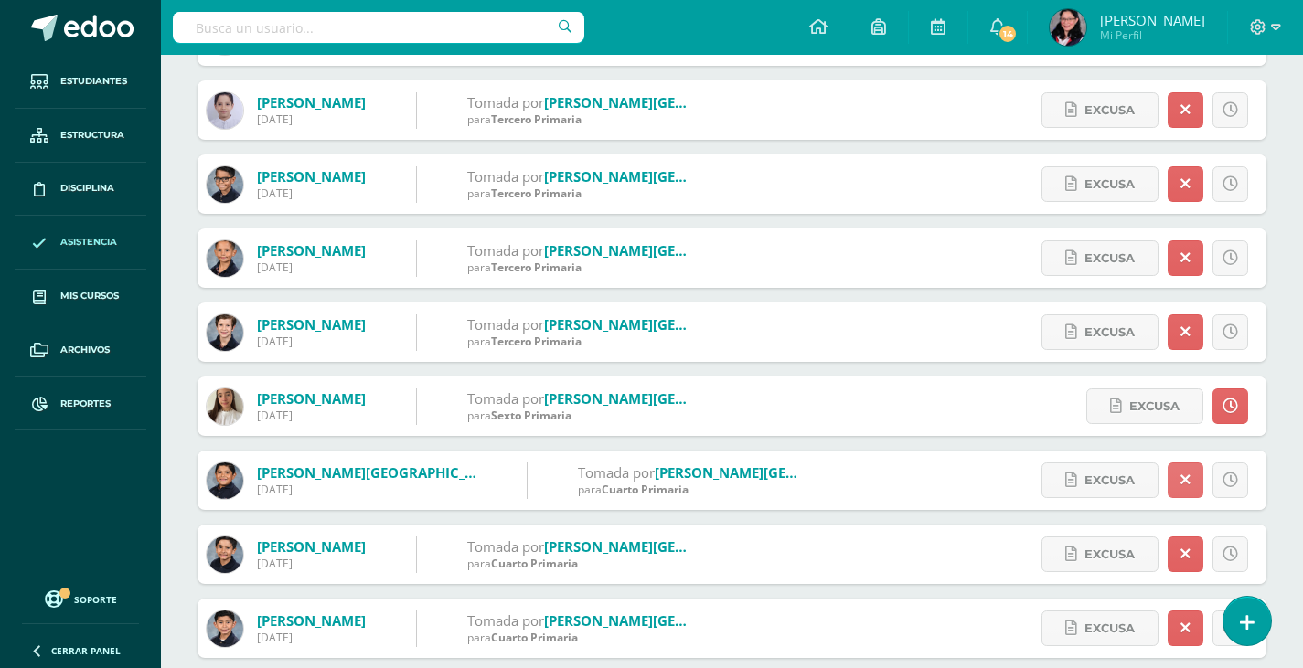
click at [1189, 486] on icon at bounding box center [1185, 481] width 10 height 16
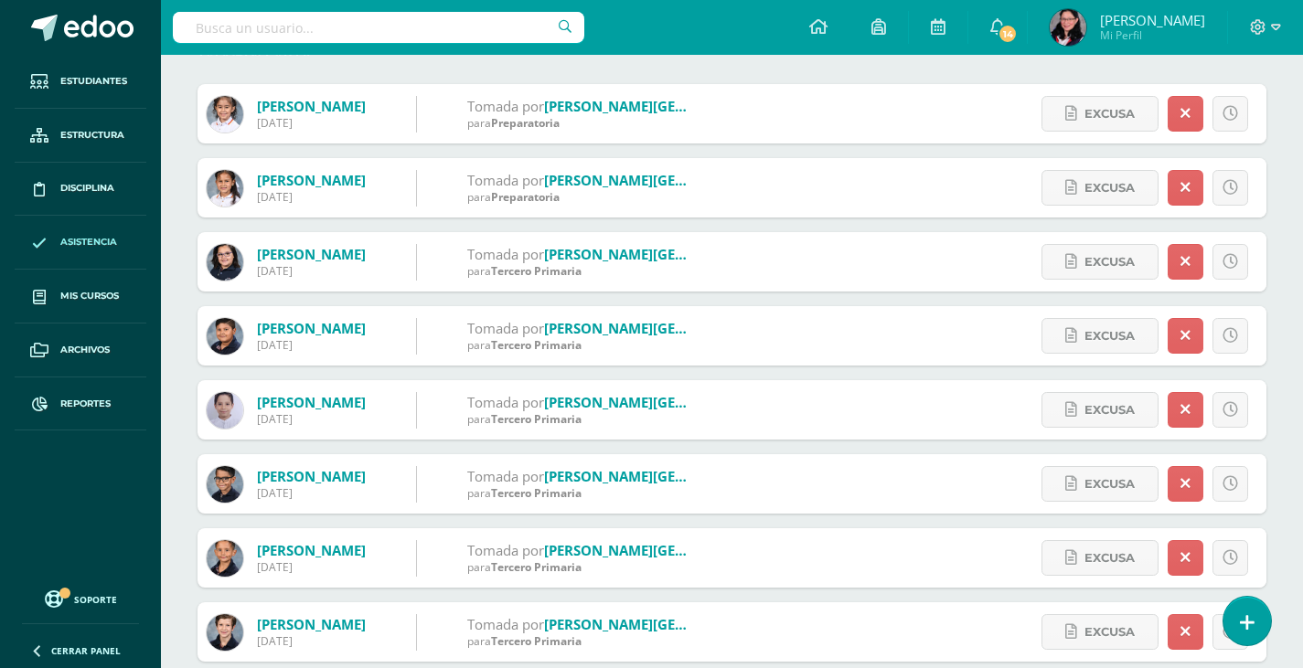
scroll to position [0, 0]
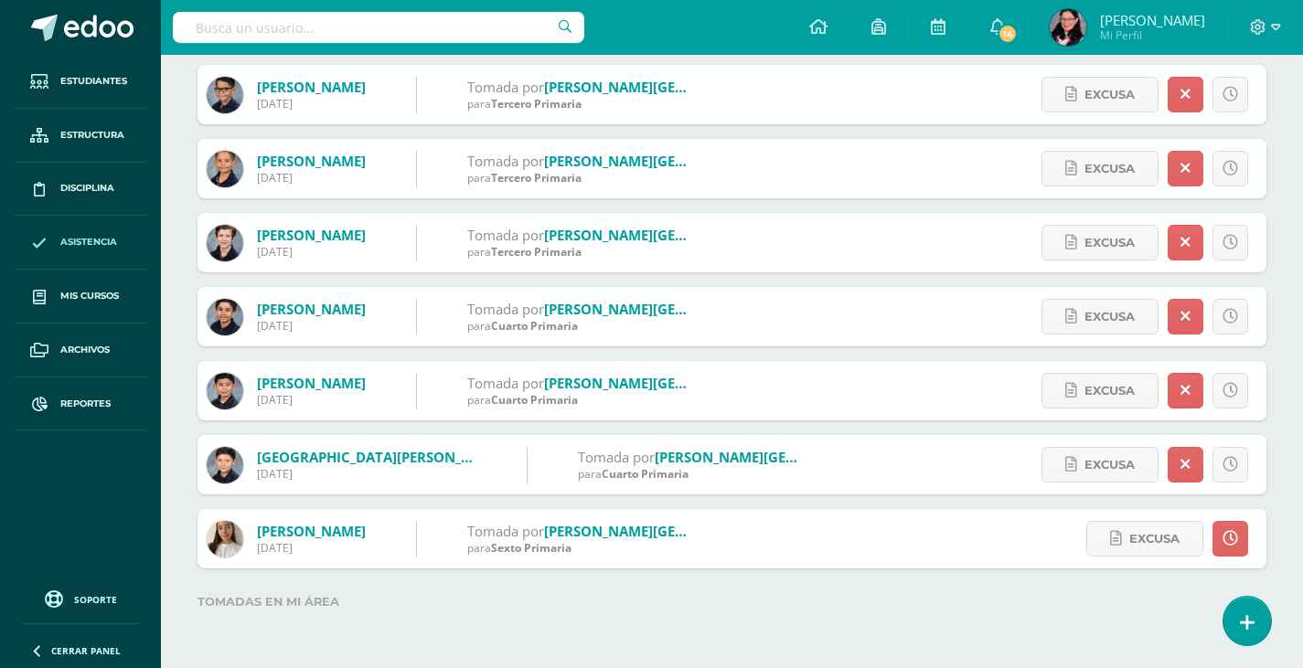
scroll to position [1383, 0]
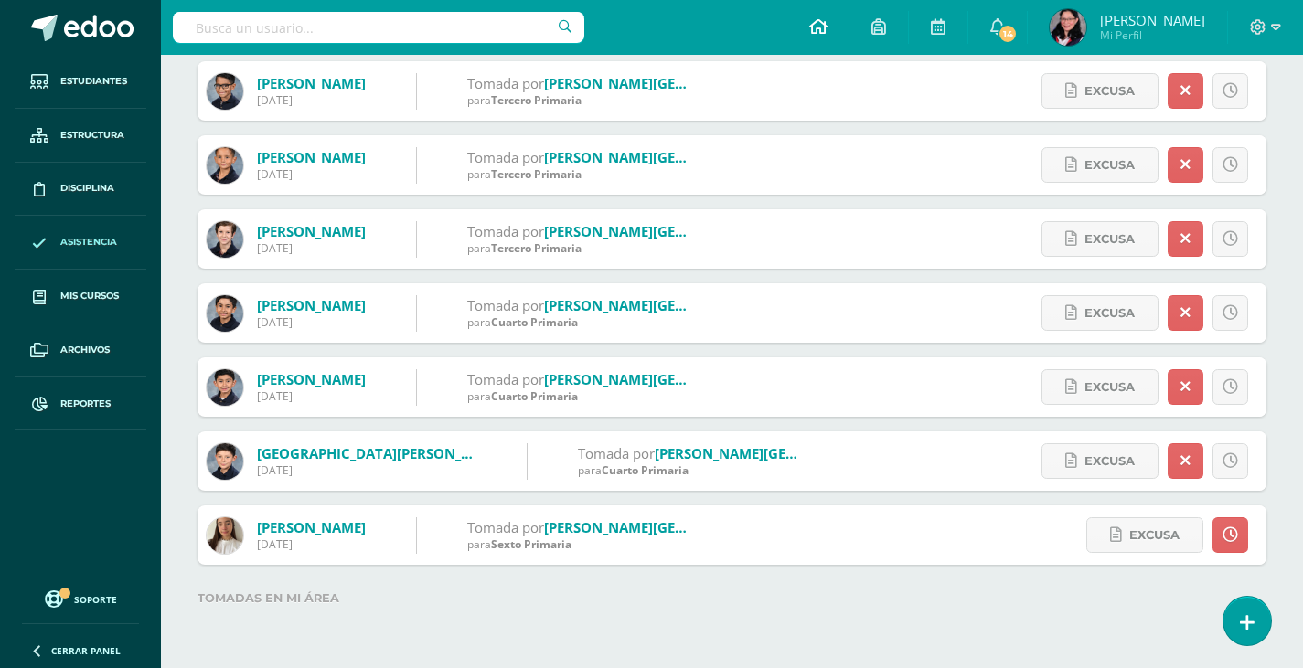
click at [849, 16] on link at bounding box center [818, 27] width 62 height 55
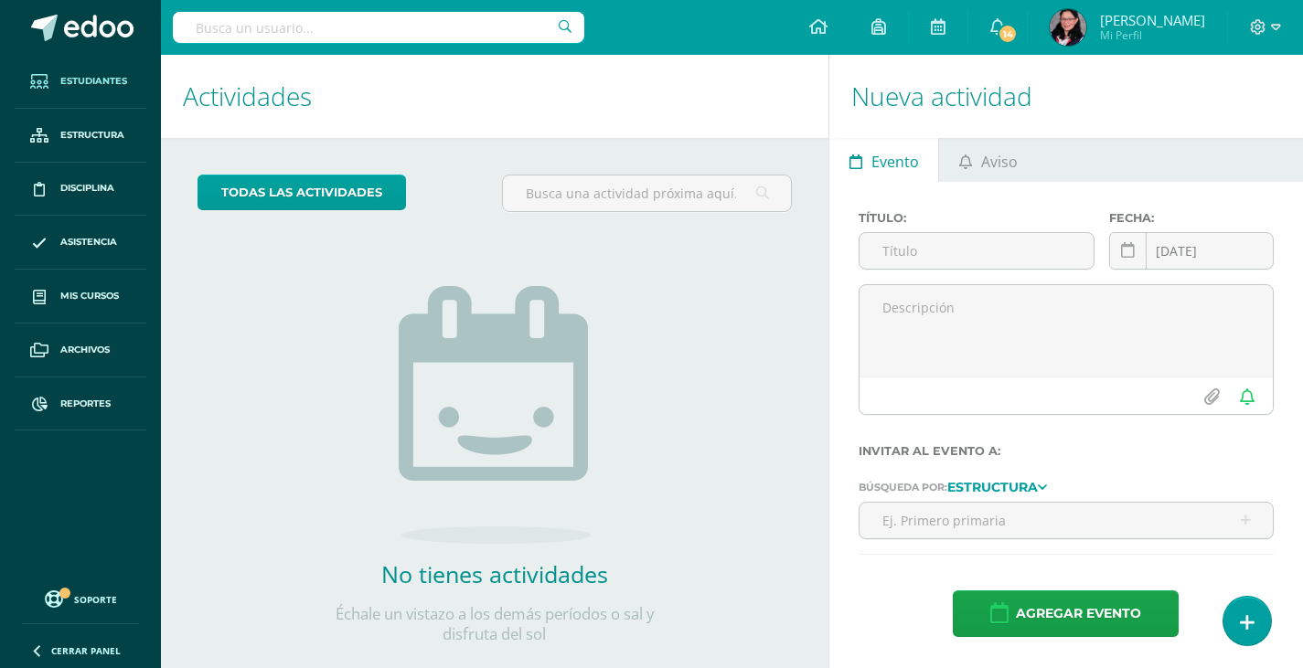
click at [85, 80] on span "Estudiantes" at bounding box center [93, 81] width 67 height 15
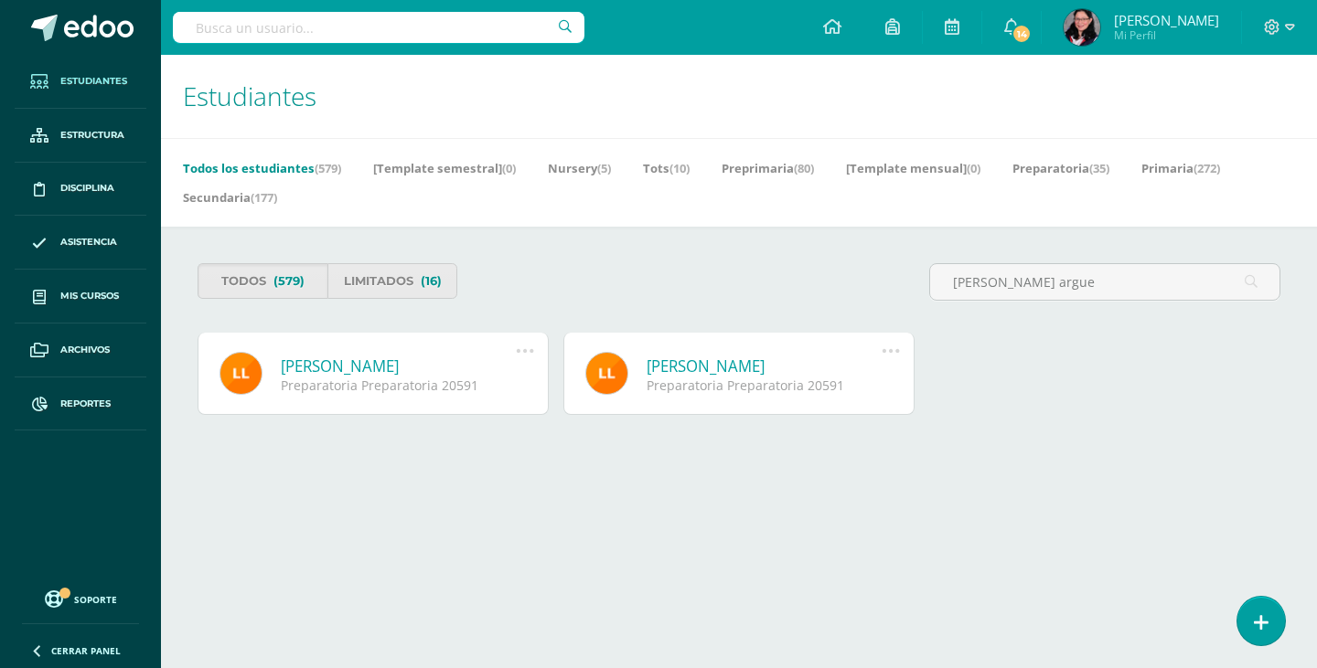
type input "[PERSON_NAME] argue"
click at [374, 369] on link "[PERSON_NAME]" at bounding box center [398, 366] width 235 height 21
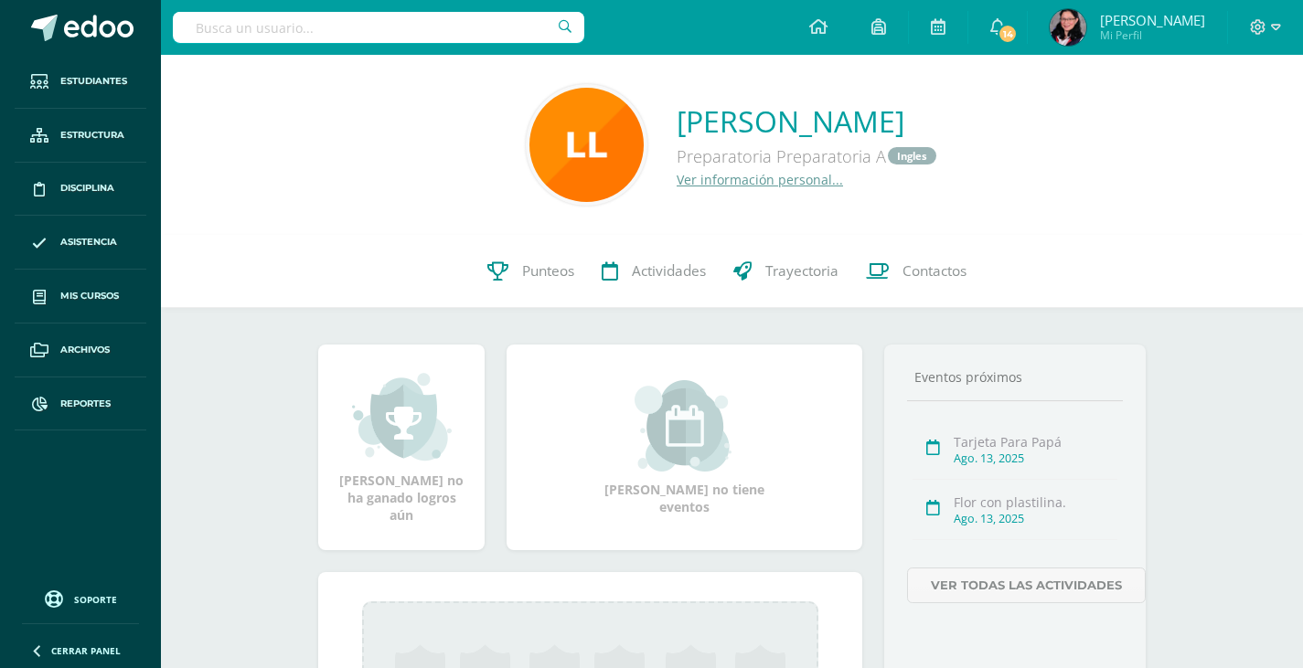
click at [691, 180] on link "Ver información personal..." at bounding box center [760, 179] width 166 height 17
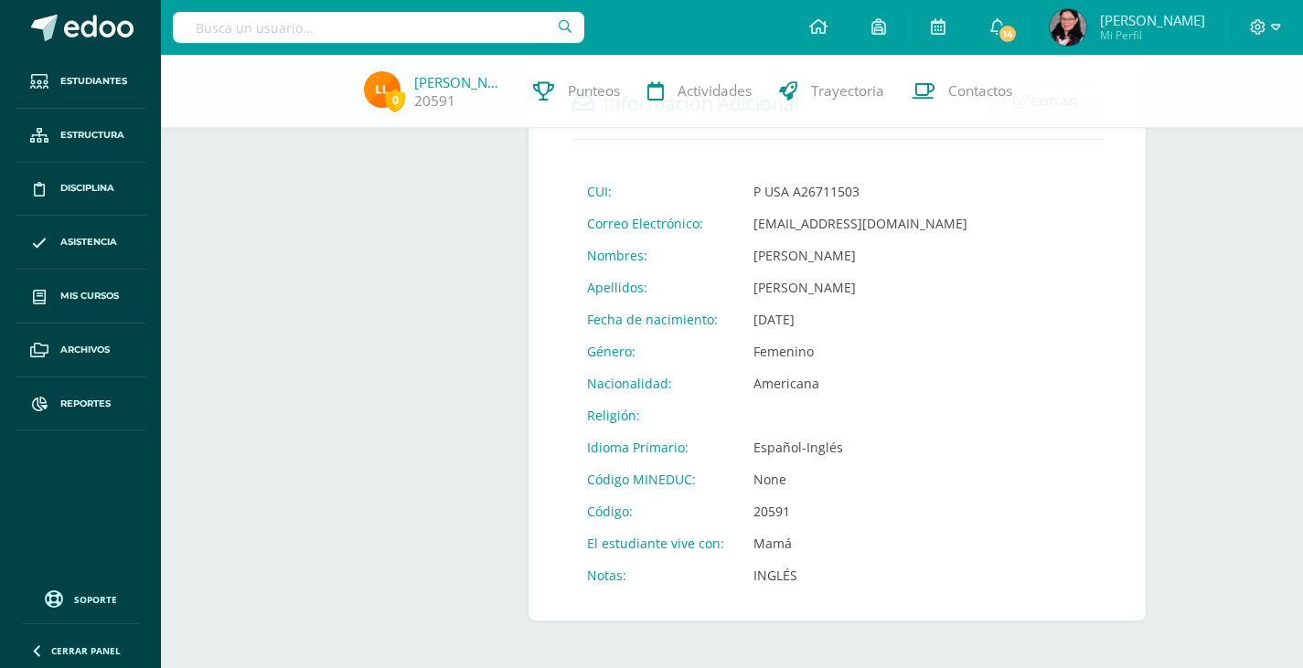
scroll to position [667, 0]
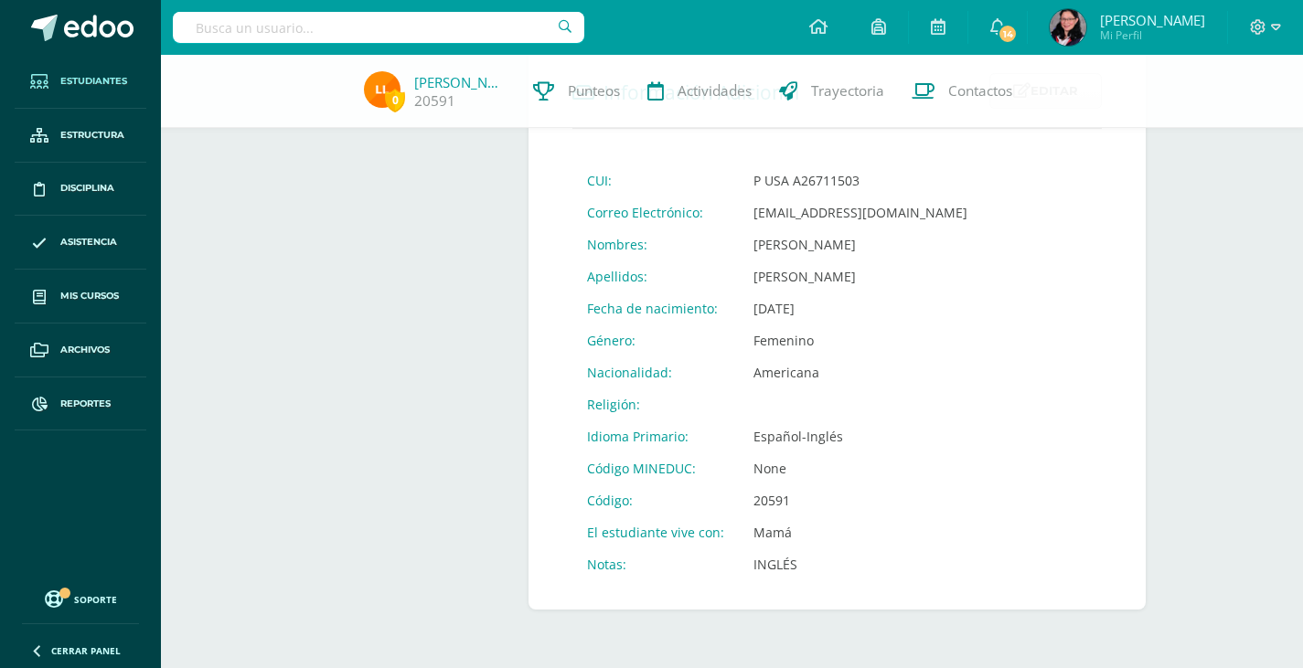
click at [111, 79] on span "Estudiantes" at bounding box center [93, 81] width 67 height 15
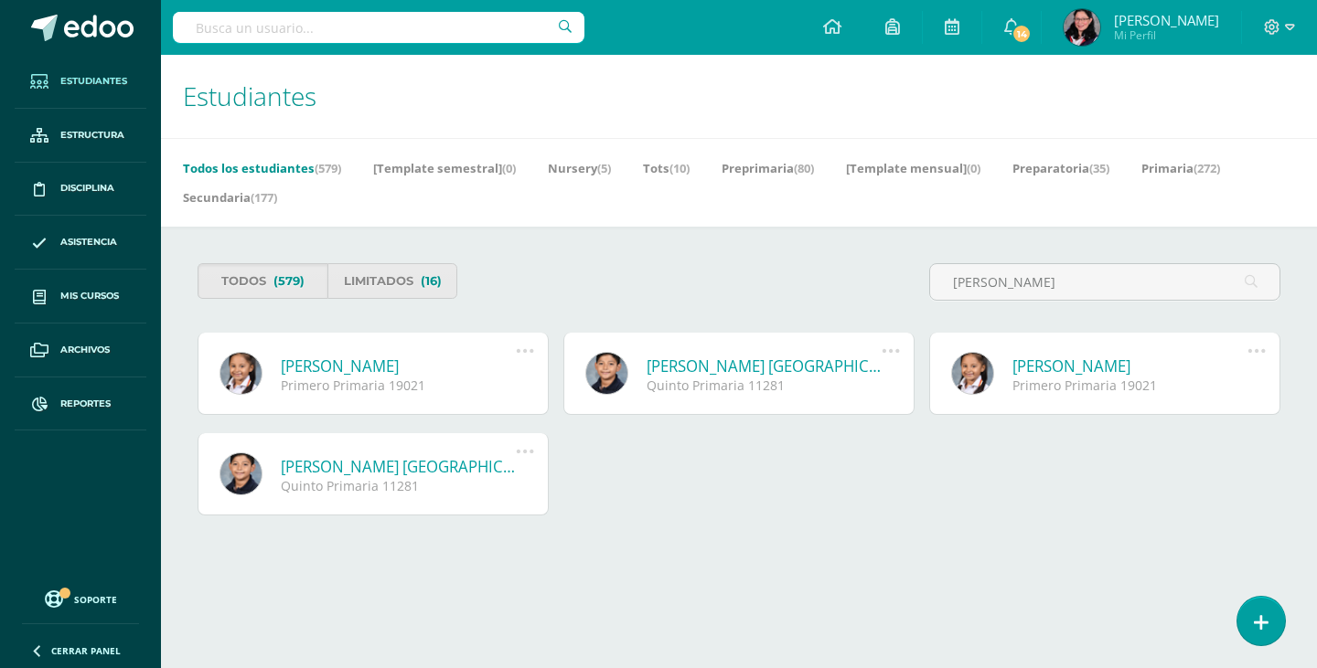
type input "[PERSON_NAME]"
click at [396, 362] on link "[PERSON_NAME]" at bounding box center [398, 366] width 235 height 21
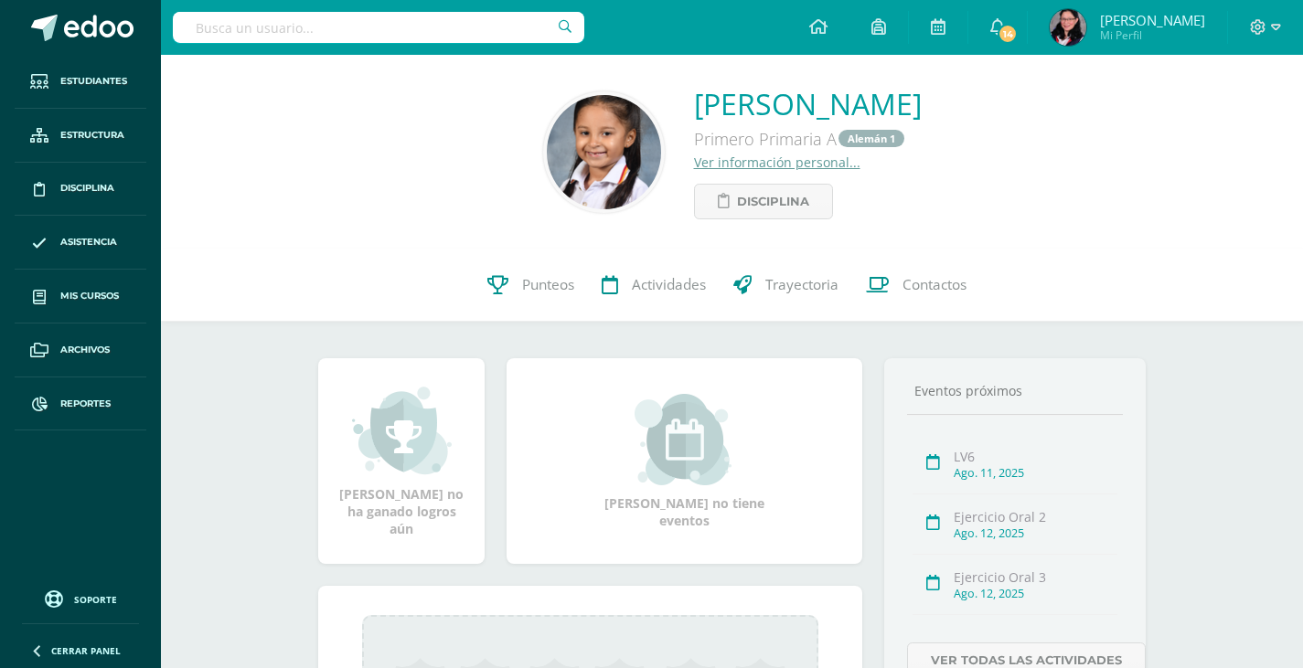
click at [745, 160] on link "Ver información personal..." at bounding box center [777, 162] width 166 height 17
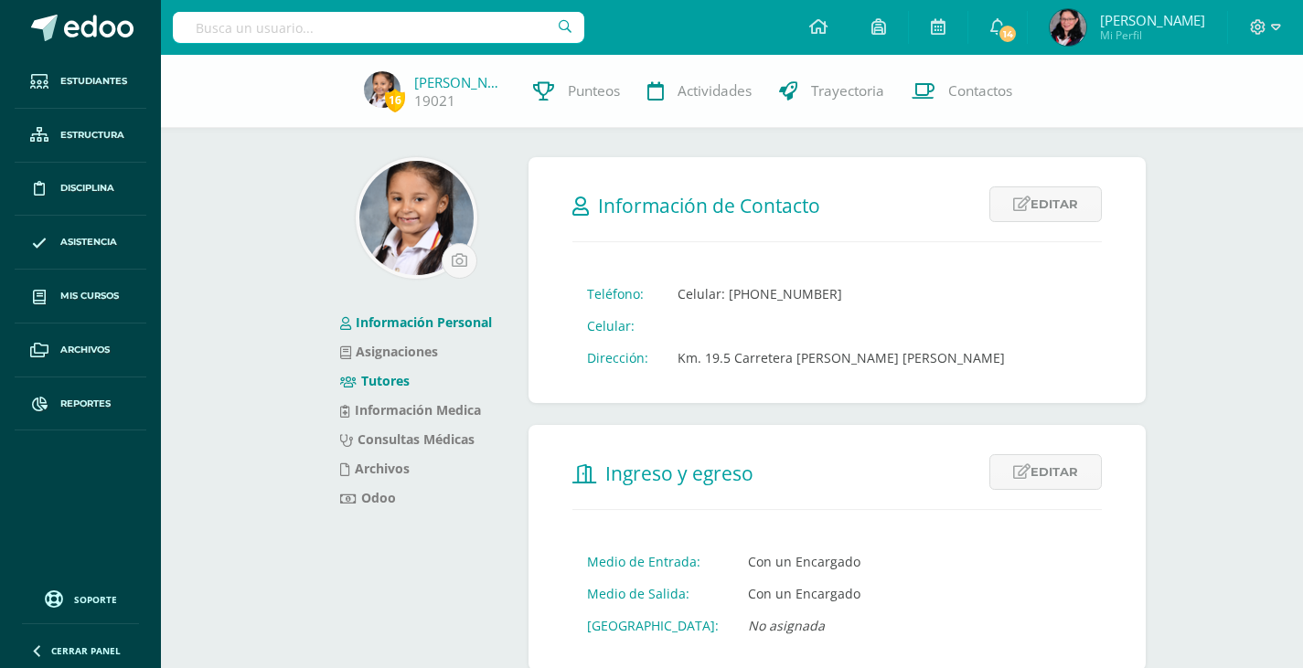
click at [399, 384] on link "Tutores" at bounding box center [374, 380] width 69 height 17
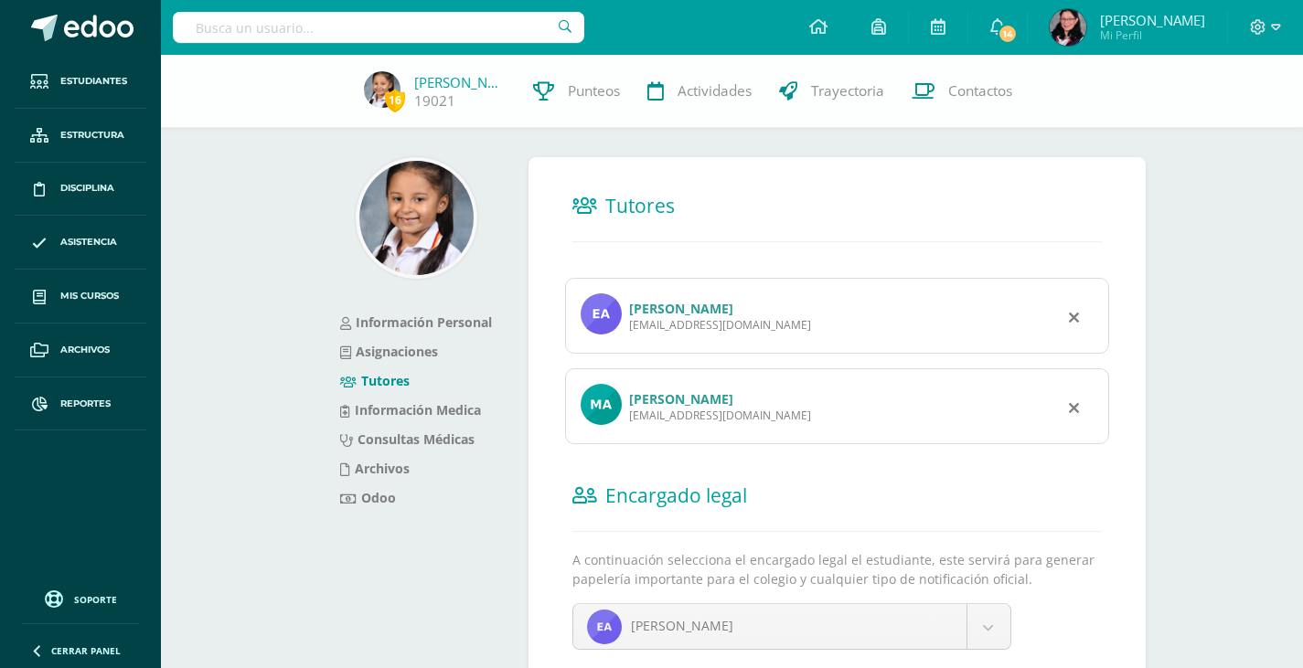
click at [733, 307] on link "[PERSON_NAME]" at bounding box center [681, 308] width 104 height 17
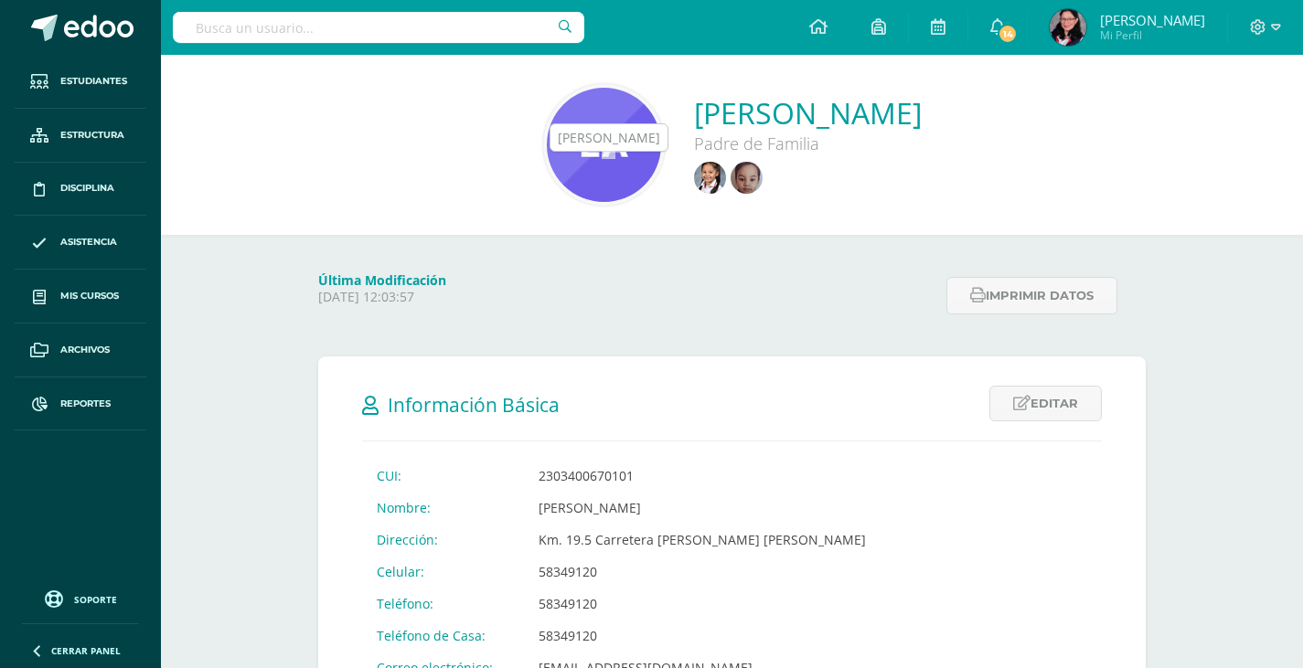
click at [731, 182] on img at bounding box center [747, 178] width 32 height 32
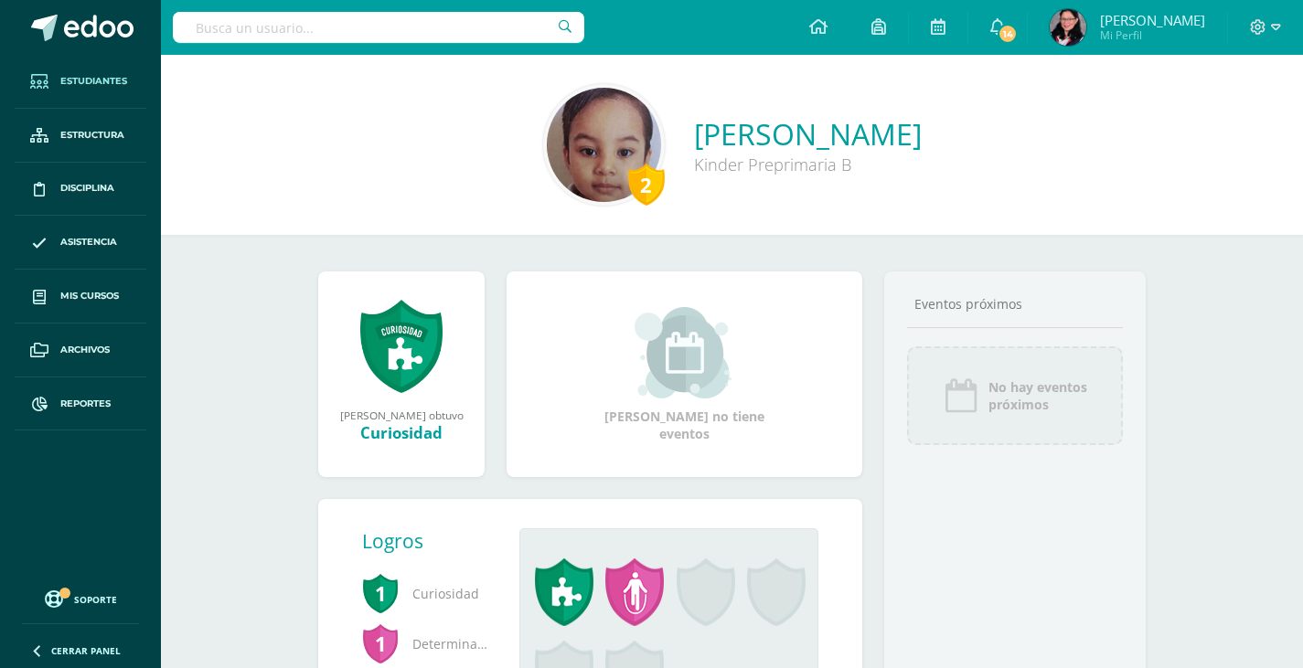
click at [109, 79] on span "Estudiantes" at bounding box center [93, 81] width 67 height 15
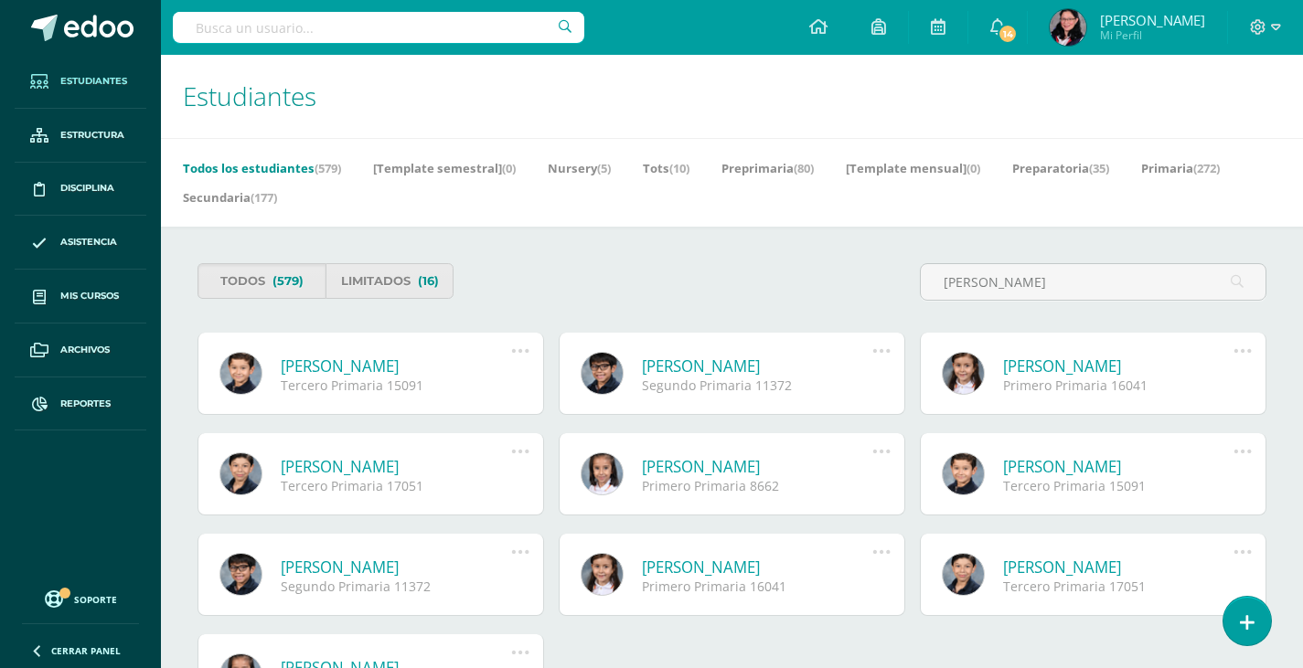
type input "[PERSON_NAME]"
click at [716, 570] on link "[PERSON_NAME]" at bounding box center [757, 567] width 230 height 21
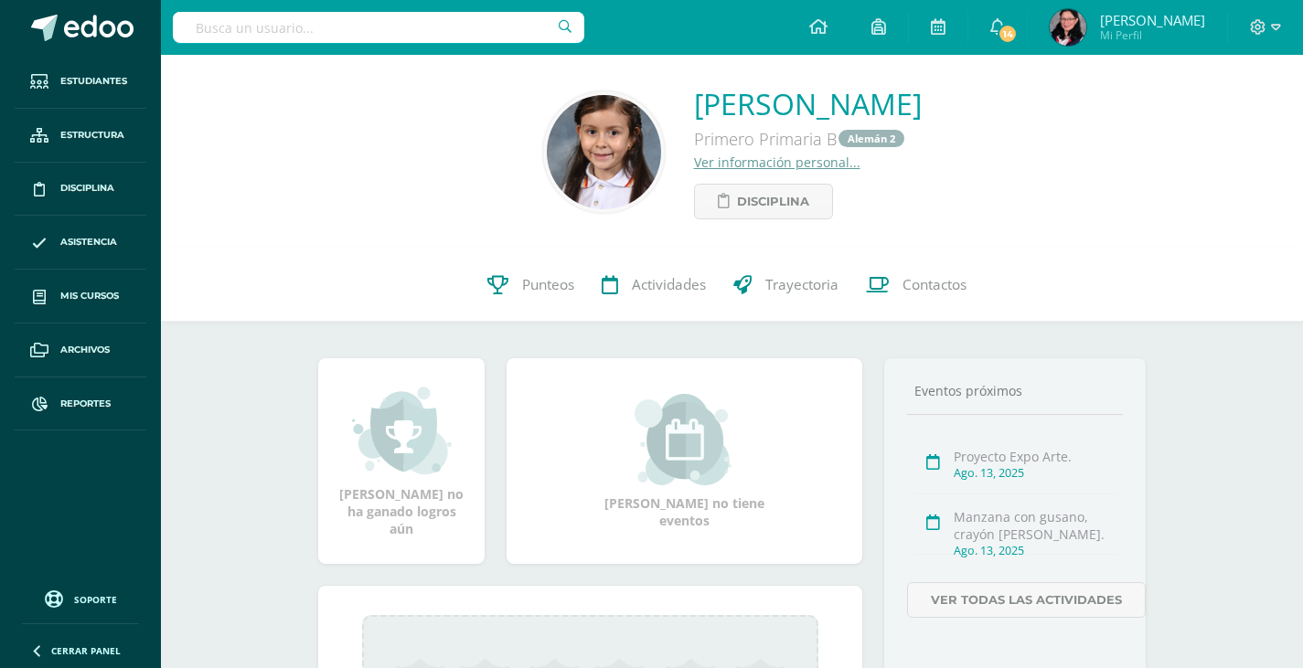
click at [706, 165] on link "Ver información personal..." at bounding box center [777, 162] width 166 height 17
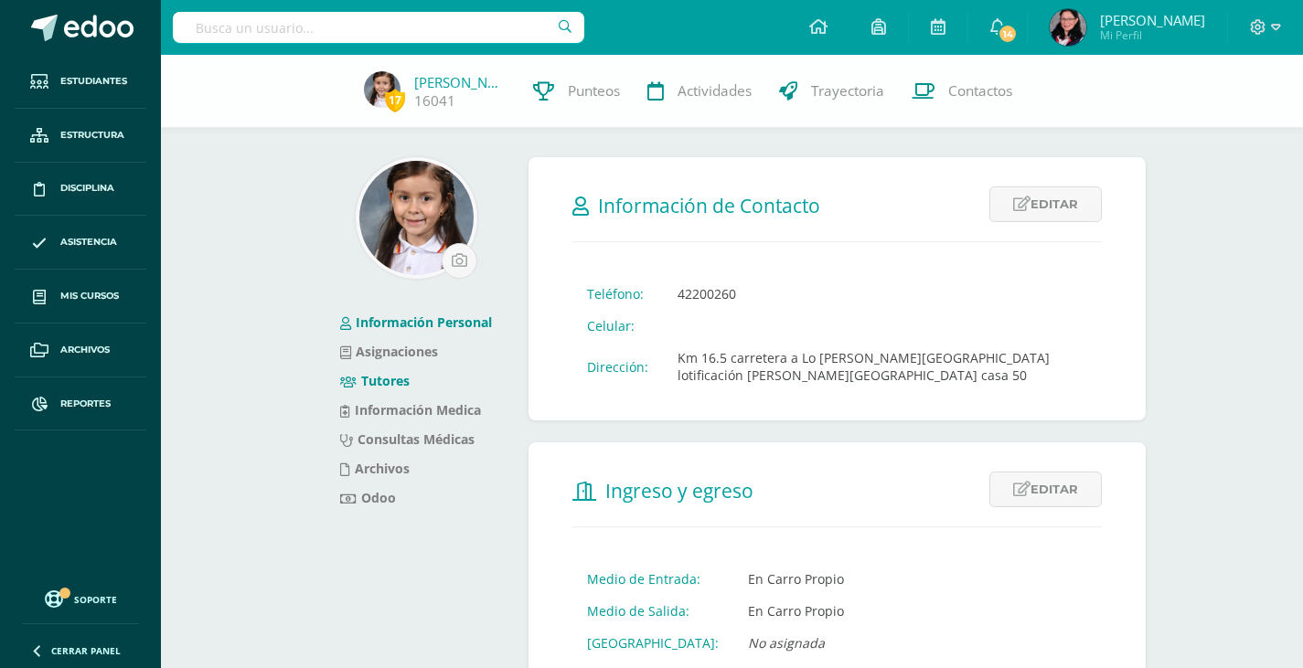
click at [383, 382] on link "Tutores" at bounding box center [374, 380] width 69 height 17
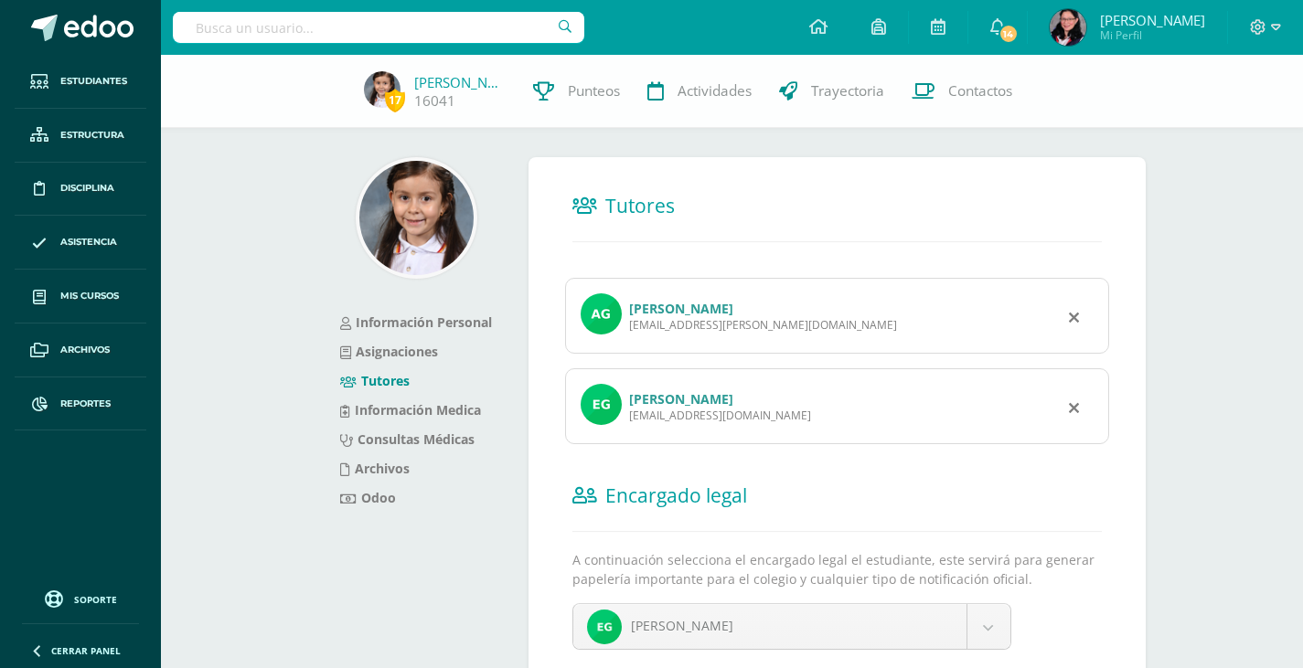
click at [711, 309] on link "América Salomé González Rivera" at bounding box center [681, 308] width 104 height 17
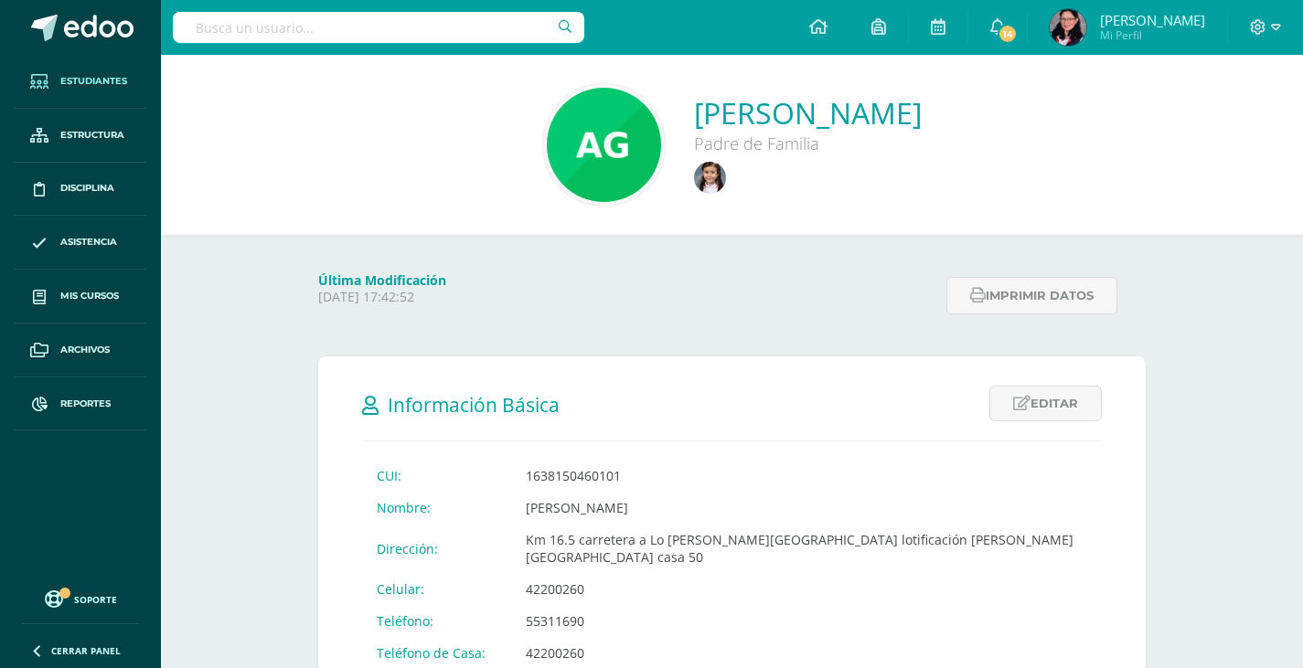
click at [78, 80] on span "Estudiantes" at bounding box center [93, 81] width 67 height 15
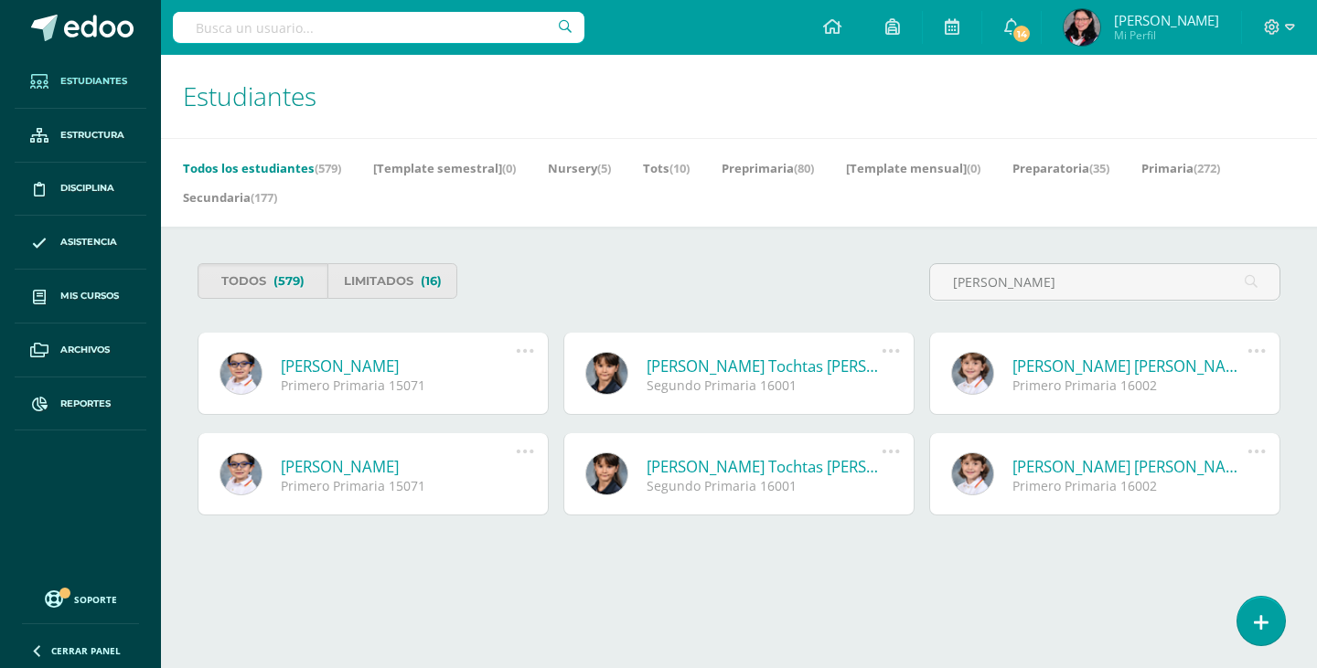
type input "OCHOA"
click at [445, 363] on link "[PERSON_NAME]" at bounding box center [398, 366] width 235 height 21
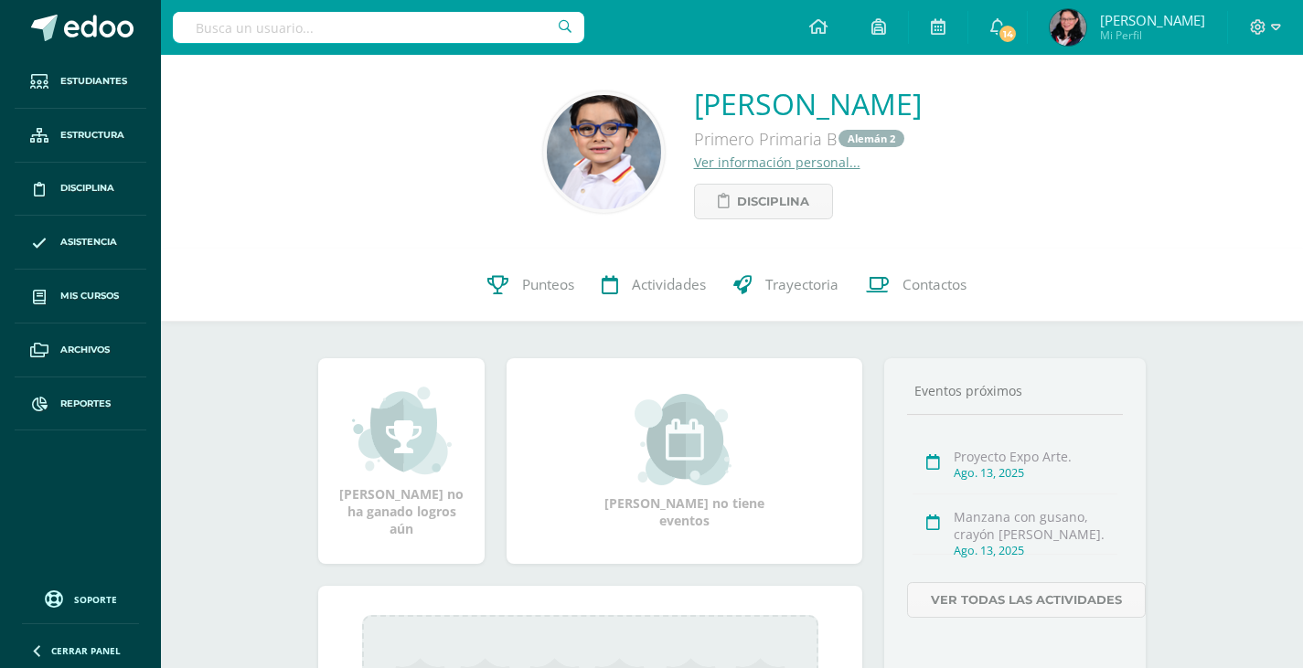
click at [694, 161] on link "Ver información personal..." at bounding box center [777, 162] width 166 height 17
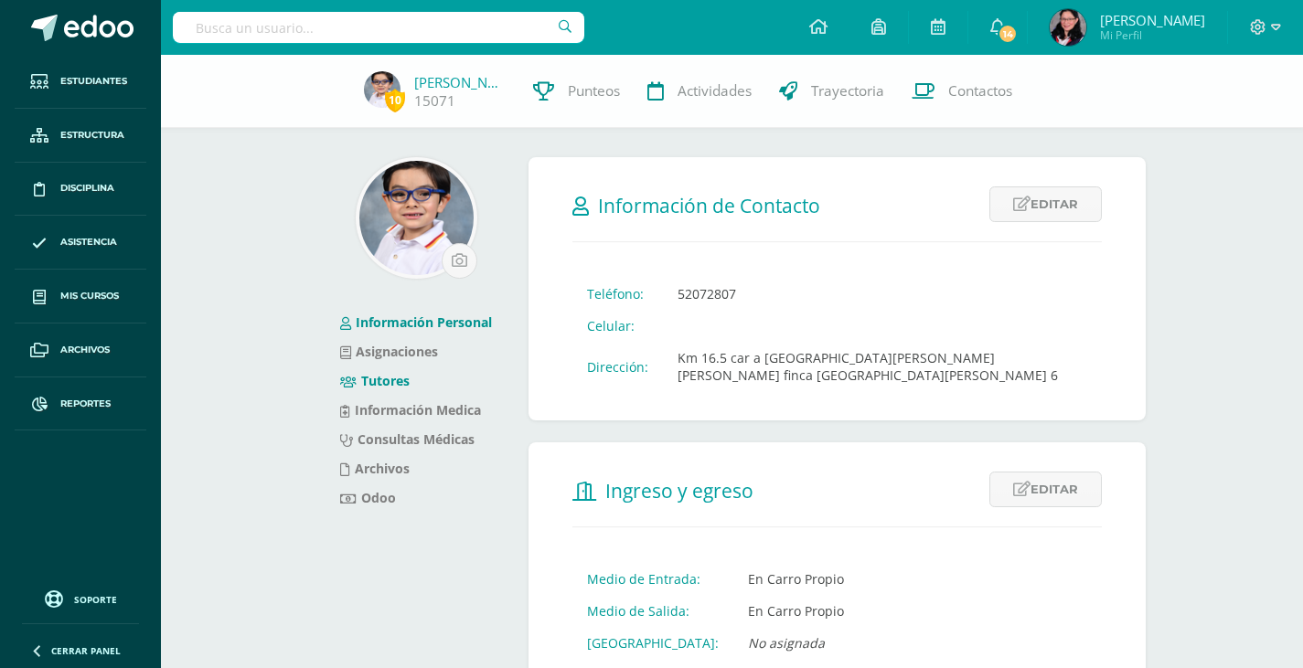
click at [384, 386] on link "Tutores" at bounding box center [374, 380] width 69 height 17
click at [383, 379] on link "Tutores" at bounding box center [374, 380] width 69 height 17
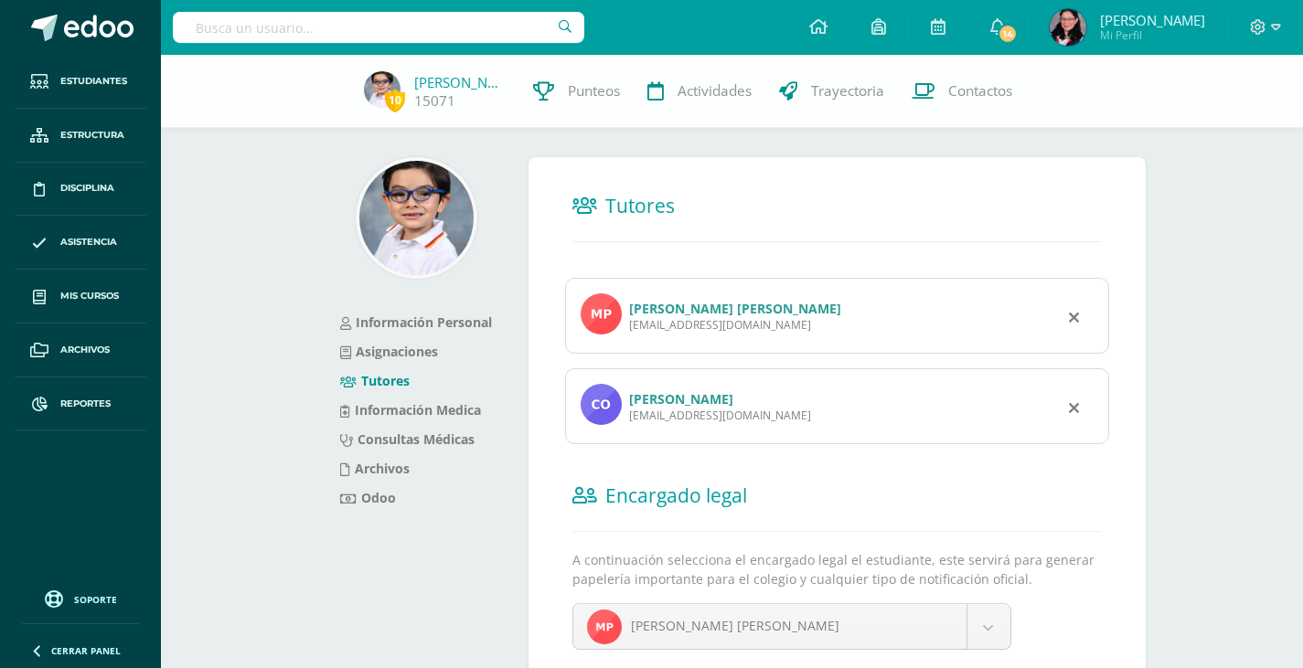
click at [690, 310] on link "[PERSON_NAME] [PERSON_NAME]" at bounding box center [735, 308] width 212 height 17
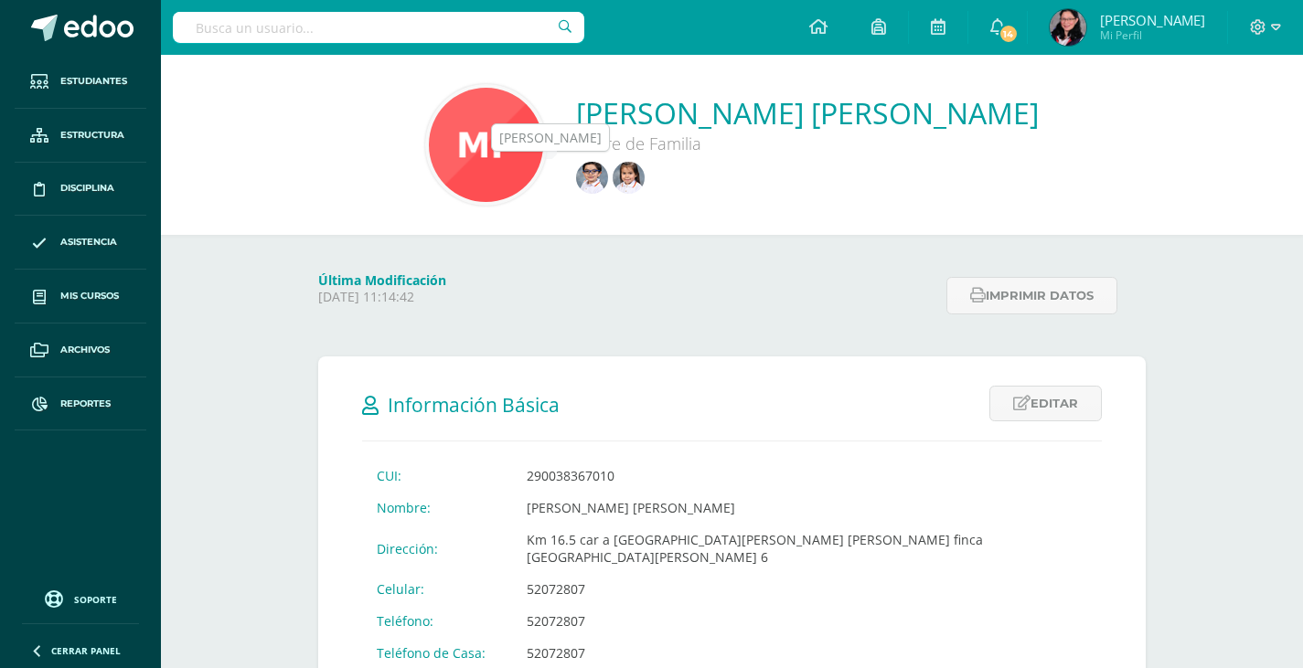
click at [613, 178] on img at bounding box center [629, 178] width 32 height 32
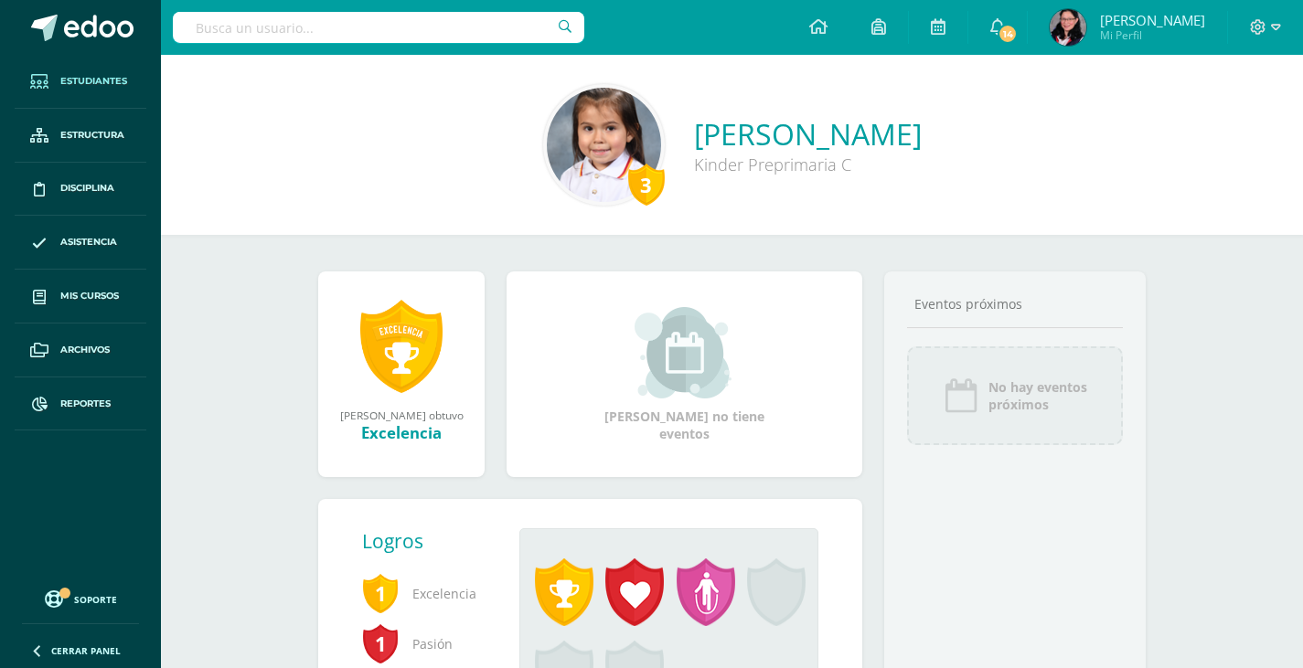
click at [97, 76] on span "Estudiantes" at bounding box center [93, 81] width 67 height 15
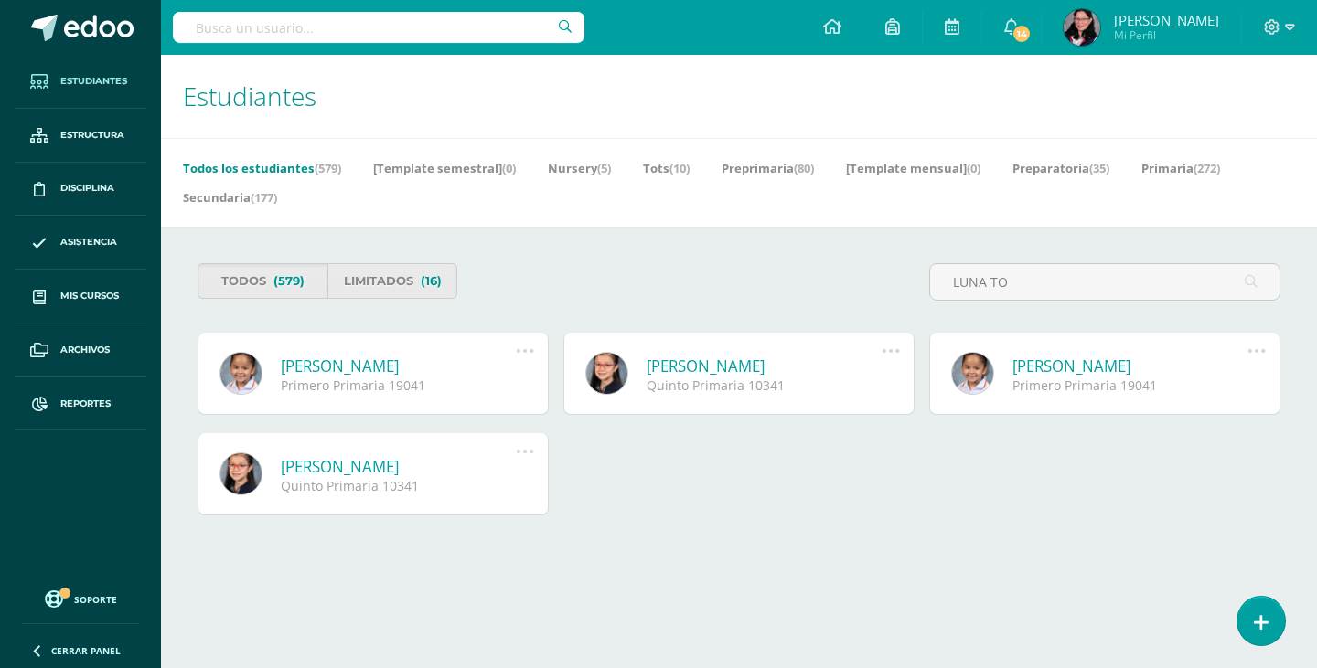
type input "LUNA TO"
click at [390, 370] on link "Luna Torres Guzmán" at bounding box center [398, 366] width 235 height 21
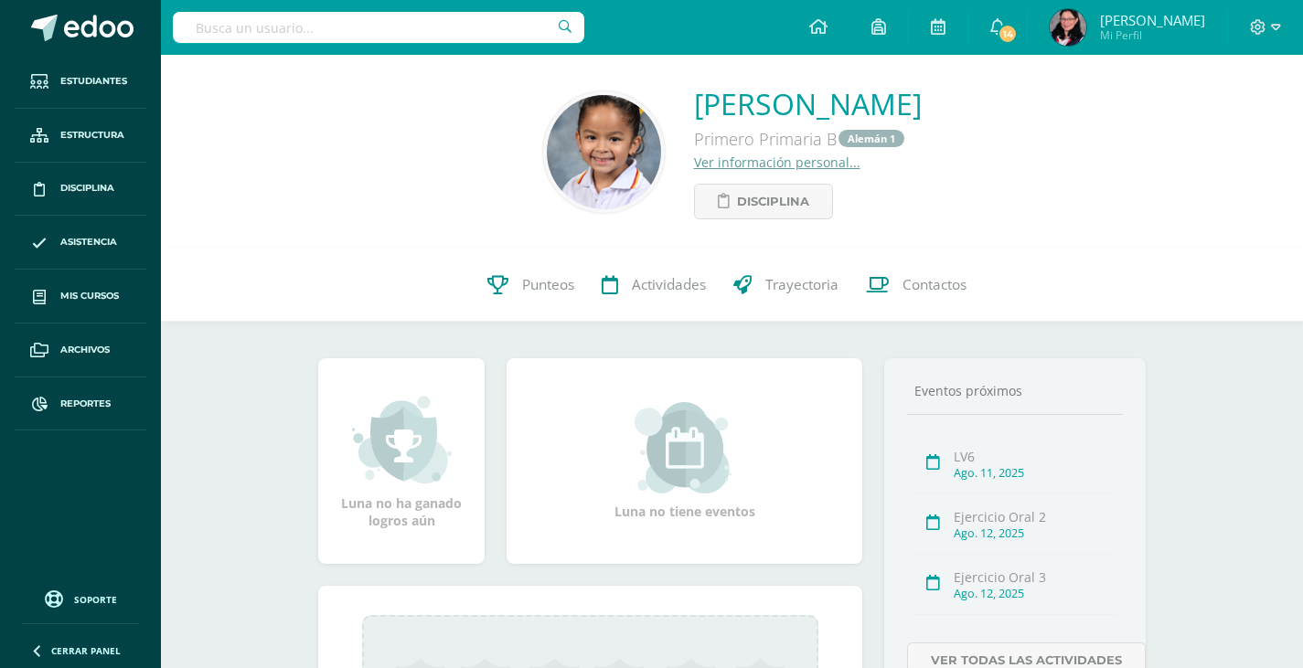
click at [736, 163] on link "Ver información personal..." at bounding box center [777, 162] width 166 height 17
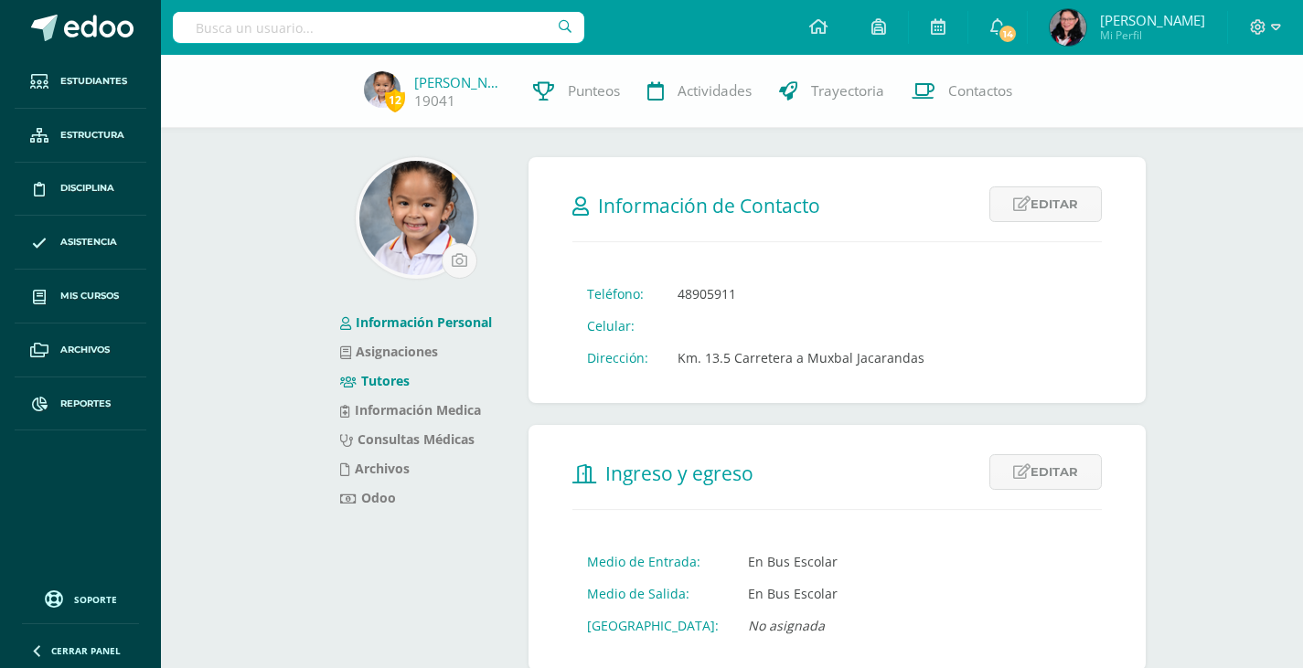
click at [400, 384] on link "Tutores" at bounding box center [374, 380] width 69 height 17
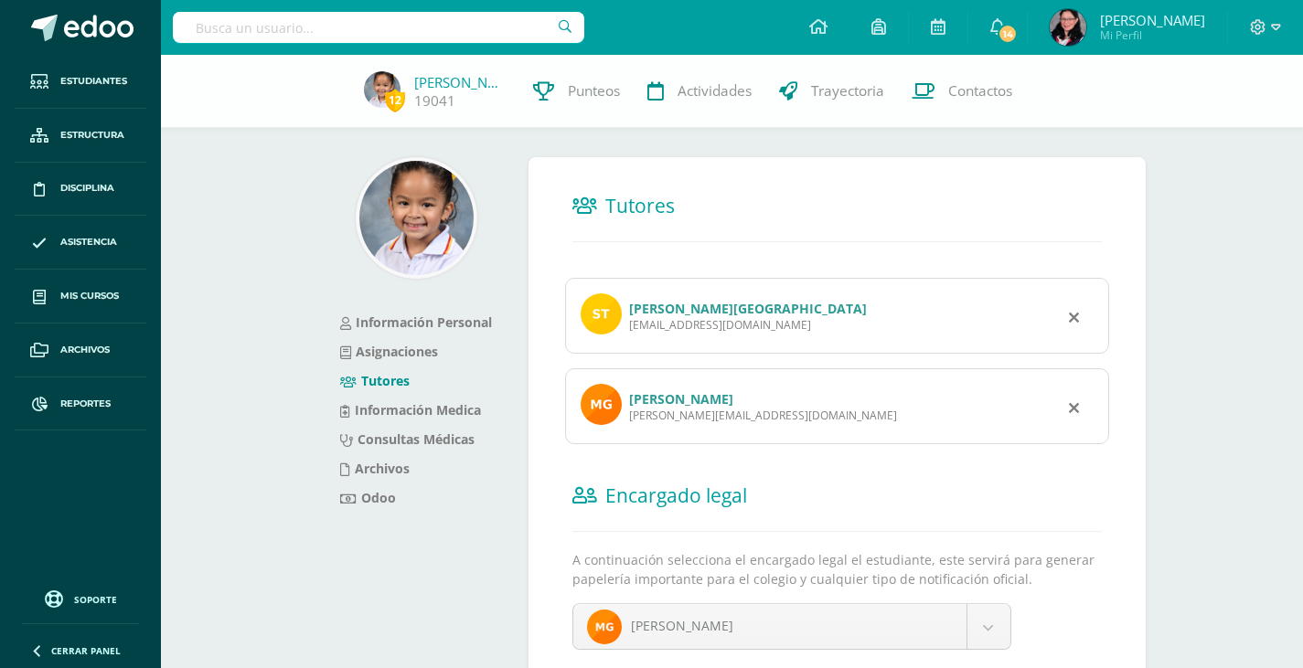
click at [706, 305] on link "Salvador Torres de León" at bounding box center [748, 308] width 238 height 17
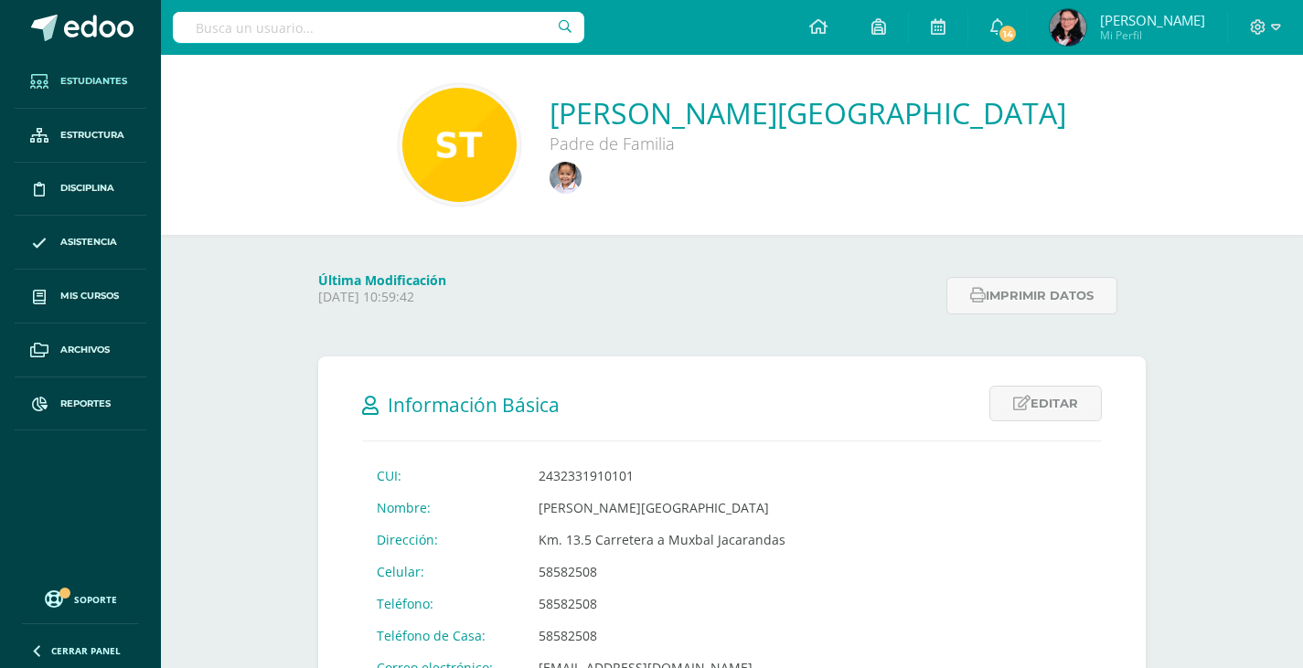
click at [91, 81] on span "Estudiantes" at bounding box center [93, 81] width 67 height 15
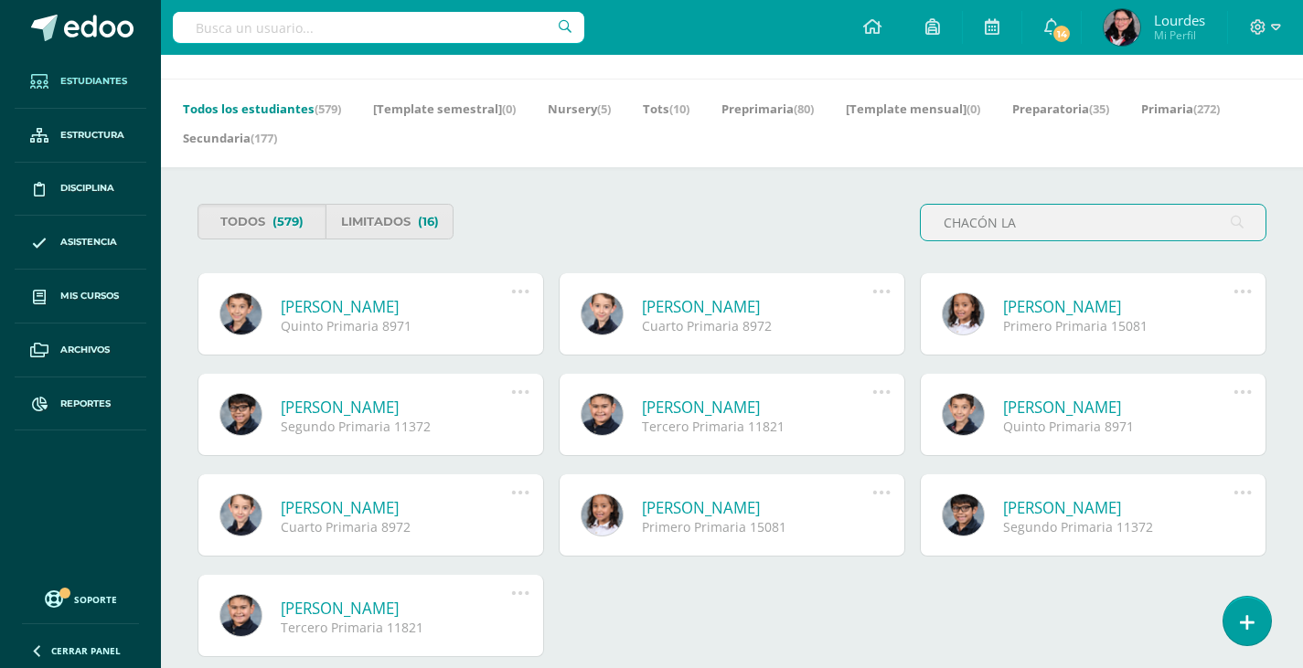
scroll to position [91, 0]
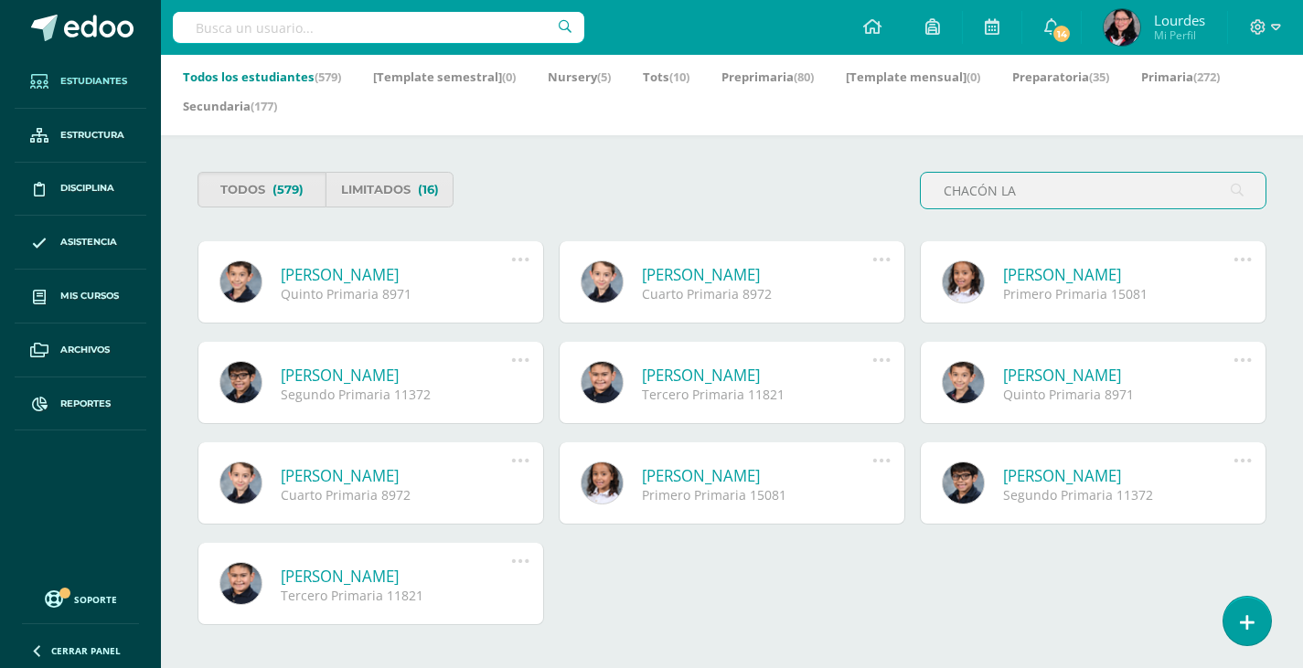
type input "CHACÓN LA"
click at [1065, 272] on link "María Camila Chacón Lara" at bounding box center [1118, 274] width 230 height 21
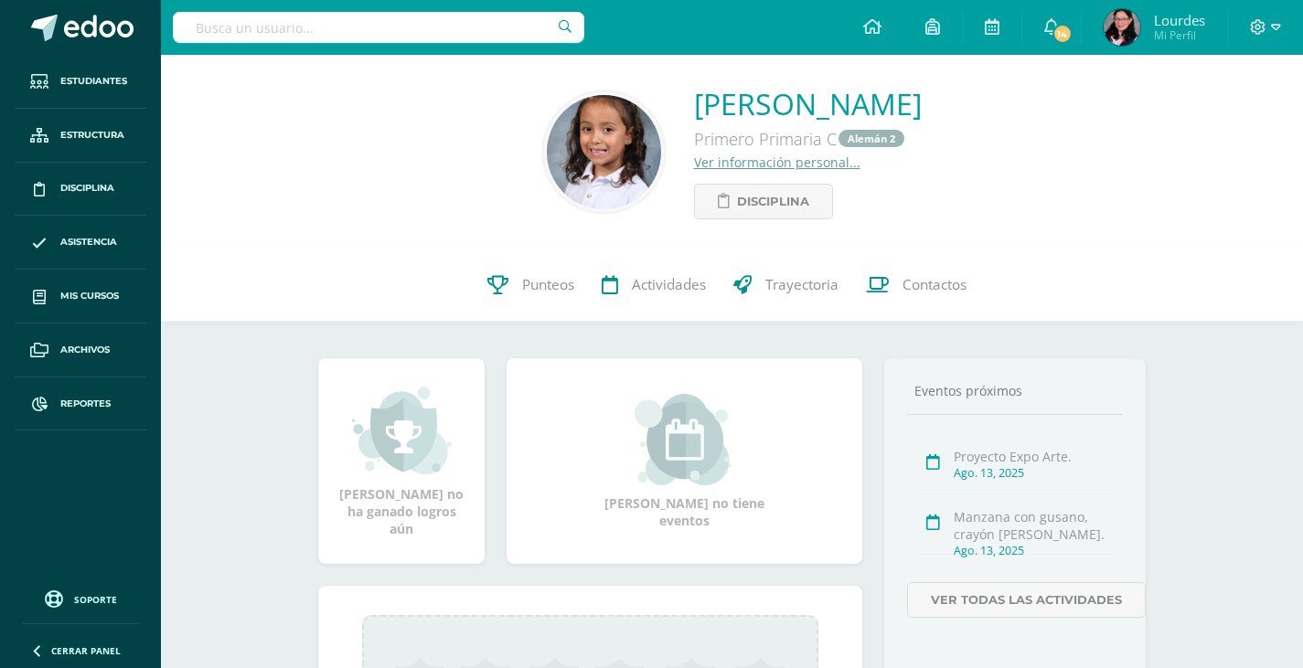
click at [757, 160] on link "Ver información personal..." at bounding box center [777, 162] width 166 height 17
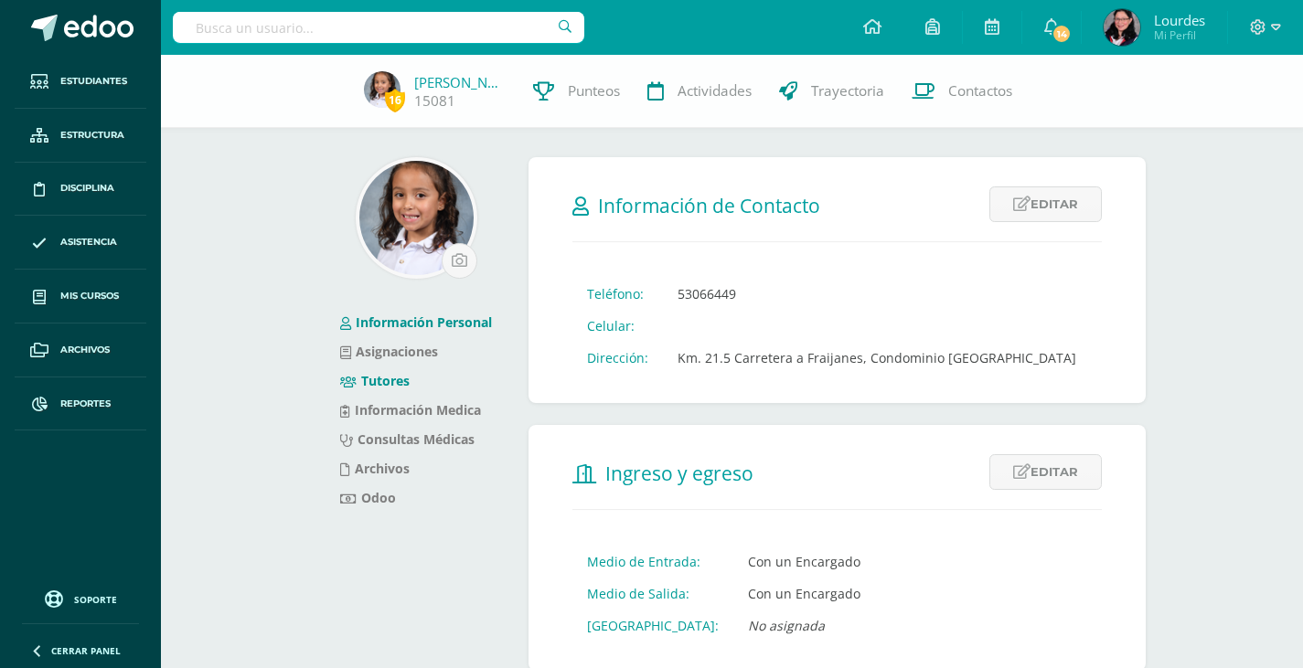
click at [390, 379] on link "Tutores" at bounding box center [374, 380] width 69 height 17
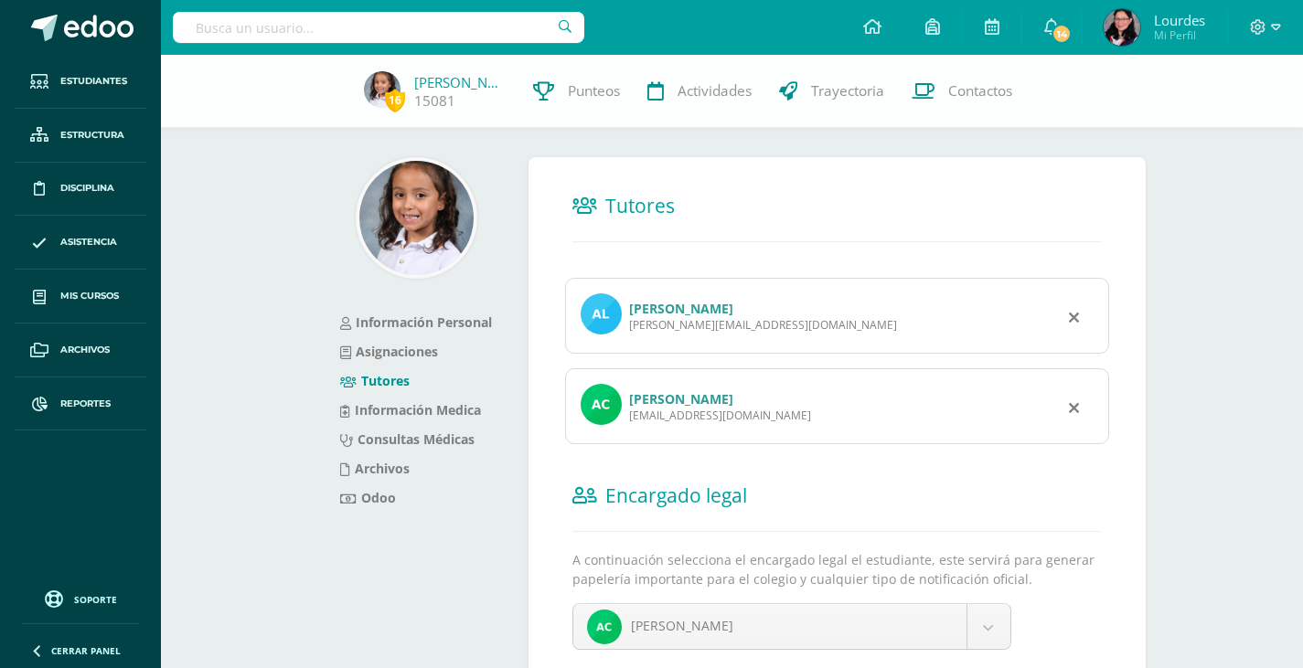
click at [733, 310] on link "Alejandra Lara de Chacón" at bounding box center [681, 308] width 104 height 17
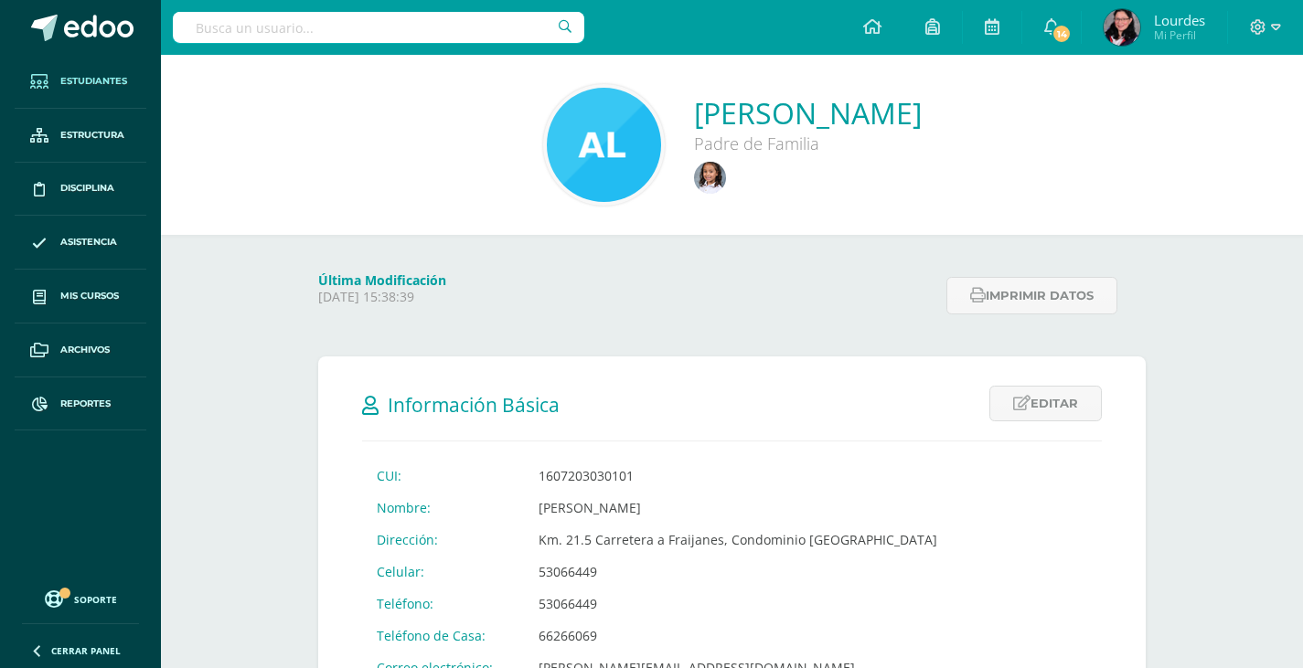
click at [102, 78] on span "Estudiantes" at bounding box center [93, 81] width 67 height 15
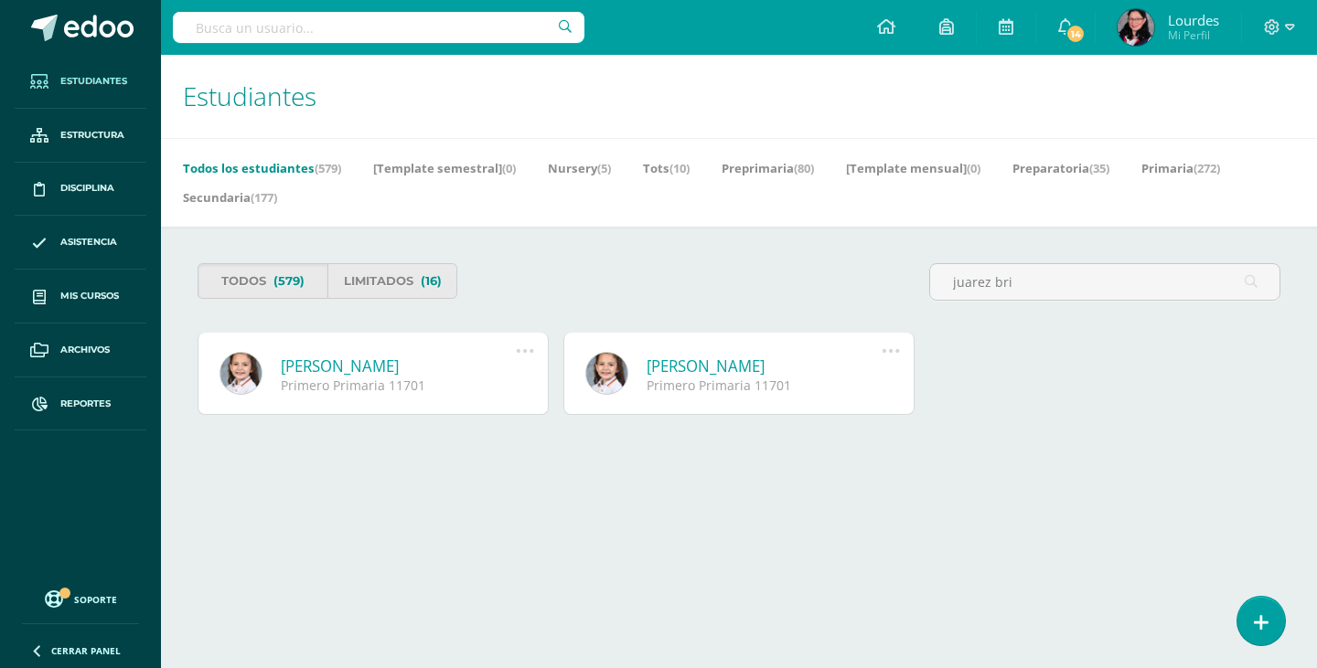
type input "juarez bri"
click at [740, 361] on link "[PERSON_NAME]" at bounding box center [763, 366] width 235 height 21
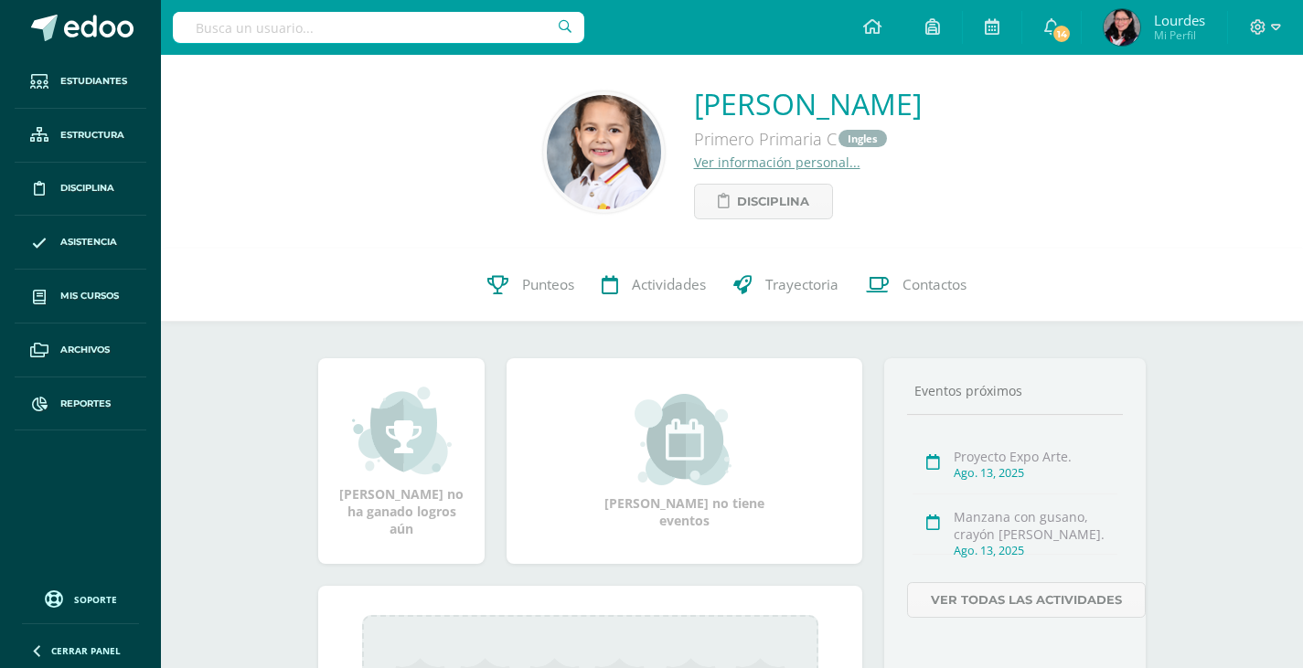
click at [742, 157] on link "Ver información personal..." at bounding box center [777, 162] width 166 height 17
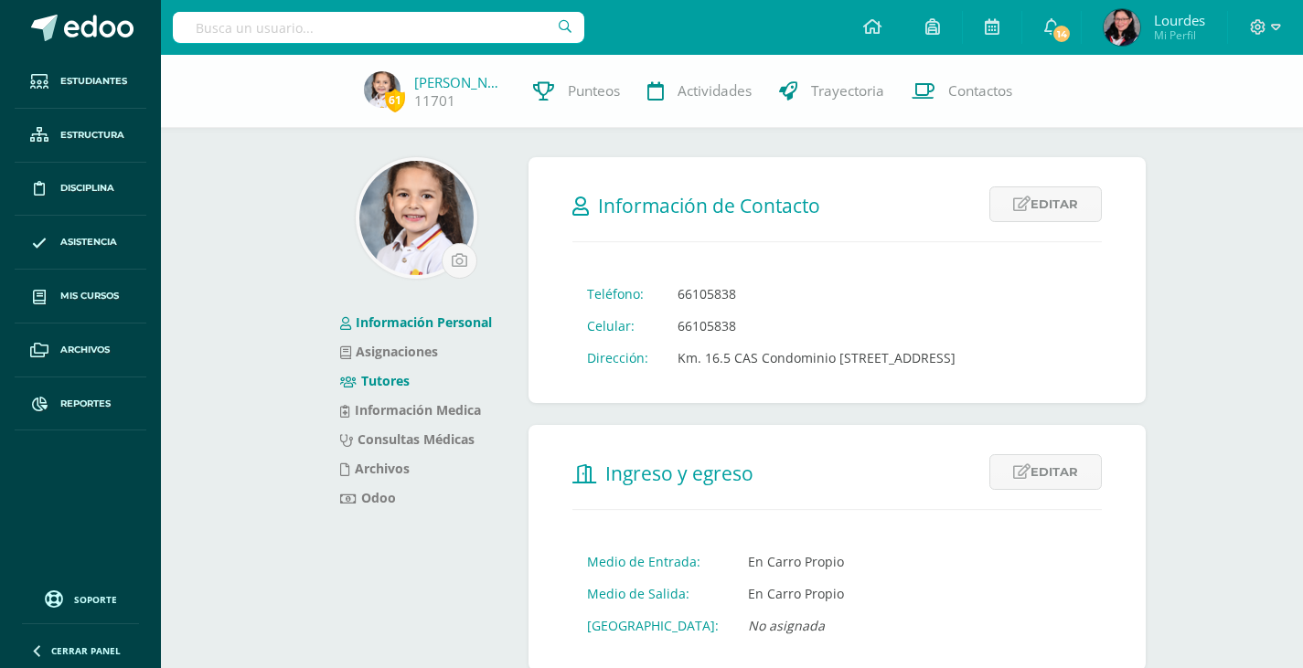
click at [379, 383] on link "Tutores" at bounding box center [374, 380] width 69 height 17
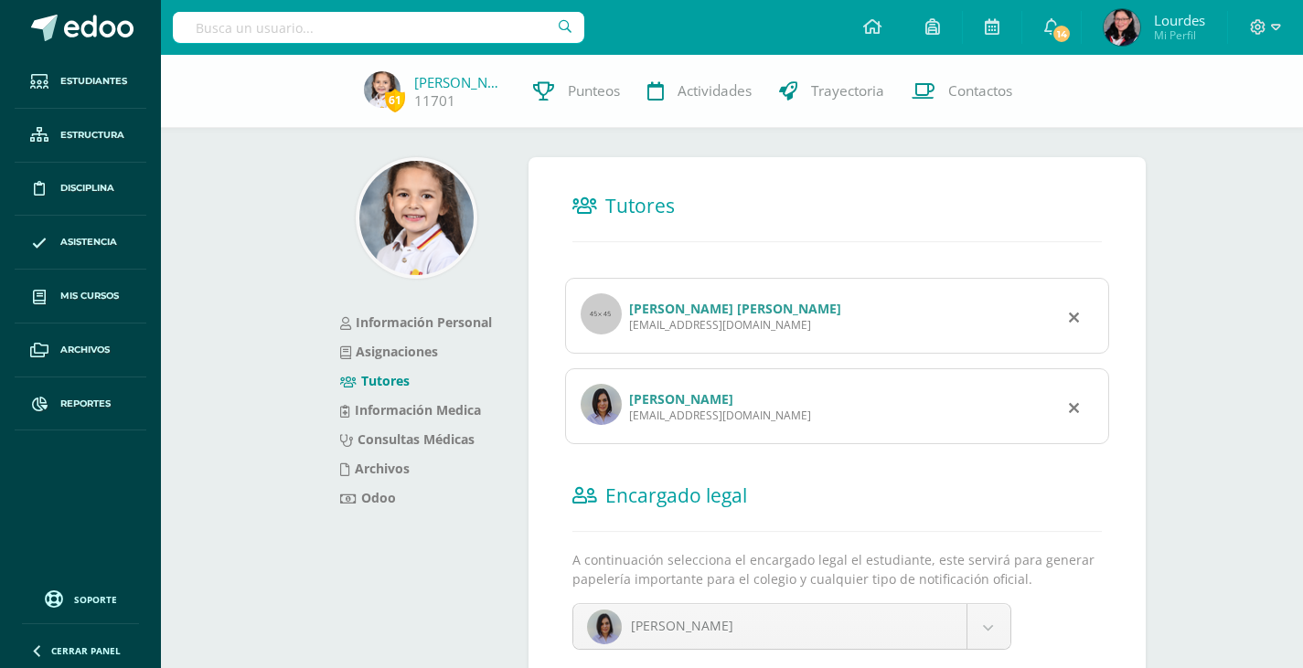
click at [680, 310] on link "Angel Arturo José Juárez Barillas" at bounding box center [735, 308] width 212 height 17
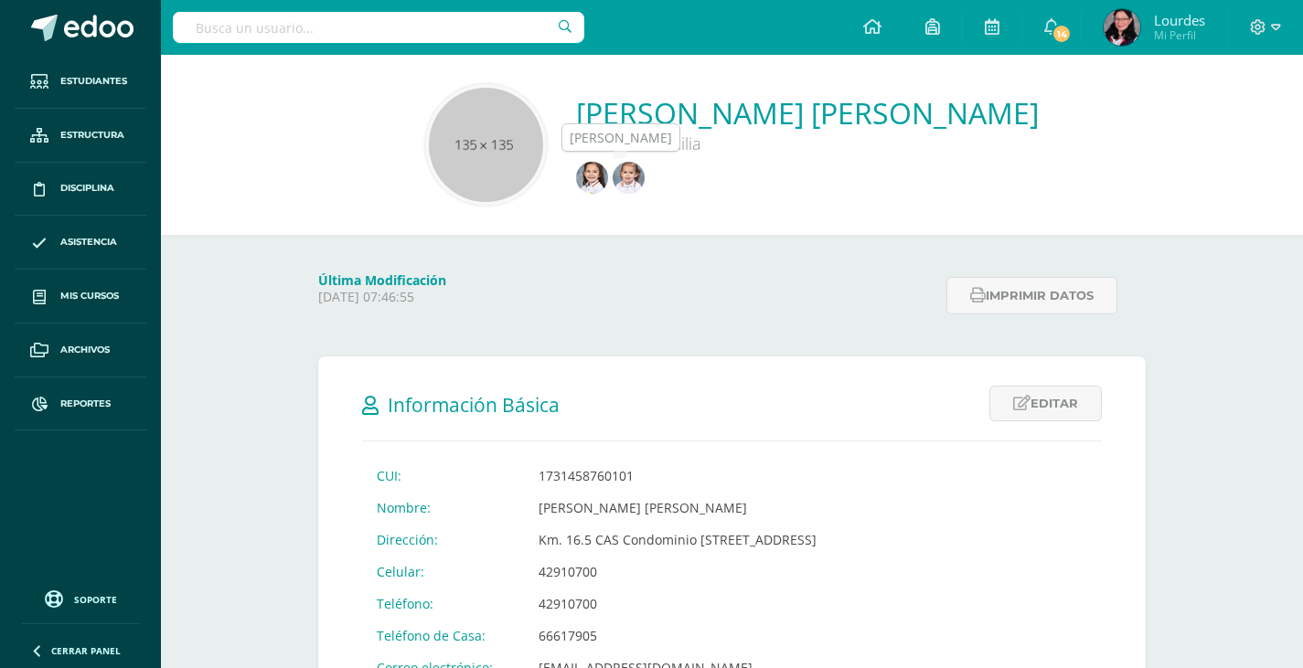
click at [645, 179] on img at bounding box center [629, 178] width 32 height 32
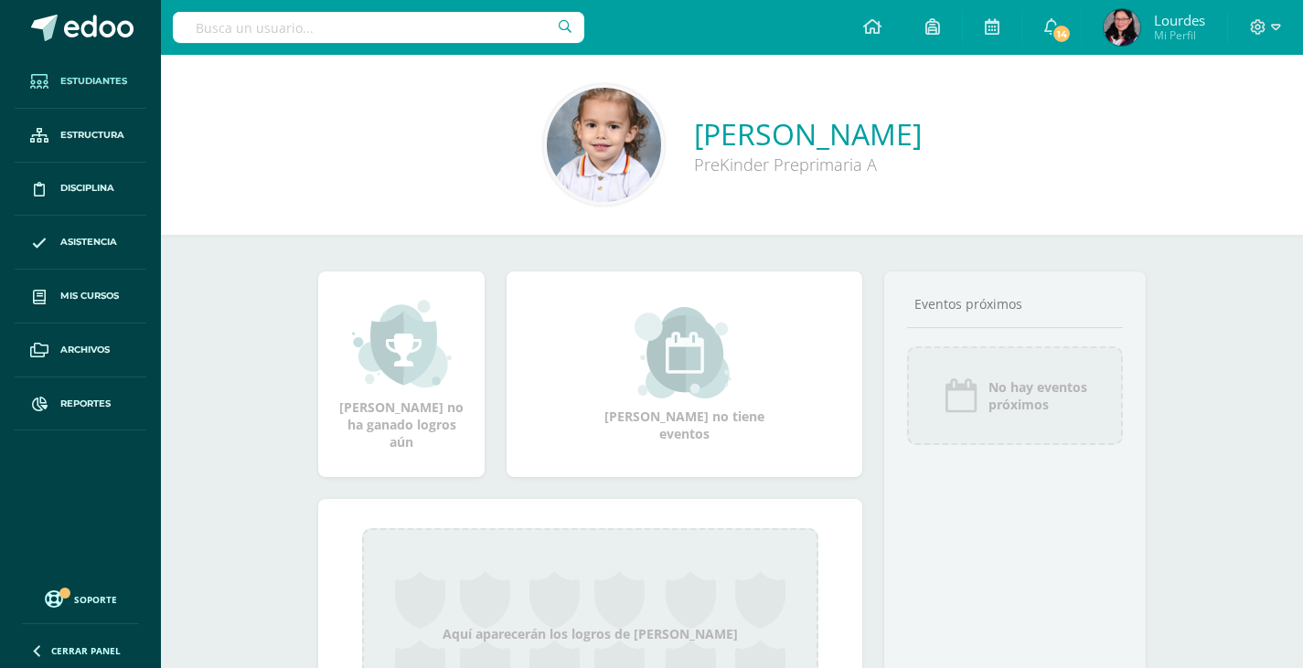
click at [119, 80] on span "Estudiantes" at bounding box center [93, 81] width 67 height 15
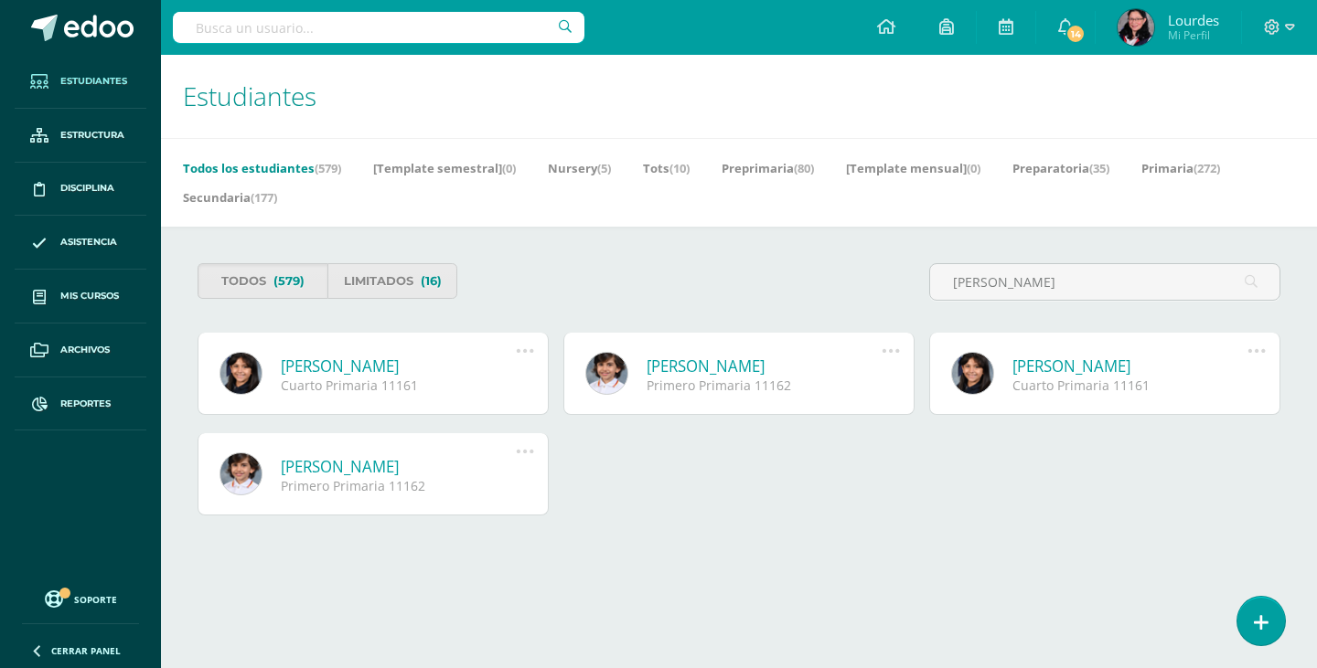
type input "[PERSON_NAME]"
click at [882, 27] on icon at bounding box center [886, 26] width 18 height 16
